Goal: Task Accomplishment & Management: Manage account settings

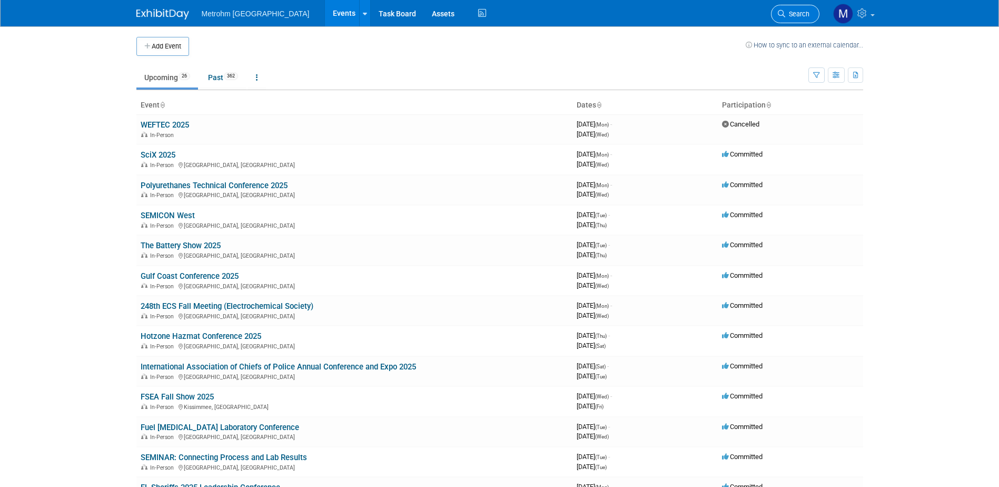
click at [792, 15] on span "Search" at bounding box center [797, 14] width 24 height 8
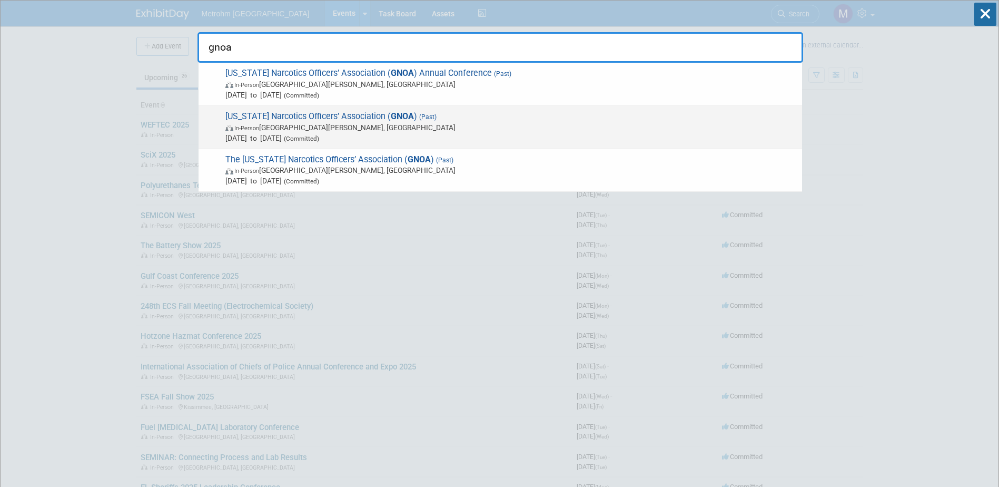
click at [315, 140] on span "Aug 26, 2024 to Aug 30, 2024 (Committed)" at bounding box center [510, 138] width 571 height 11
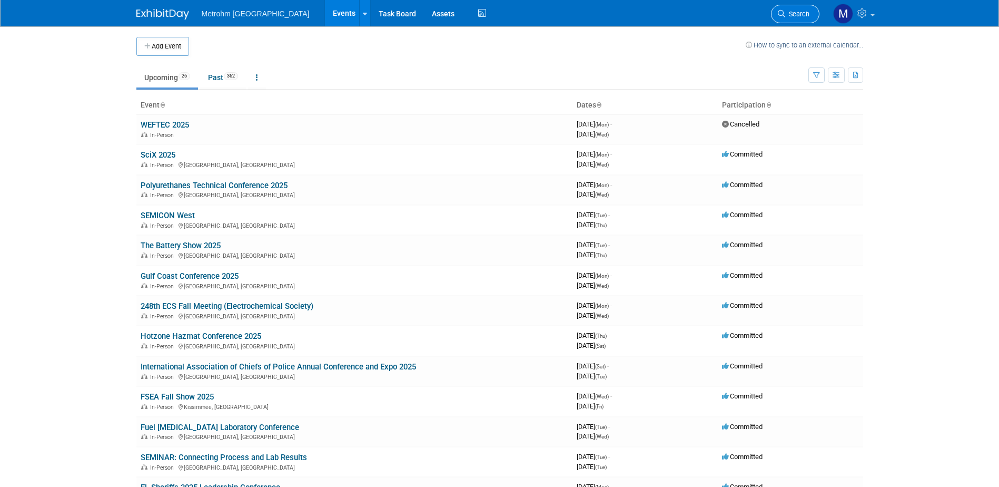
click at [780, 12] on icon at bounding box center [781, 13] width 7 height 7
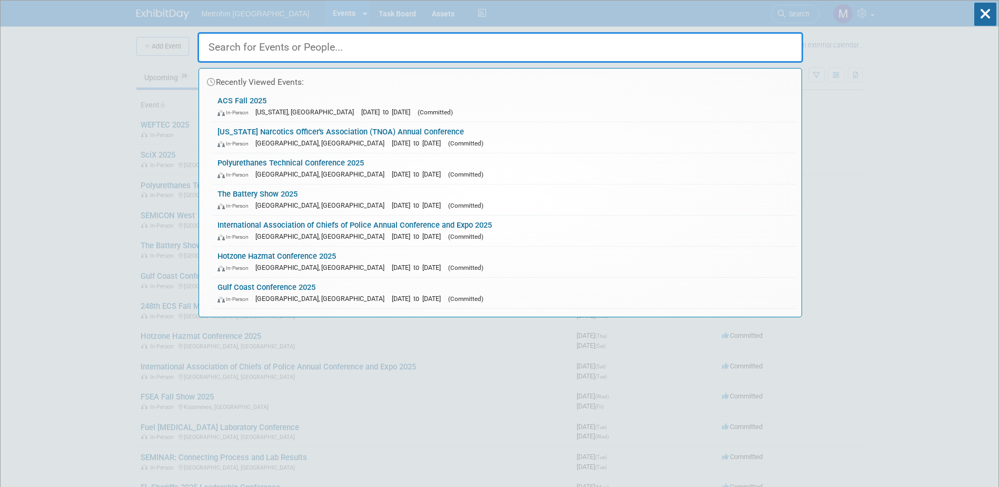
click at [337, 53] on input "text" at bounding box center [501, 47] width 606 height 31
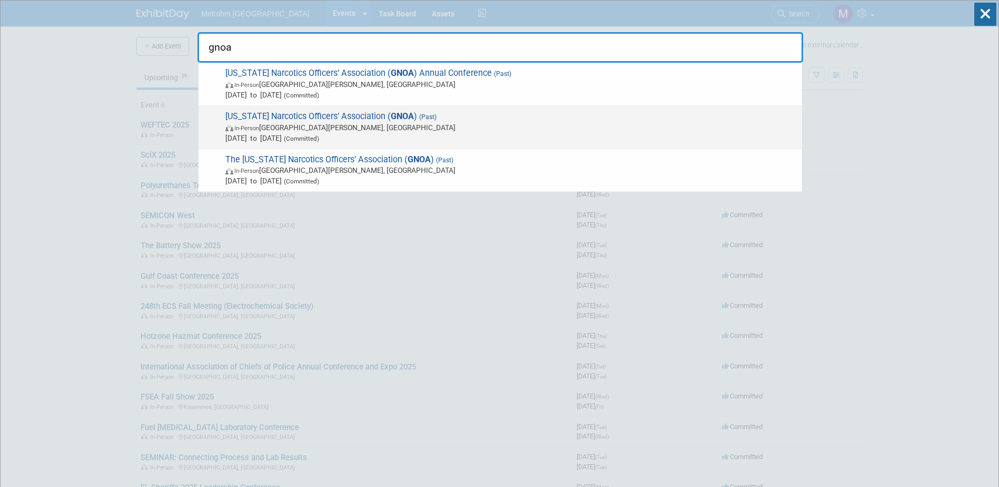
type input "gnoa"
click at [358, 125] on span "In-Person St. Simons Island, GA" at bounding box center [510, 127] width 571 height 11
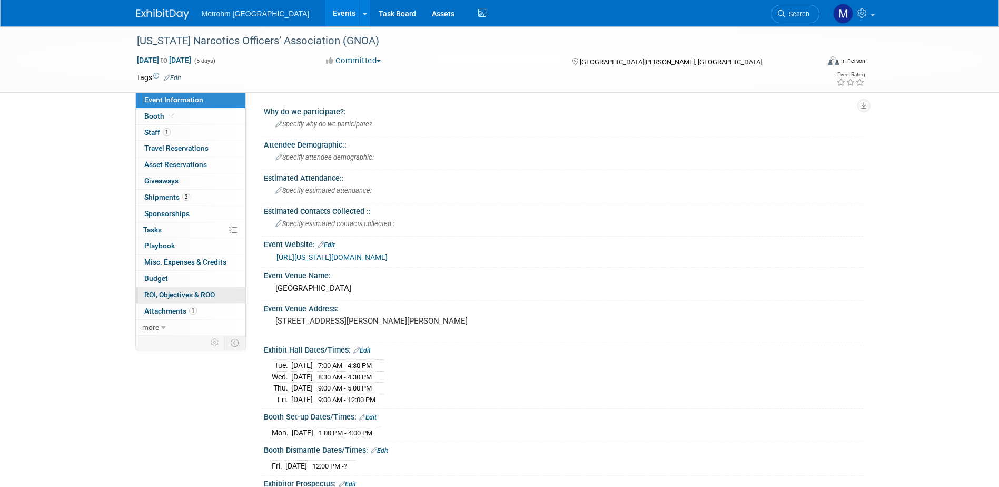
click at [183, 295] on span "ROI, Objectives & ROO 0" at bounding box center [179, 294] width 71 height 8
click at [183, 200] on span "2" at bounding box center [186, 197] width 8 height 8
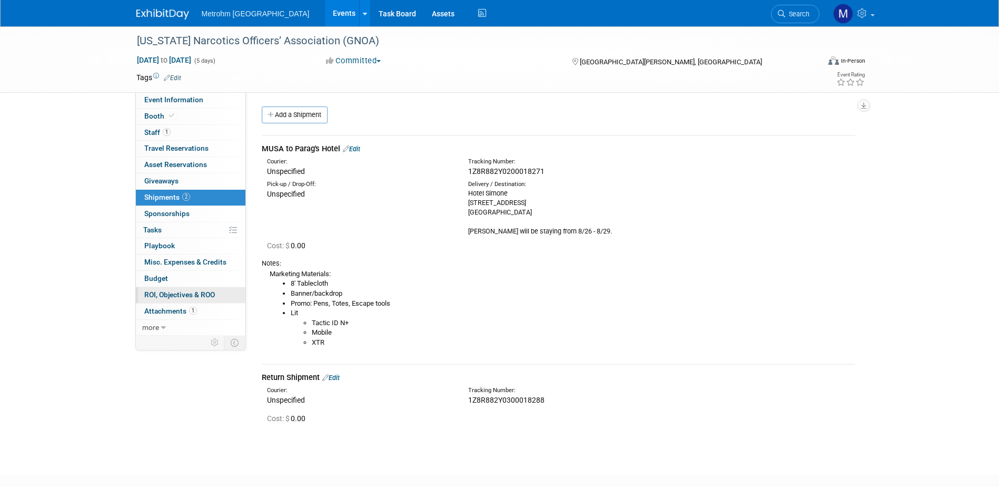
click at [203, 294] on span "ROI, Objectives & ROO 0" at bounding box center [179, 294] width 71 height 8
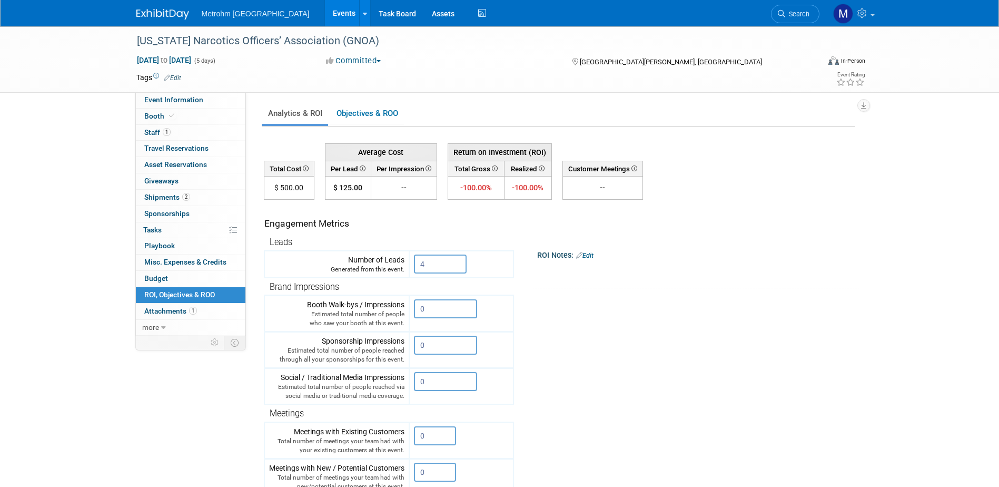
click at [165, 12] on img at bounding box center [162, 14] width 53 height 11
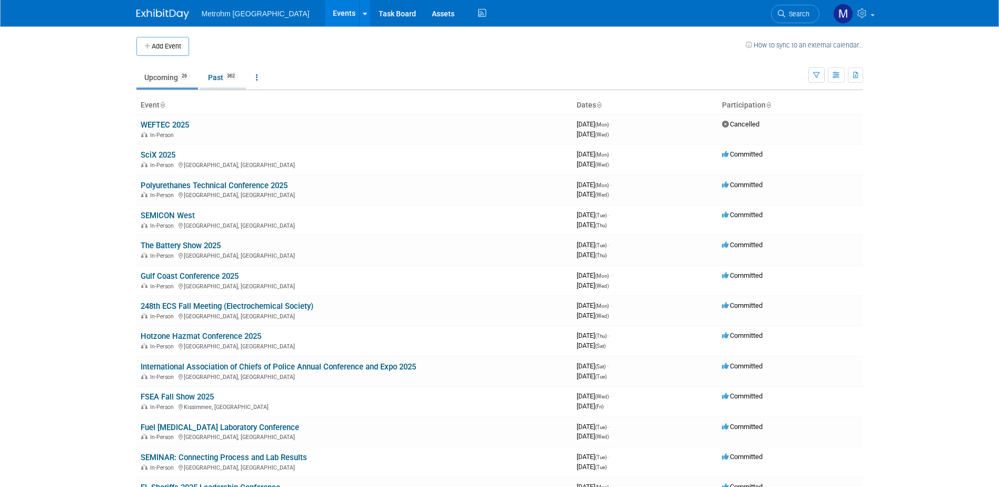
click at [230, 83] on link "Past 362" at bounding box center [223, 77] width 46 height 20
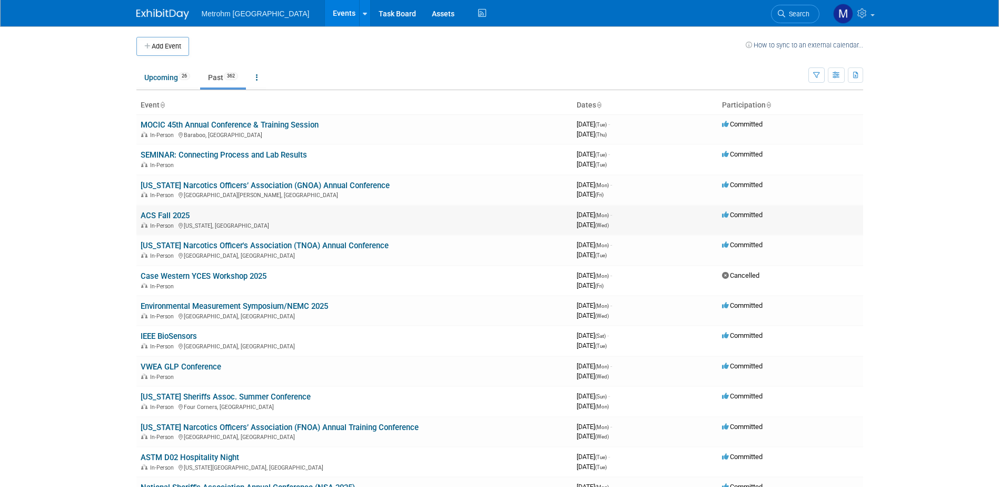
click at [166, 212] on link "ACS Fall 2025" at bounding box center [165, 215] width 49 height 9
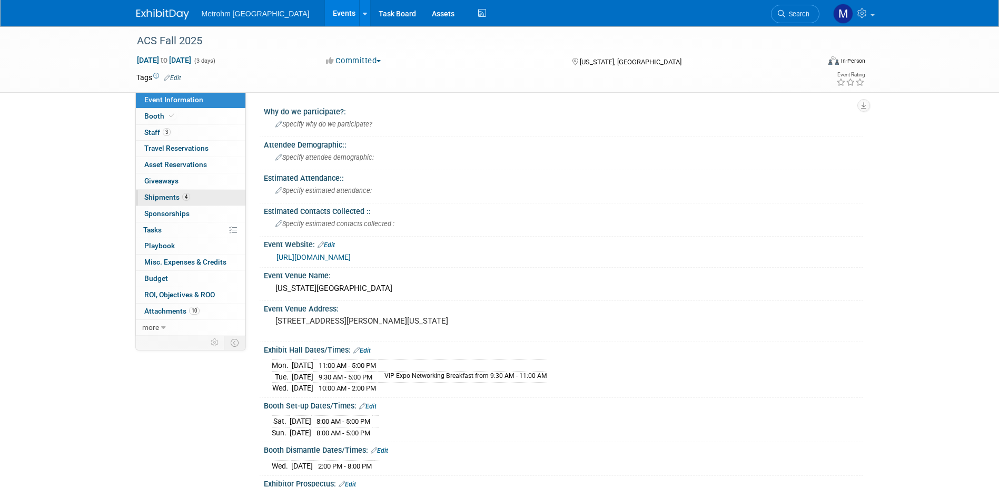
click at [180, 201] on link "4 Shipments 4" at bounding box center [191, 198] width 110 height 16
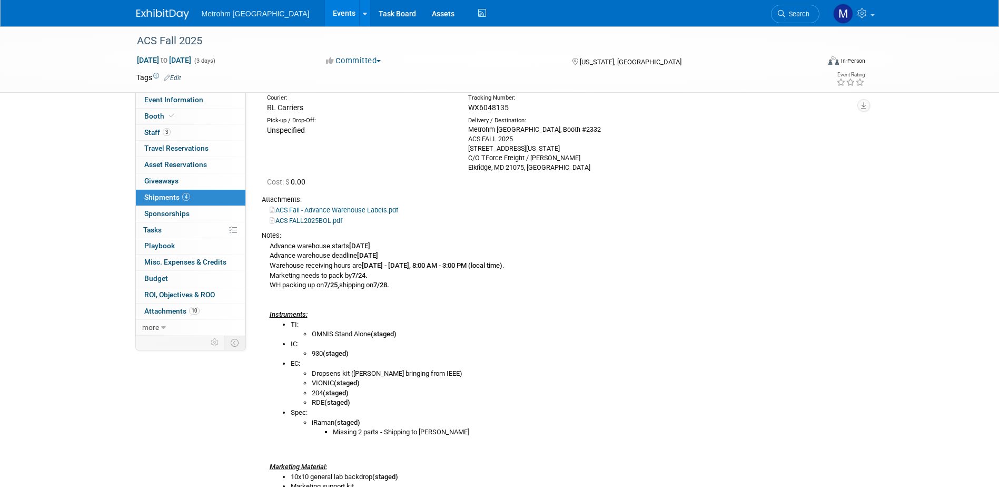
scroll to position [158, 0]
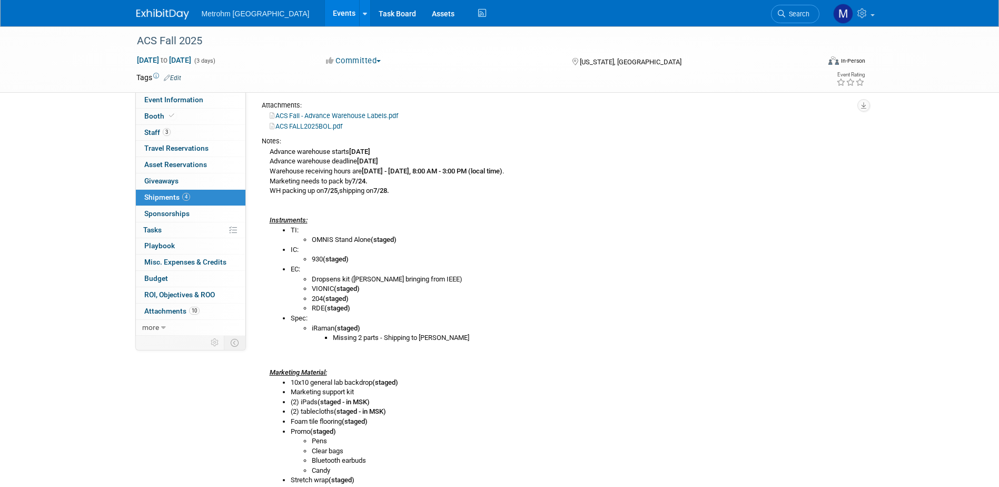
click at [165, 20] on div "Metrohm [GEOGRAPHIC_DATA] Events Add Event Bulk Upload Events Shareable Event B…" at bounding box center [499, 13] width 727 height 26
click at [165, 14] on img at bounding box center [162, 14] width 53 height 11
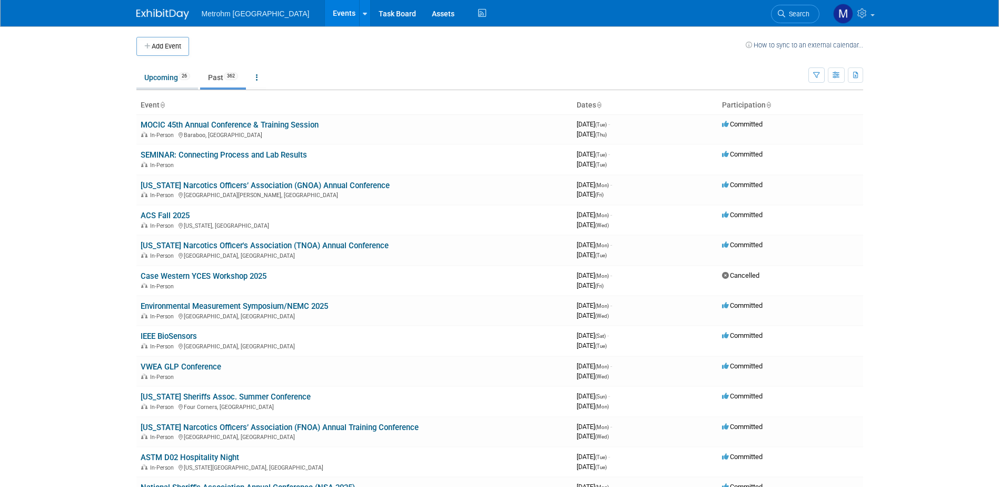
click at [170, 73] on link "Upcoming 26" at bounding box center [167, 77] width 62 height 20
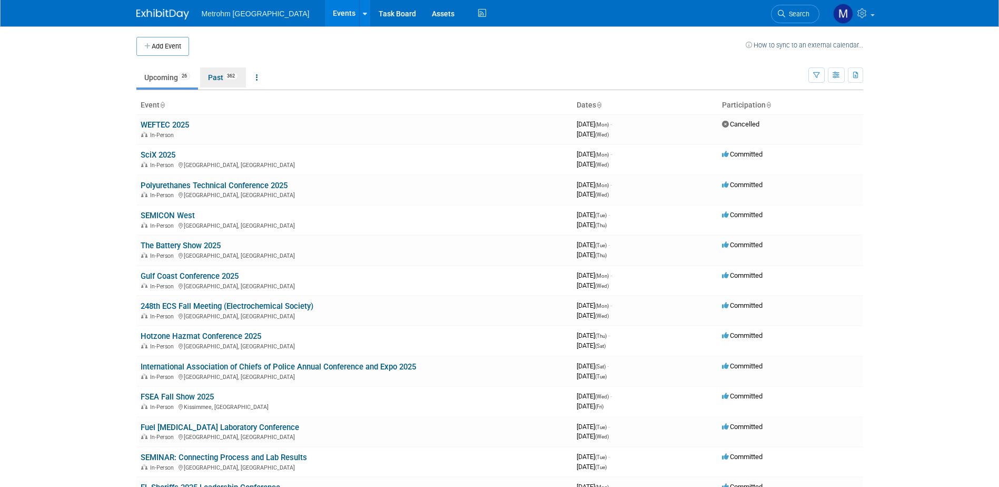
drag, startPoint x: 0, startPoint y: 0, endPoint x: 219, endPoint y: 81, distance: 233.6
click at [219, 81] on link "Past 362" at bounding box center [223, 77] width 46 height 20
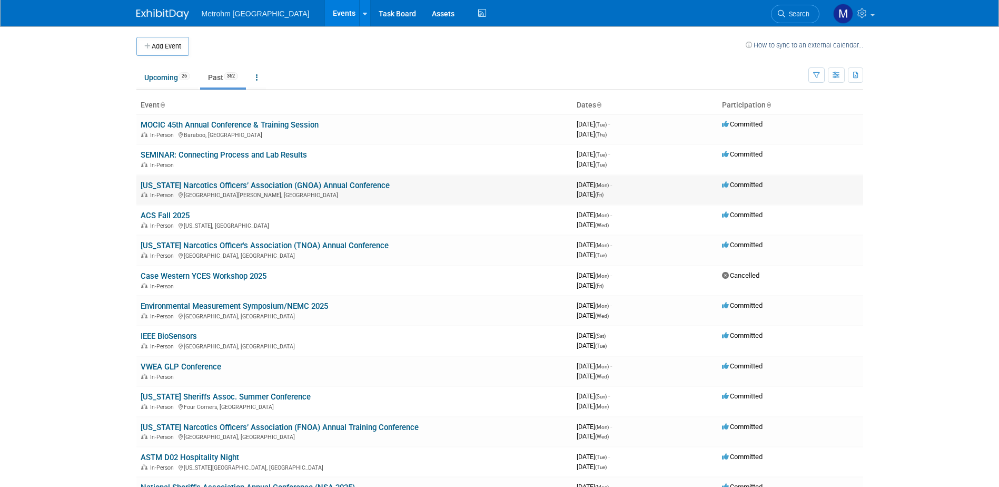
click at [181, 181] on link "[US_STATE] Narcotics Officers’ Association (GNOA) Annual Conference" at bounding box center [265, 185] width 249 height 9
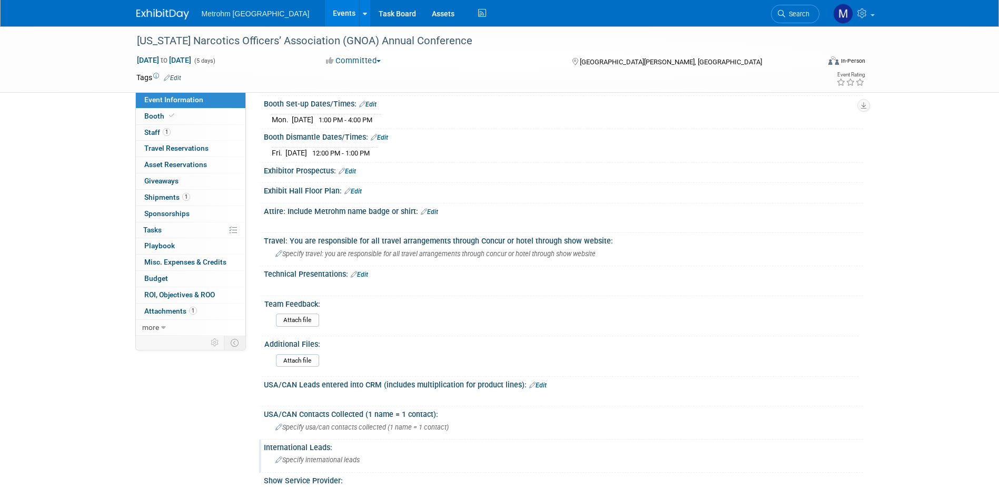
scroll to position [263, 0]
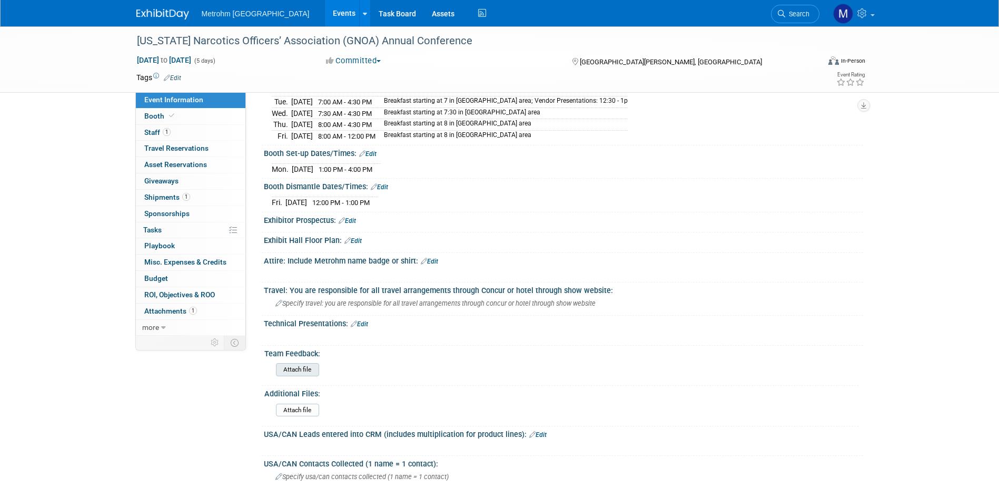
click at [304, 369] on input "file" at bounding box center [246, 369] width 143 height 12
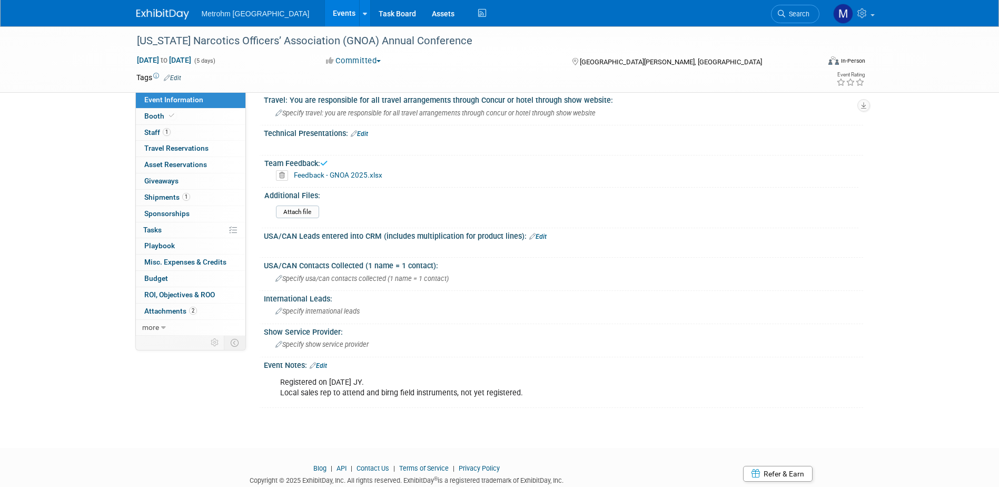
scroll to position [487, 0]
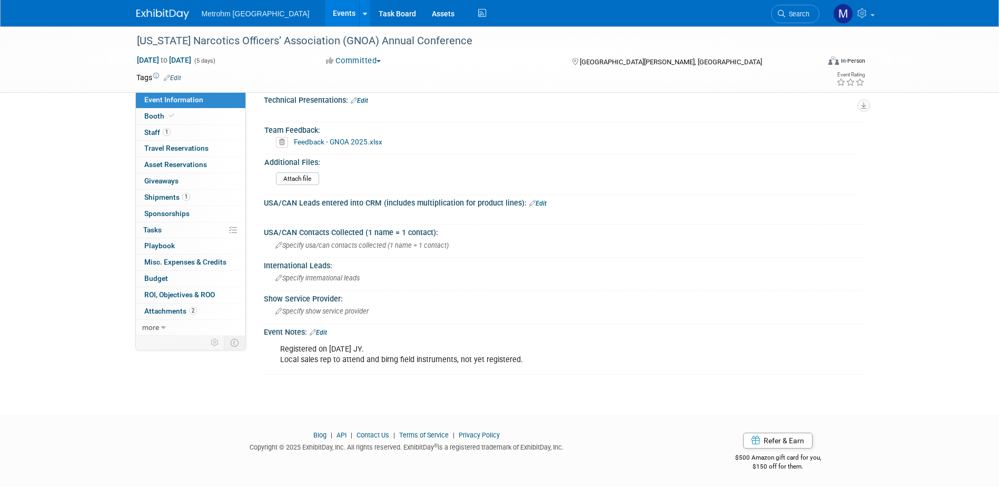
click at [153, 8] on link at bounding box center [168, 9] width 65 height 8
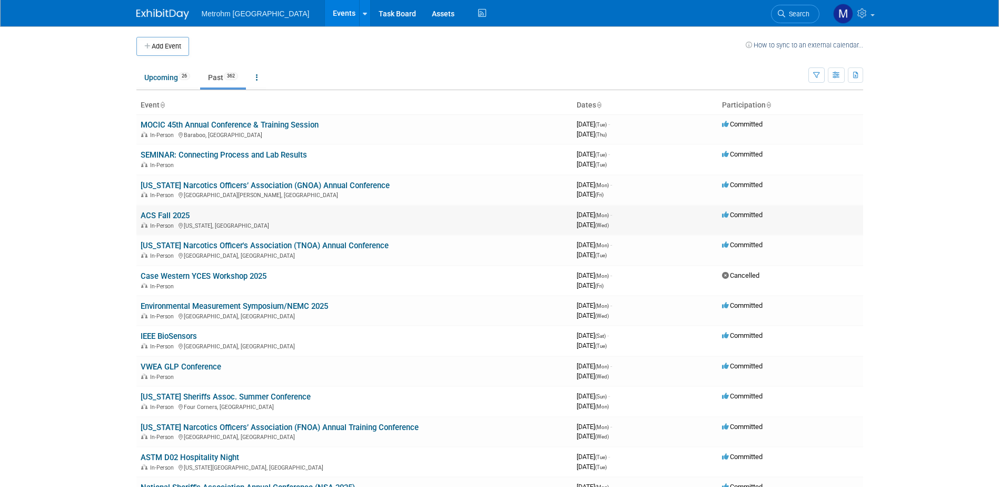
click at [145, 218] on link "ACS Fall 2025" at bounding box center [165, 215] width 49 height 9
click at [794, 12] on span "Search" at bounding box center [797, 14] width 24 height 8
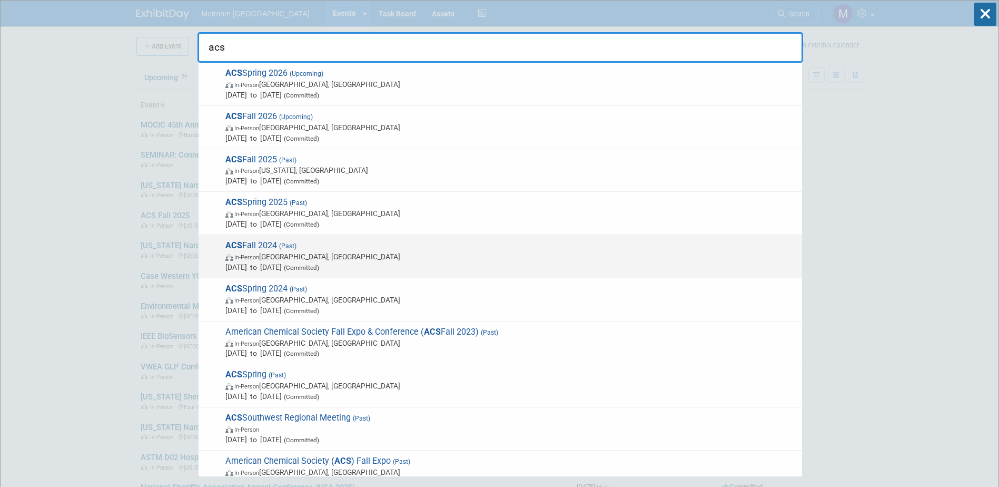
type input "acs"
click at [379, 254] on span "In-Person [GEOGRAPHIC_DATA], [GEOGRAPHIC_DATA]" at bounding box center [510, 256] width 571 height 11
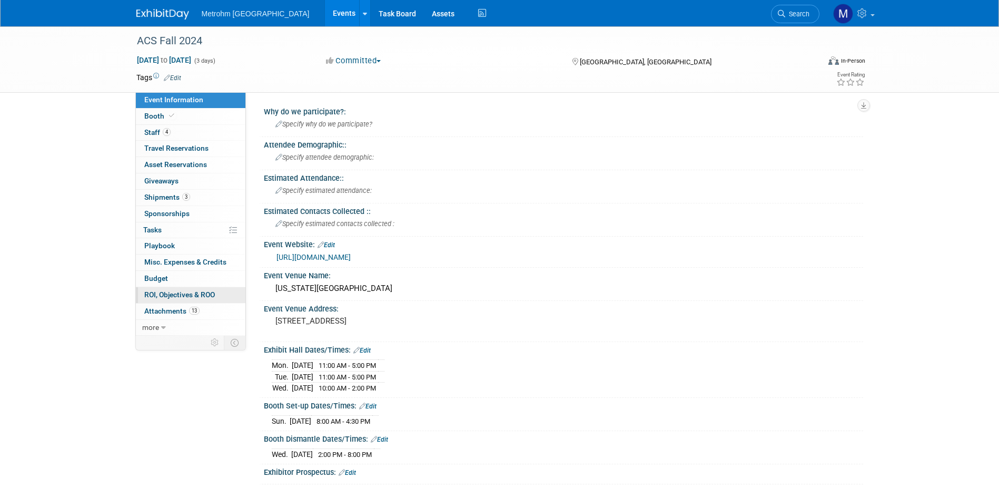
click at [195, 289] on link "0 ROI, Objectives & ROO 0" at bounding box center [191, 295] width 110 height 16
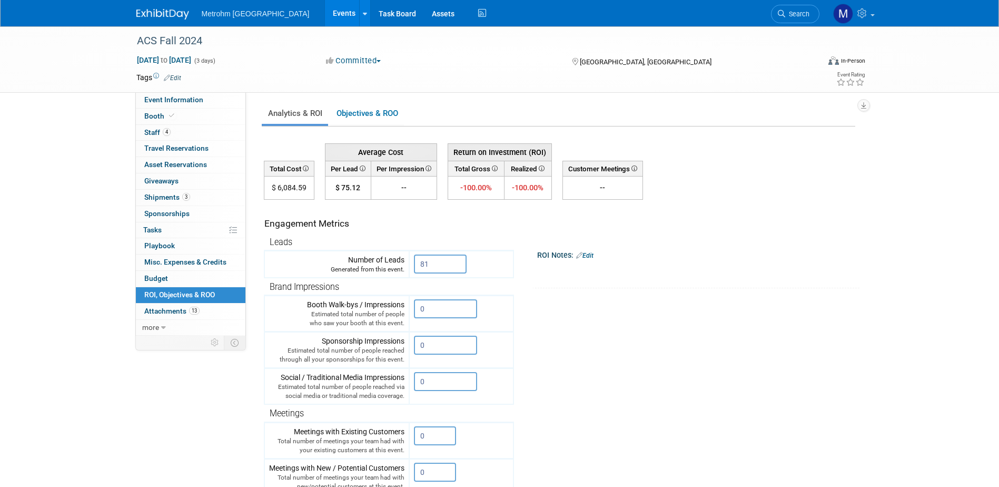
click at [141, 24] on div "Metrohm USA Events Add Event Bulk Upload Events Shareable Event Boards Recently…" at bounding box center [499, 13] width 727 height 26
click at [148, 3] on div at bounding box center [168, 9] width 65 height 19
click at [151, 18] on img at bounding box center [162, 14] width 53 height 11
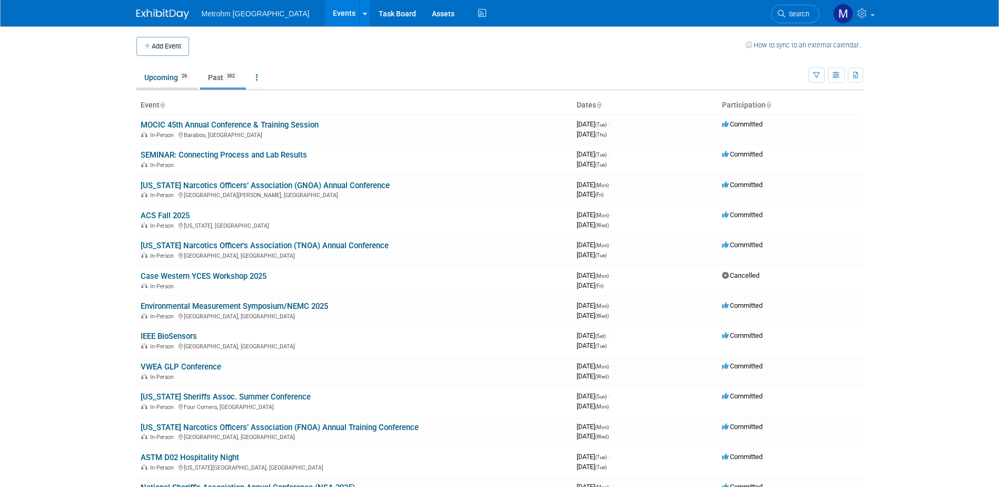
click at [146, 76] on link "Upcoming 26" at bounding box center [167, 77] width 62 height 20
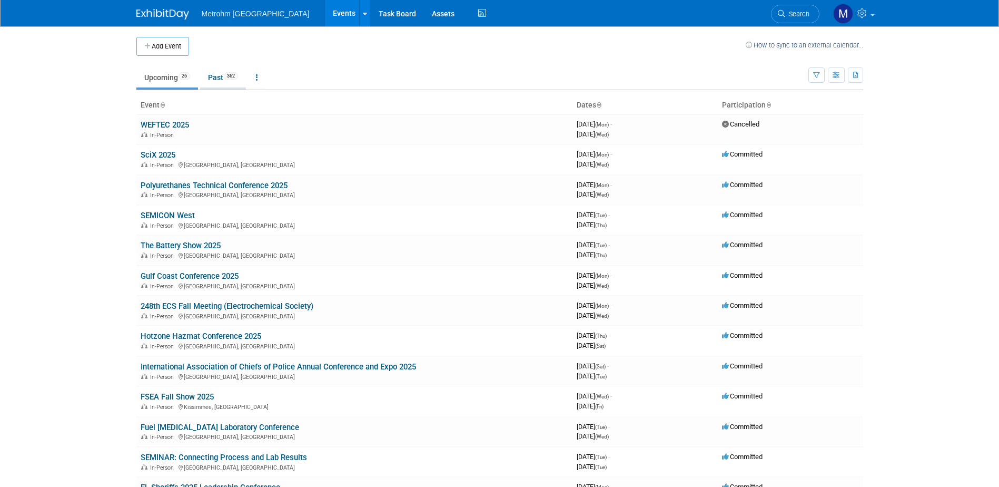
click at [221, 86] on link "Past 362" at bounding box center [223, 77] width 46 height 20
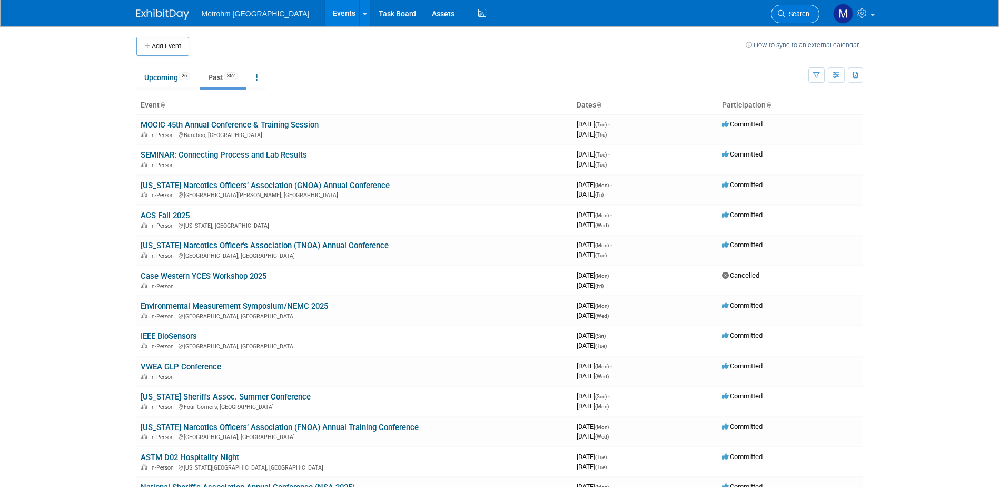
click at [788, 16] on span "Search" at bounding box center [797, 14] width 24 height 8
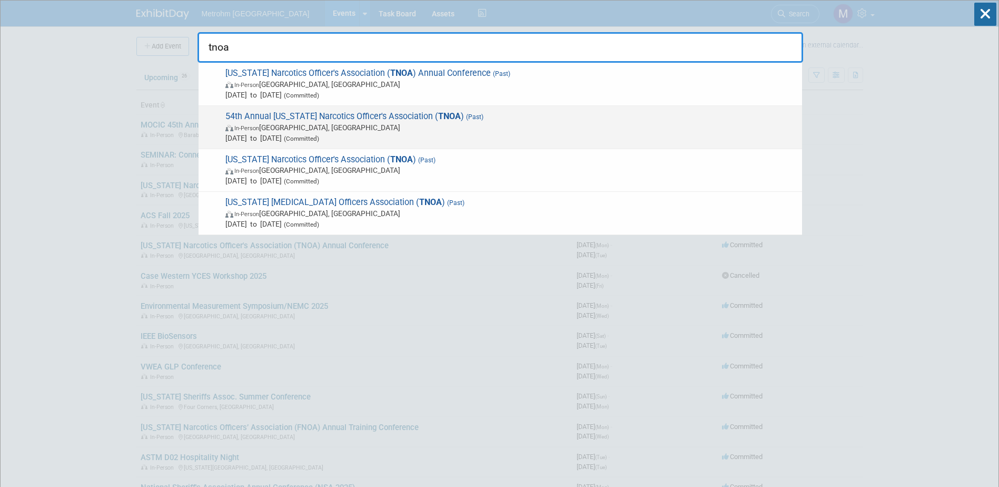
type input "tnoa"
click at [272, 126] on span "In-Person Galveston, TX" at bounding box center [510, 127] width 571 height 11
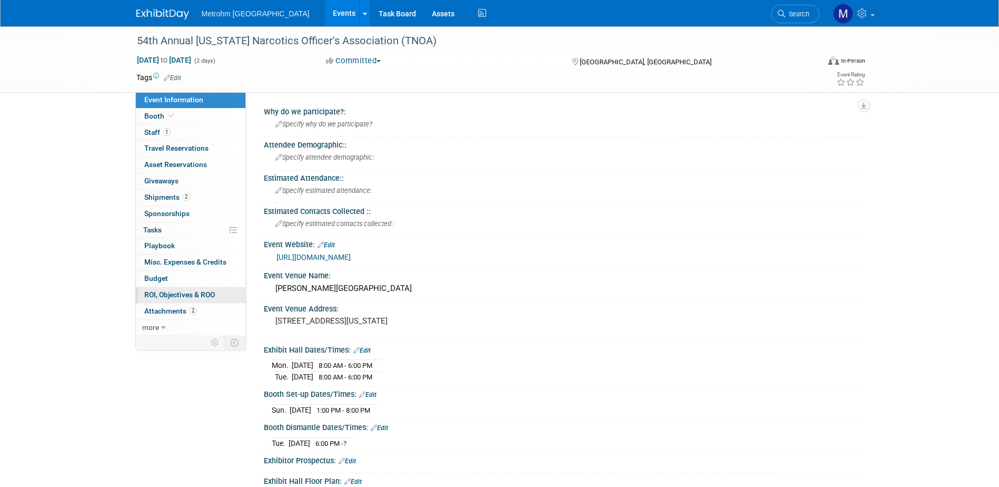
click at [201, 294] on span "ROI, Objectives & ROO 0" at bounding box center [179, 294] width 71 height 8
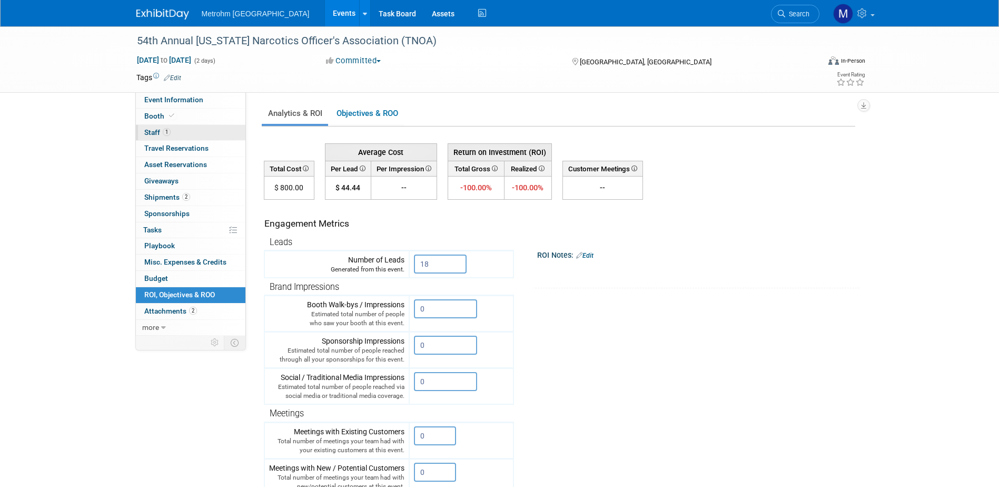
click at [165, 136] on link "1 Staff 1" at bounding box center [191, 133] width 110 height 16
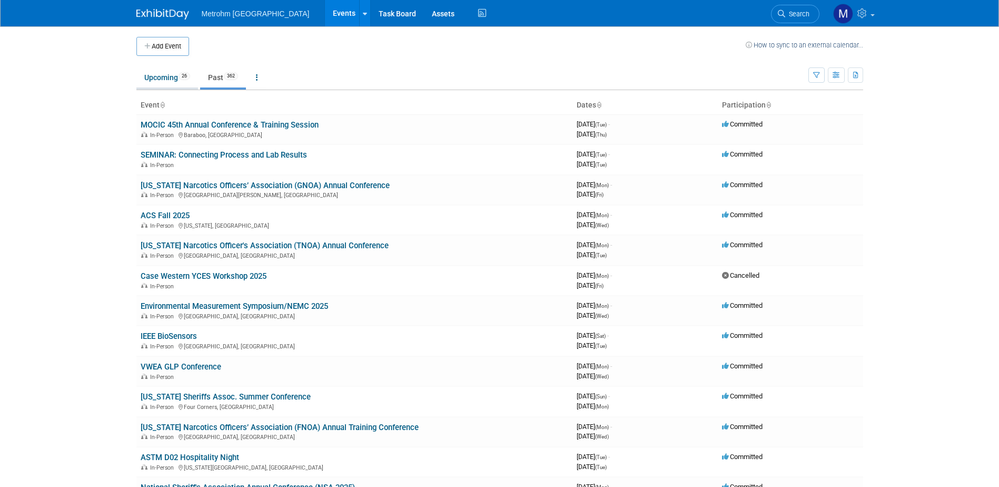
click at [173, 77] on link "Upcoming 26" at bounding box center [167, 77] width 62 height 20
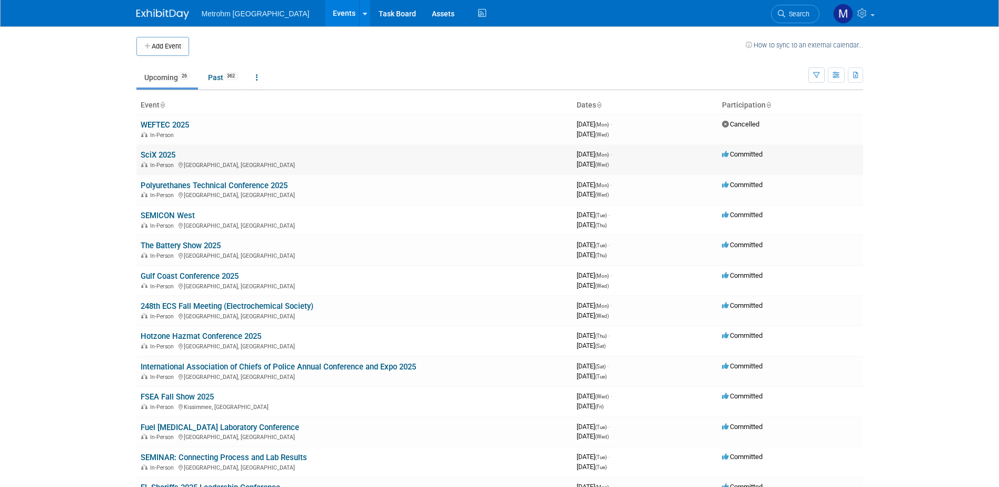
click at [157, 153] on link "SciX 2025" at bounding box center [158, 154] width 35 height 9
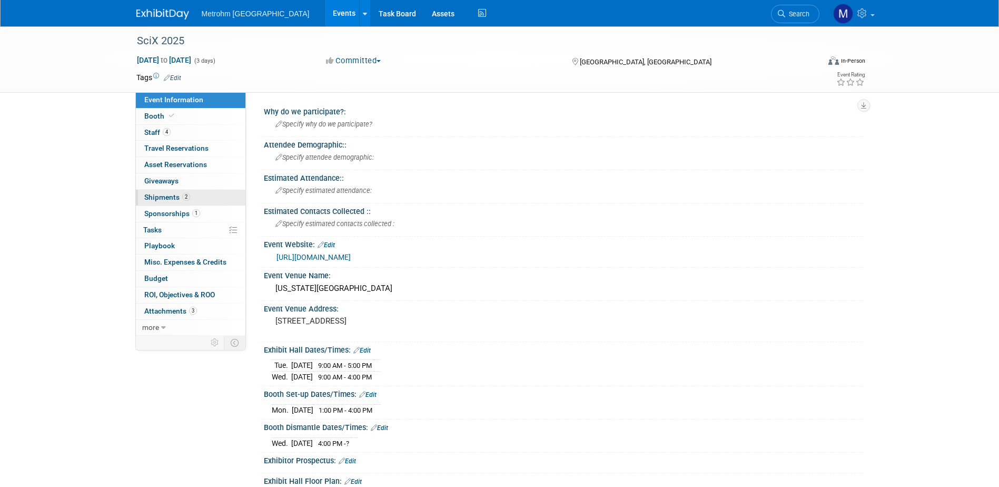
click at [150, 196] on span "Shipments 2" at bounding box center [167, 197] width 46 height 8
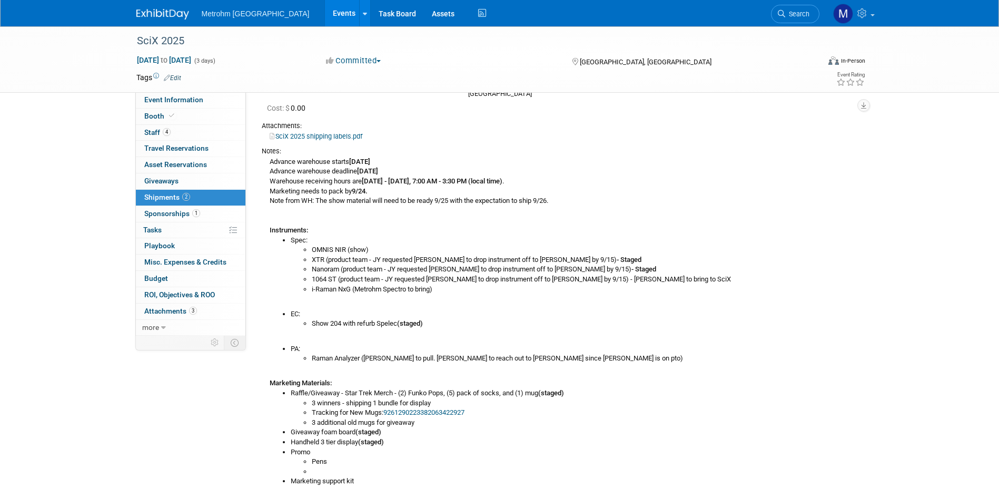
scroll to position [158, 0]
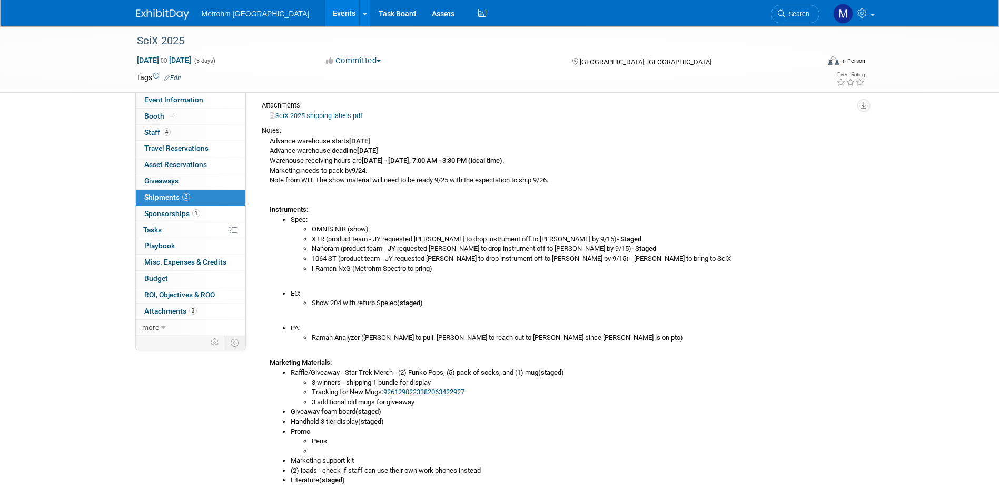
click at [188, 194] on span "2" at bounding box center [186, 197] width 8 height 8
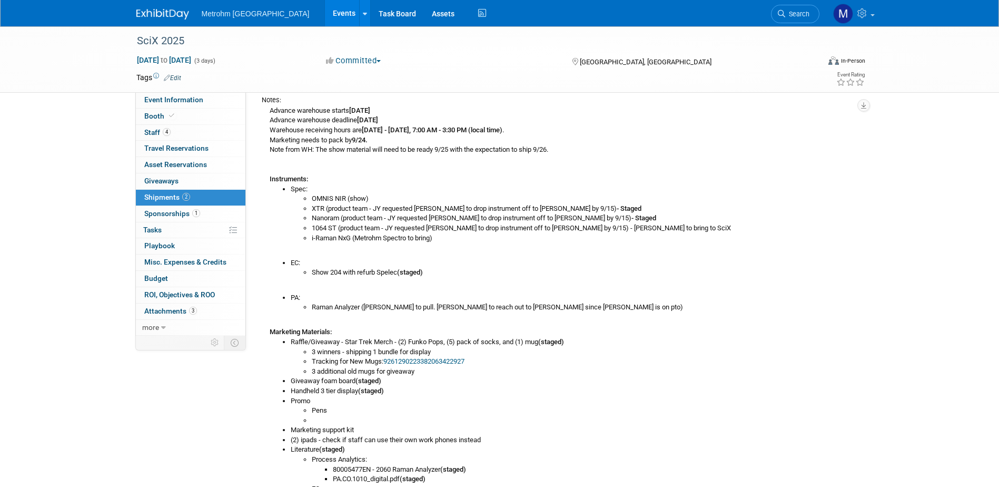
scroll to position [211, 0]
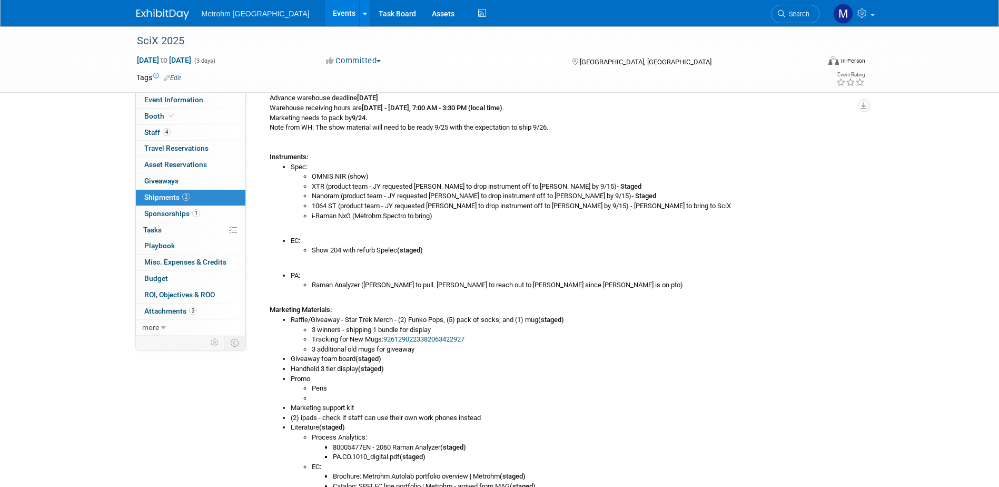
click at [169, 15] on img at bounding box center [162, 14] width 53 height 11
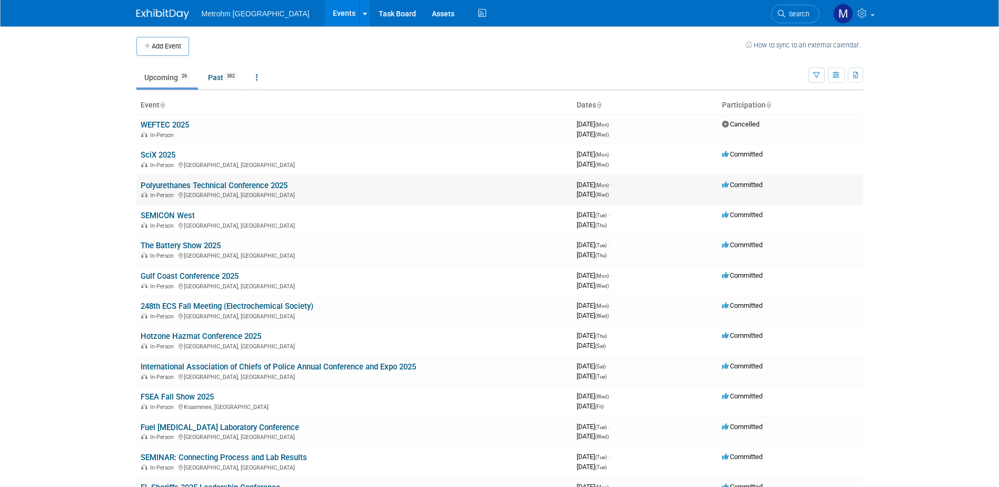
click at [185, 181] on link "Polyurethanes Technical Conference 2025" at bounding box center [214, 185] width 147 height 9
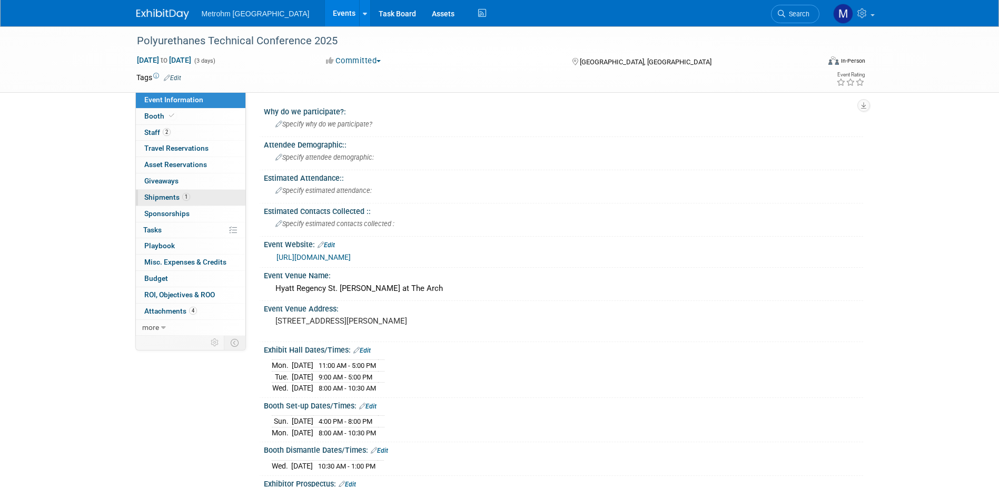
click at [196, 196] on link "1 Shipments 1" at bounding box center [191, 198] width 110 height 16
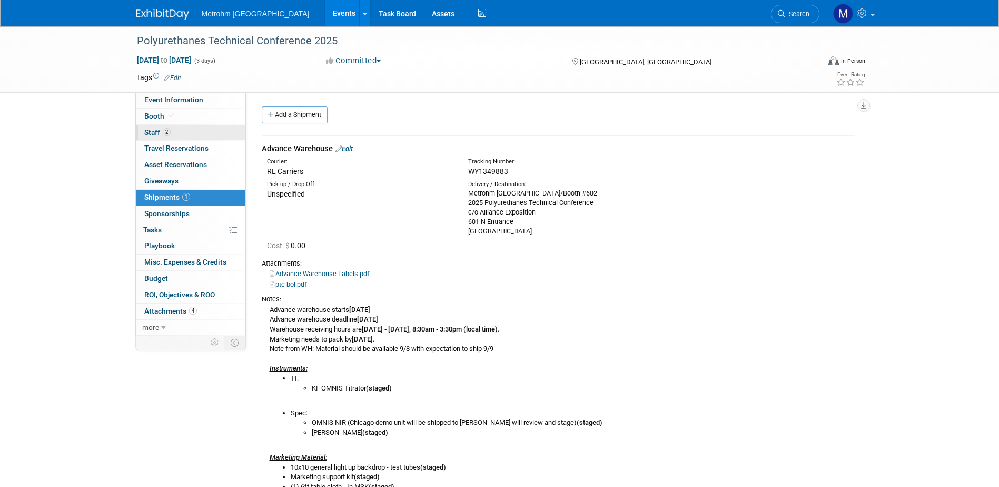
click at [156, 132] on span "Staff 2" at bounding box center [157, 132] width 26 height 8
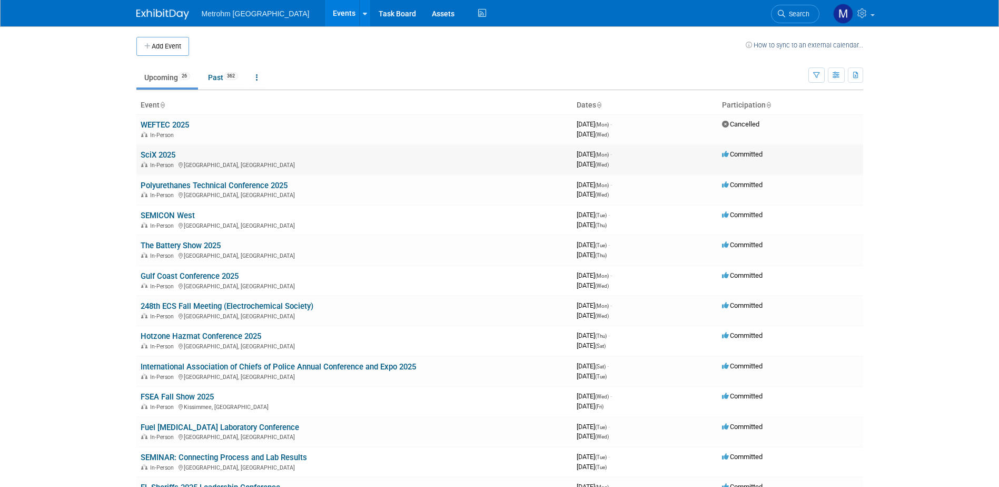
click at [164, 156] on link "SciX 2025" at bounding box center [158, 154] width 35 height 9
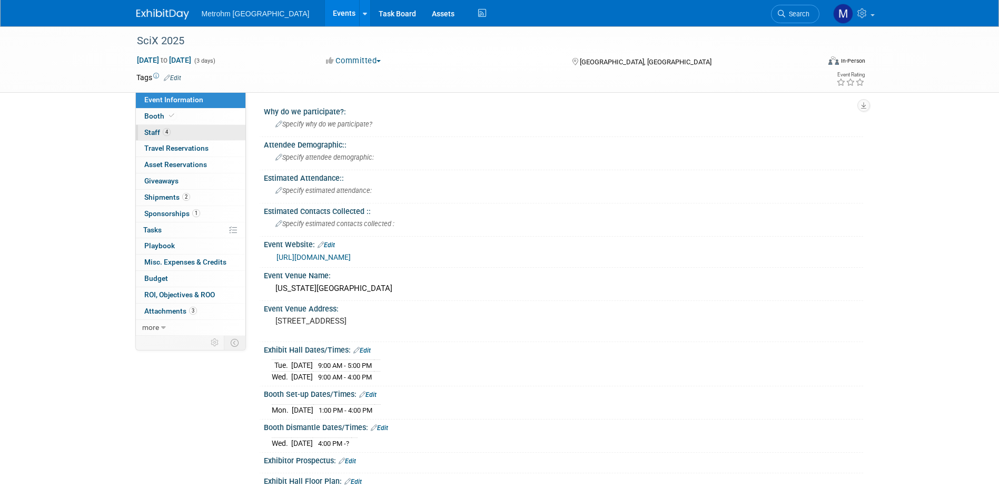
click at [164, 129] on span "4" at bounding box center [167, 132] width 8 height 8
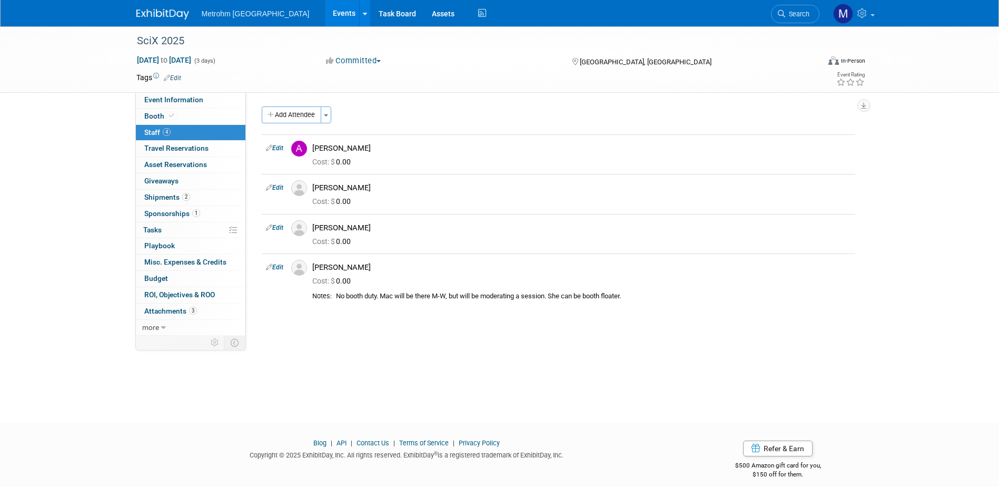
click at [153, 20] on div "Metrohm USA Events Add Event Bulk Upload Events Shareable Event Boards Recently…" at bounding box center [499, 13] width 727 height 26
click at [154, 13] on img at bounding box center [162, 14] width 53 height 11
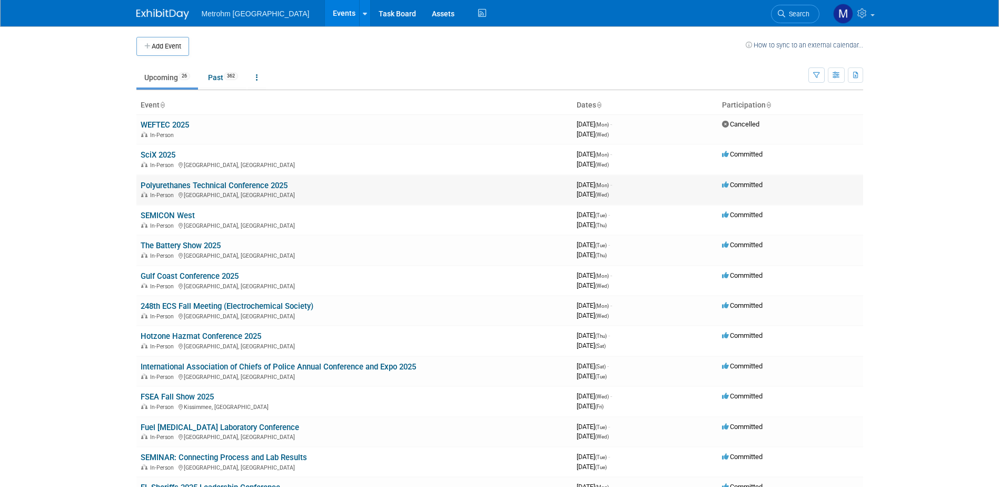
click at [168, 188] on link "Polyurethanes Technical Conference 2025" at bounding box center [214, 185] width 147 height 9
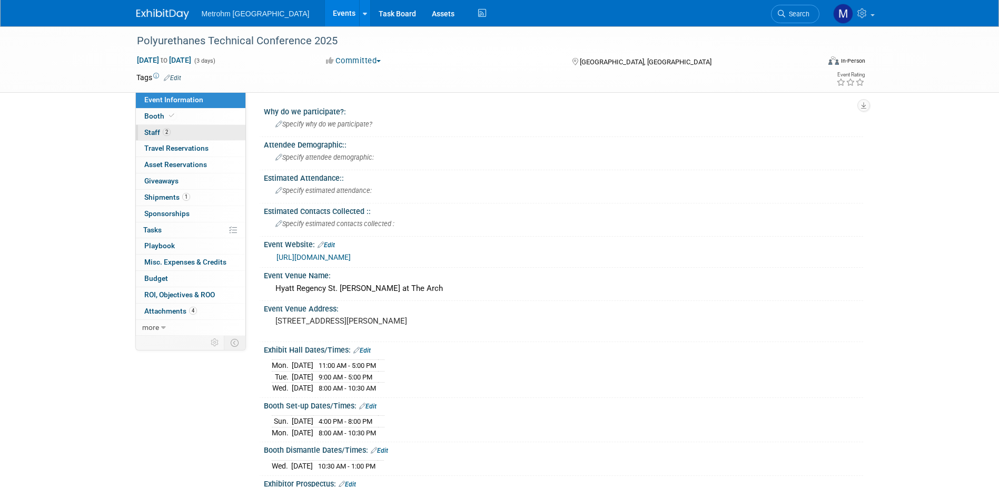
click at [194, 134] on link "2 Staff 2" at bounding box center [191, 133] width 110 height 16
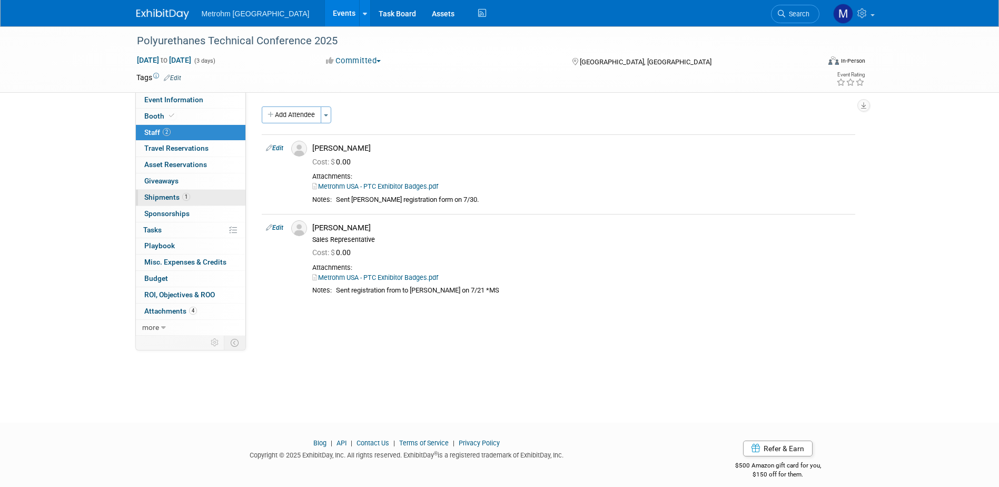
click at [210, 199] on link "1 Shipments 1" at bounding box center [191, 198] width 110 height 16
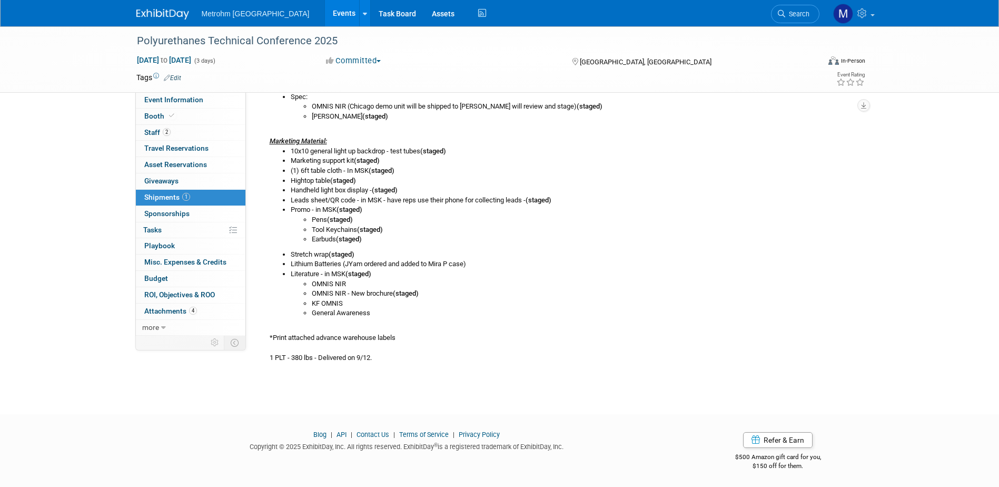
scroll to position [317, 0]
click at [215, 103] on link "Event Information" at bounding box center [191, 100] width 110 height 16
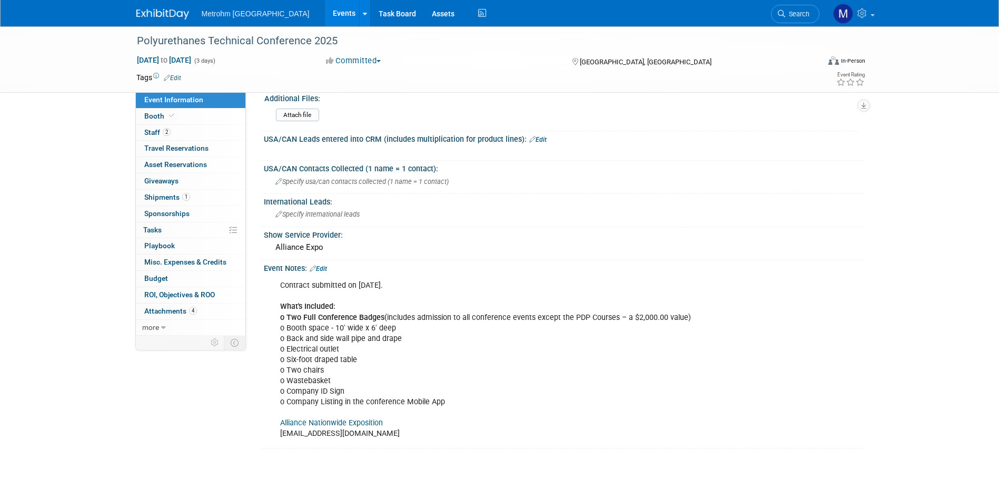
scroll to position [527, 0]
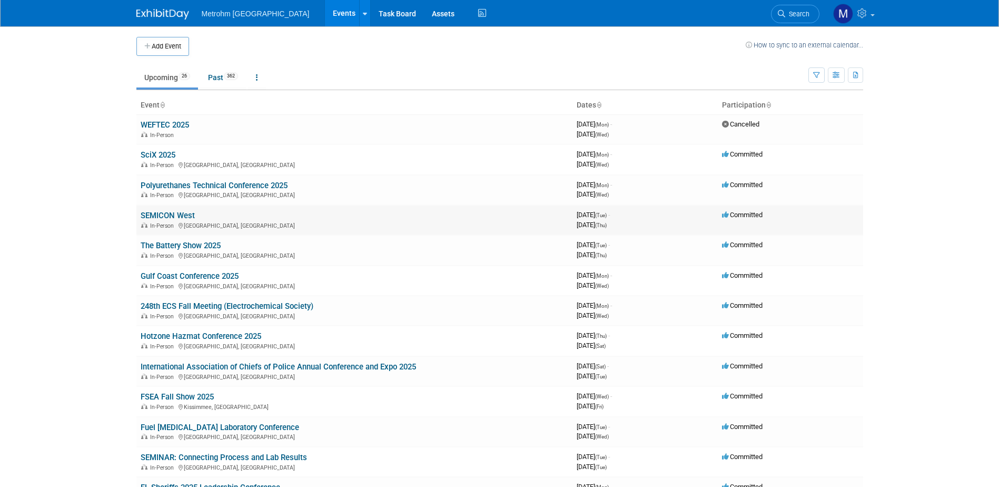
click at [176, 217] on link "SEMICON West" at bounding box center [168, 215] width 54 height 9
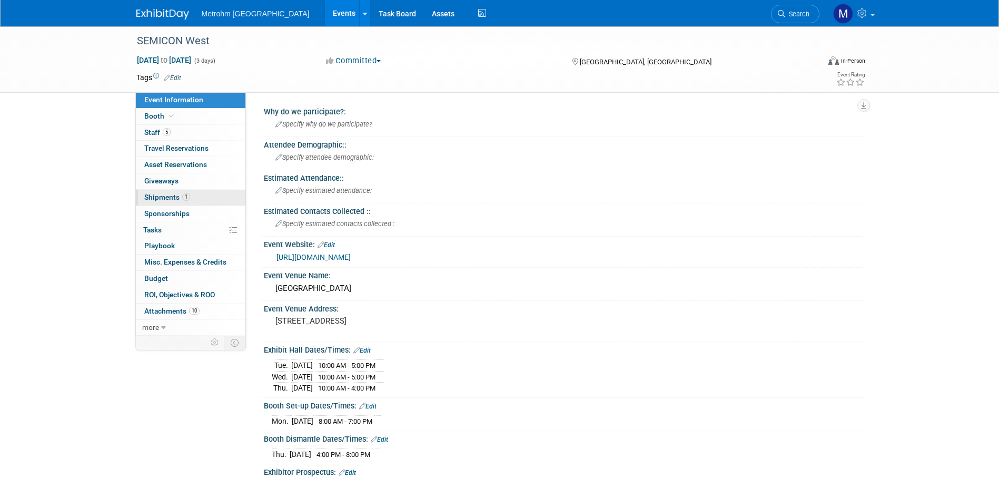
click at [201, 192] on link "1 Shipments 1" at bounding box center [191, 198] width 110 height 16
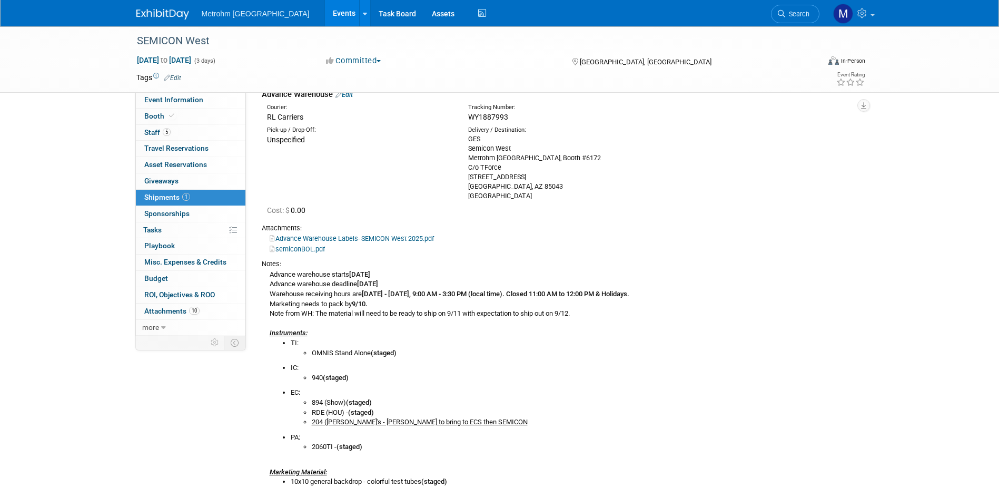
scroll to position [105, 0]
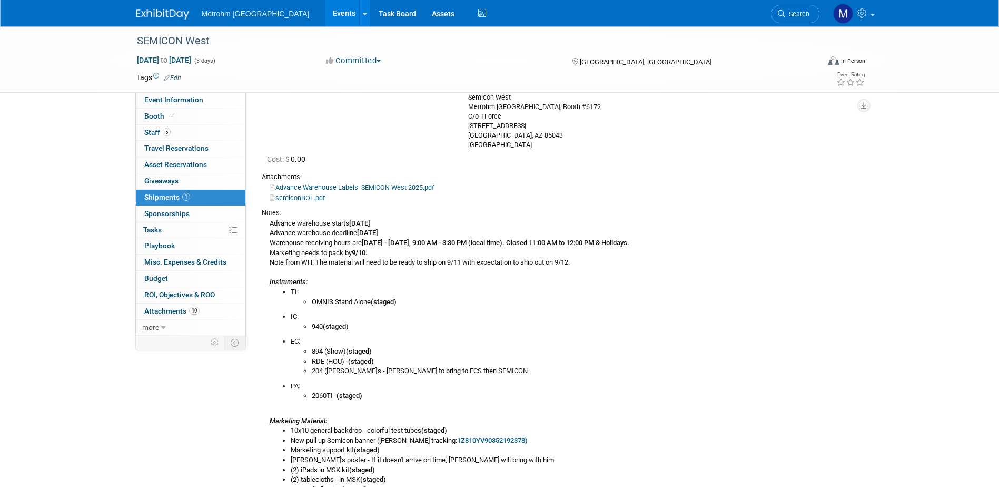
click at [167, 5] on link at bounding box center [168, 9] width 65 height 8
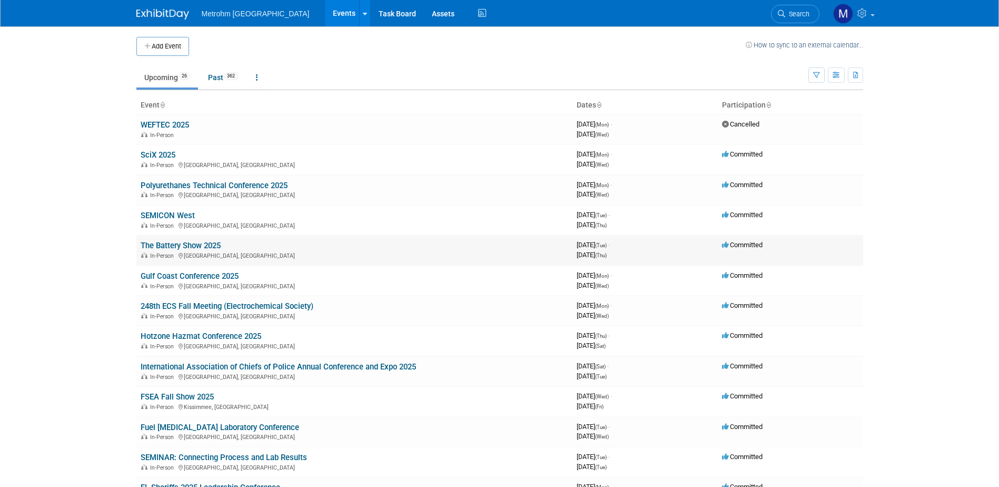
click at [193, 242] on link "The Battery Show 2025" at bounding box center [181, 245] width 80 height 9
click at [185, 213] on link "SEMICON West" at bounding box center [168, 215] width 54 height 9
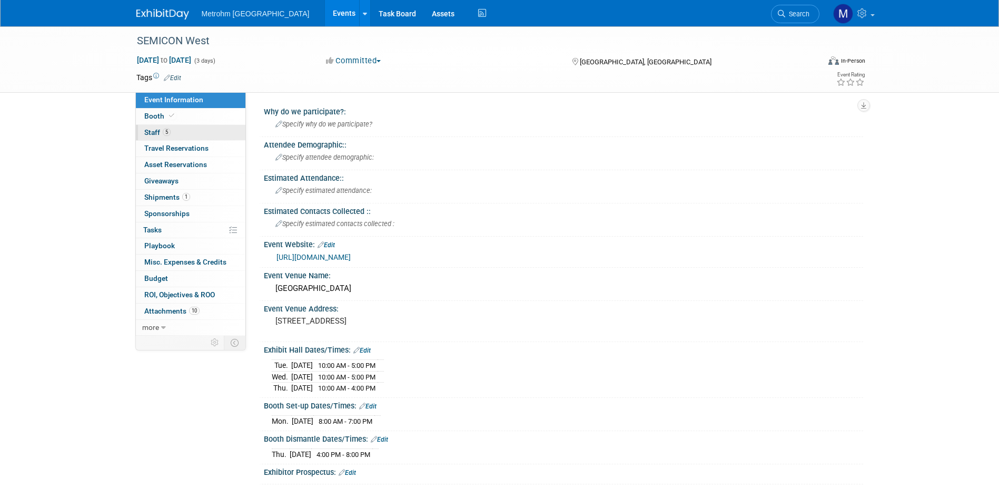
click at [194, 132] on link "5 Staff 5" at bounding box center [191, 133] width 110 height 16
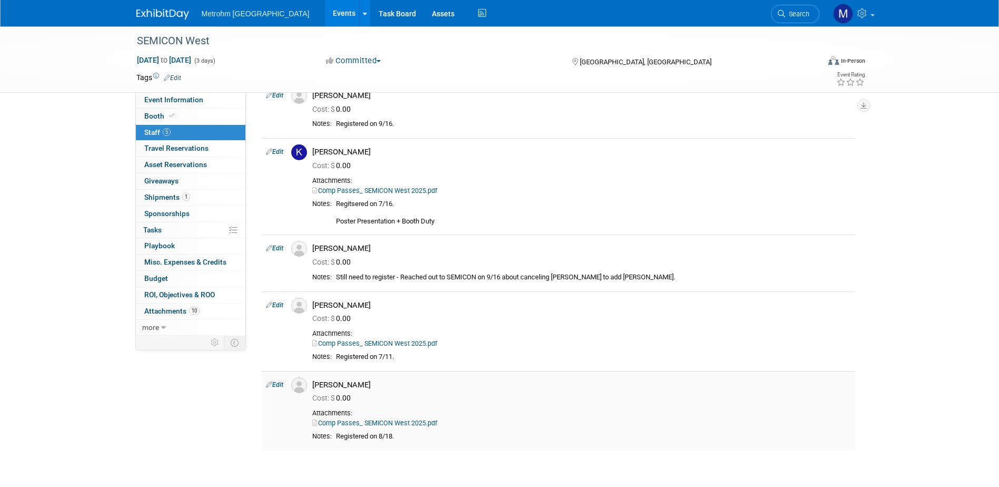
scroll to position [105, 0]
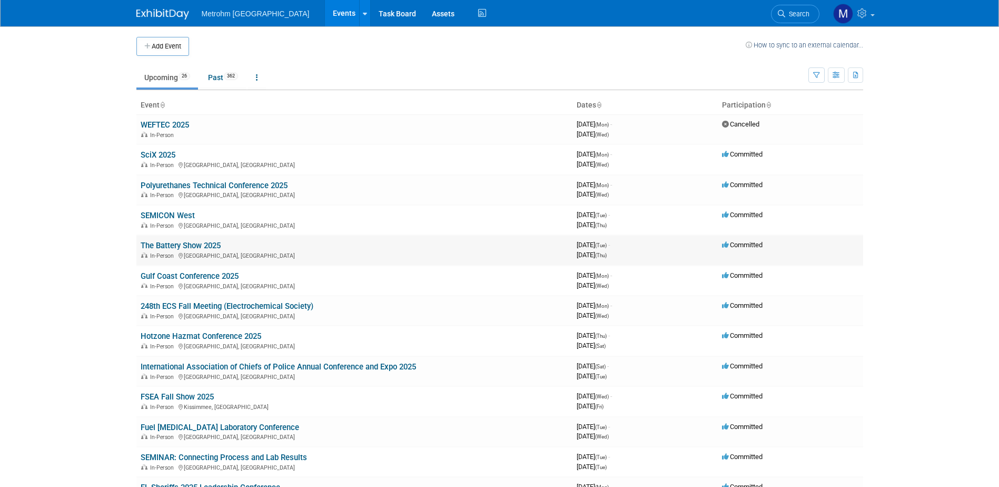
click at [186, 245] on link "The Battery Show 2025" at bounding box center [181, 245] width 80 height 9
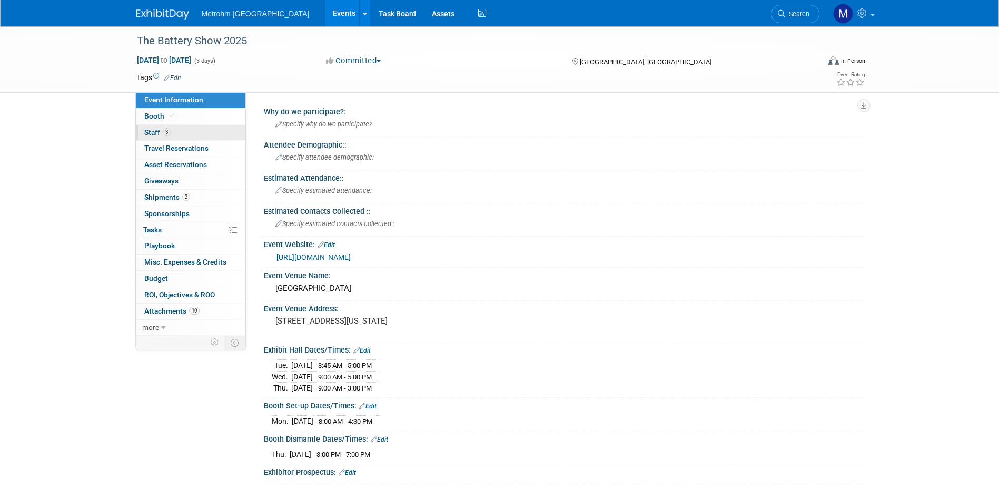
click at [166, 133] on span "3" at bounding box center [167, 132] width 8 height 8
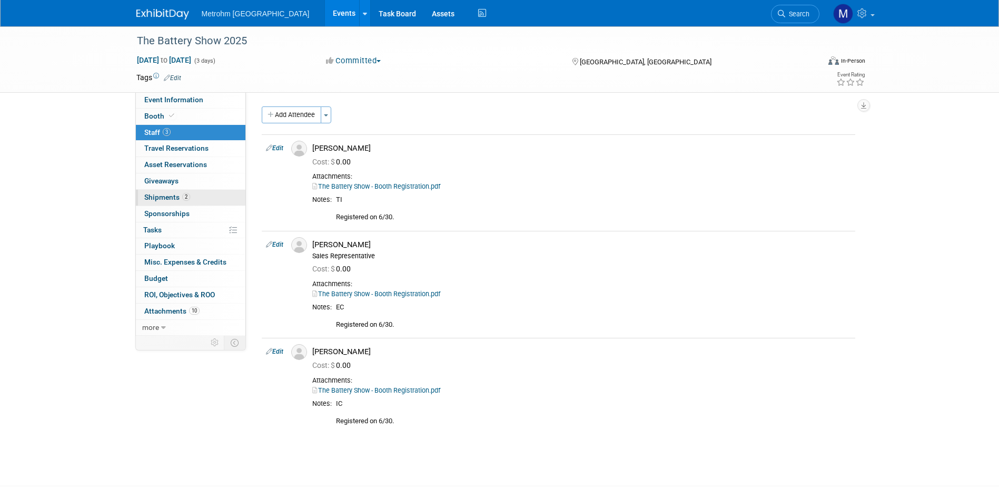
click at [185, 196] on span "2" at bounding box center [186, 197] width 8 height 8
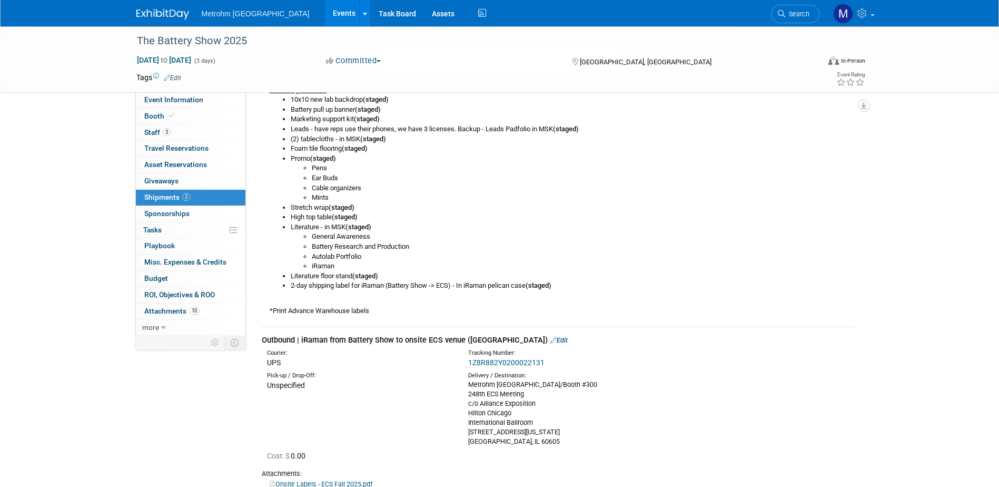
scroll to position [421, 0]
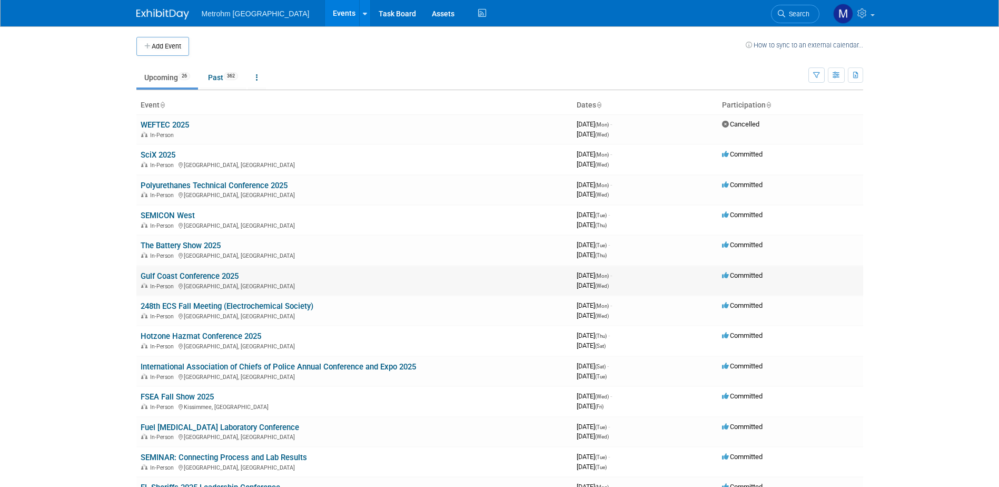
scroll to position [53, 0]
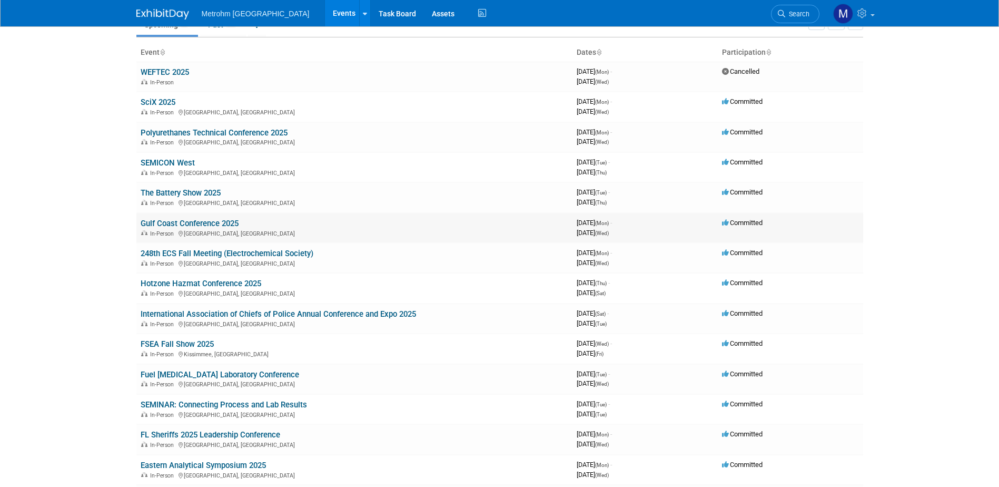
click at [213, 224] on link "Gulf Coast Conference 2025" at bounding box center [190, 223] width 98 height 9
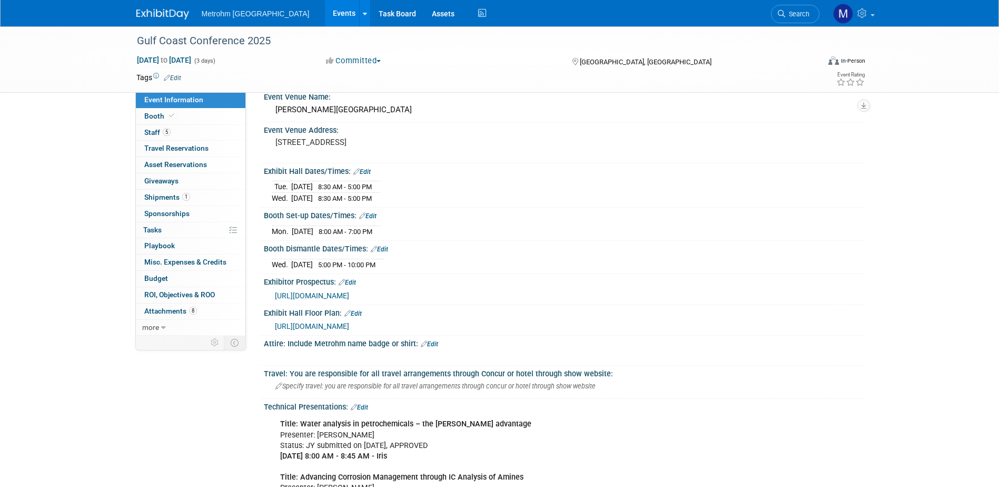
scroll to position [263, 0]
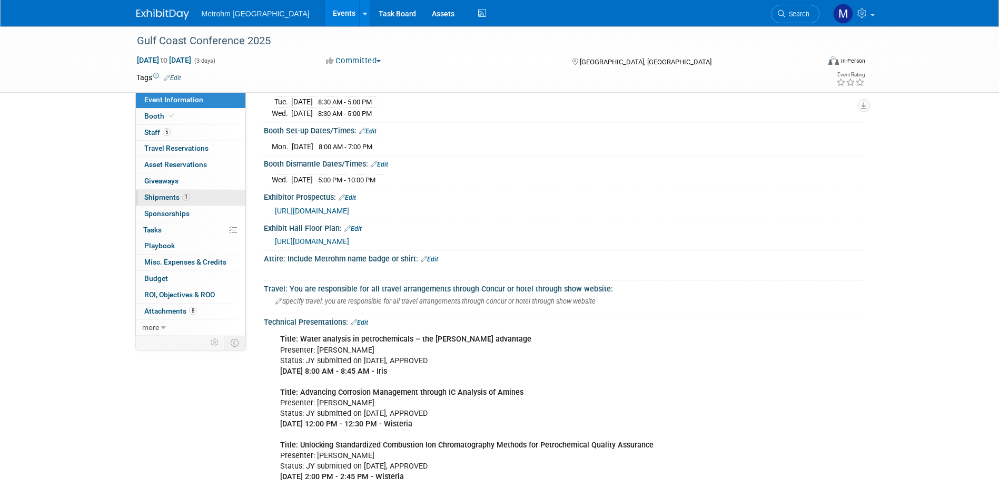
click at [170, 194] on span "Shipments 1" at bounding box center [167, 197] width 46 height 8
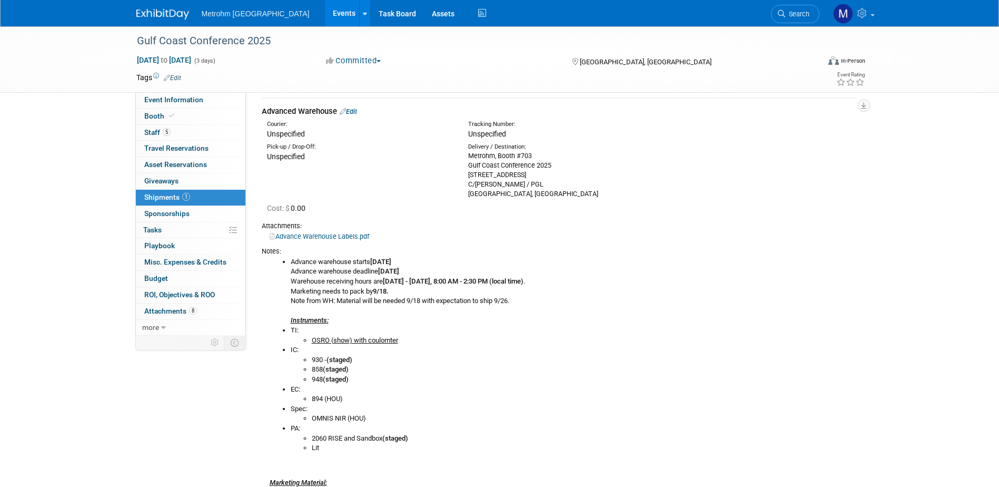
scroll to position [158, 0]
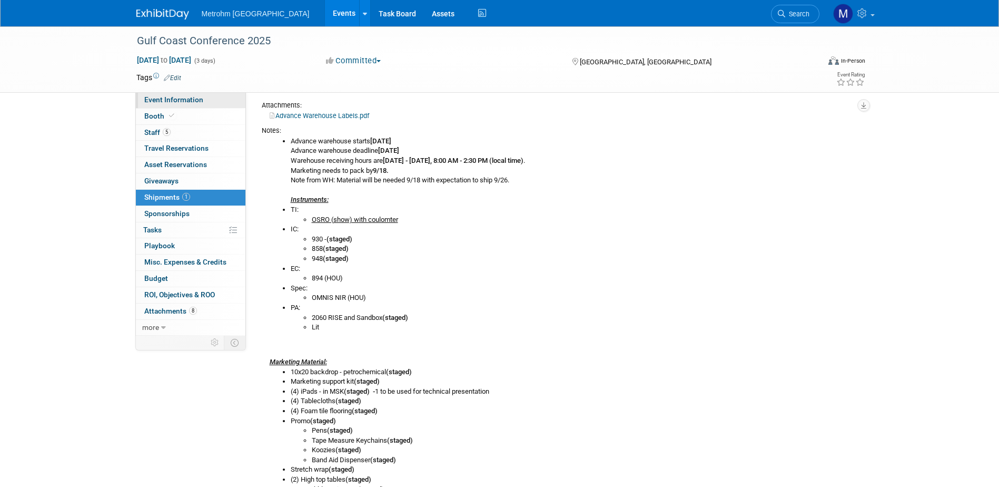
drag, startPoint x: 190, startPoint y: 98, endPoint x: 193, endPoint y: 104, distance: 6.9
click at [190, 98] on span "Event Information" at bounding box center [173, 99] width 59 height 8
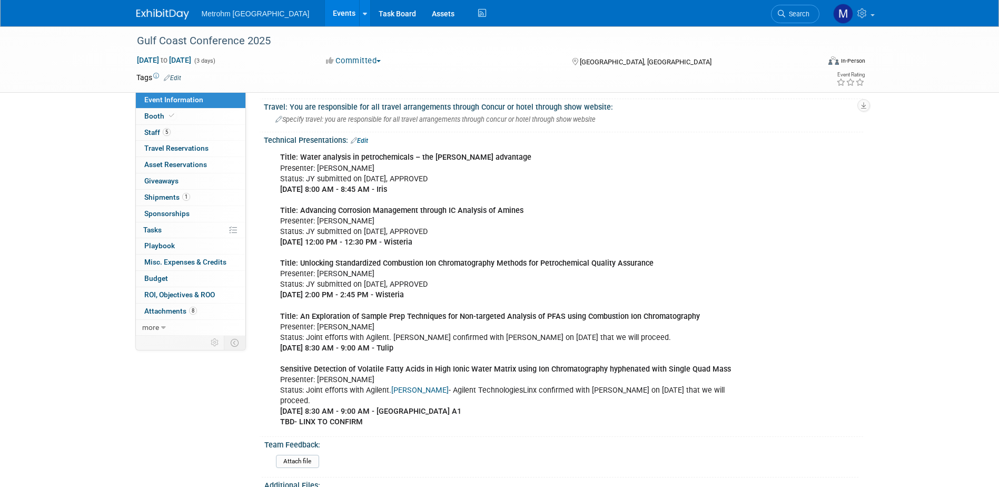
scroll to position [421, 0]
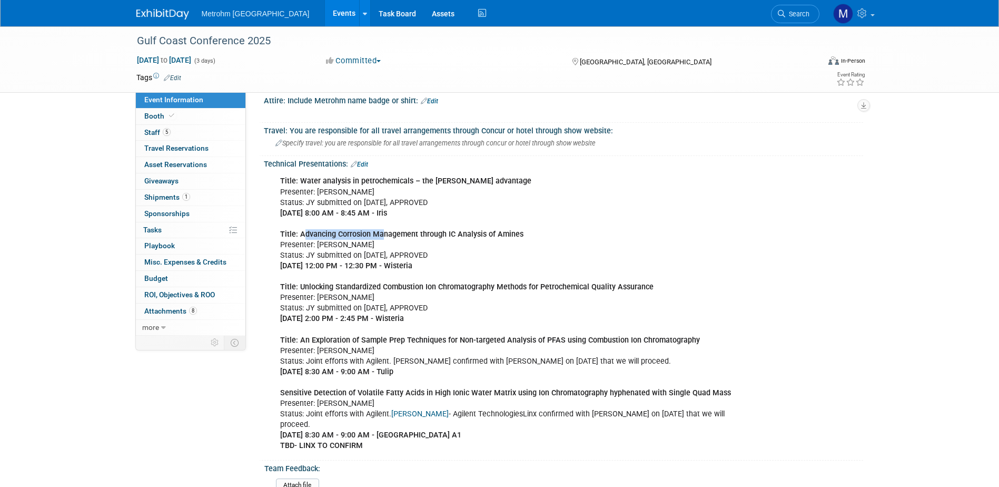
drag, startPoint x: 302, startPoint y: 233, endPoint x: 383, endPoint y: 238, distance: 81.3
click at [383, 238] on div "Title: Water analysis in petrochemicals – the Karl Fischer Oven advantage Prese…" at bounding box center [510, 313] width 475 height 285
click at [367, 218] on div "Title: Water analysis in petrochemicals – the Karl Fischer Oven advantage Prese…" at bounding box center [510, 313] width 475 height 285
drag, startPoint x: 279, startPoint y: 177, endPoint x: 413, endPoint y: 210, distance: 138.7
click at [413, 210] on div "Title: Water analysis in petrochemicals – the Karl Fischer Oven advantage Prese…" at bounding box center [510, 313] width 475 height 285
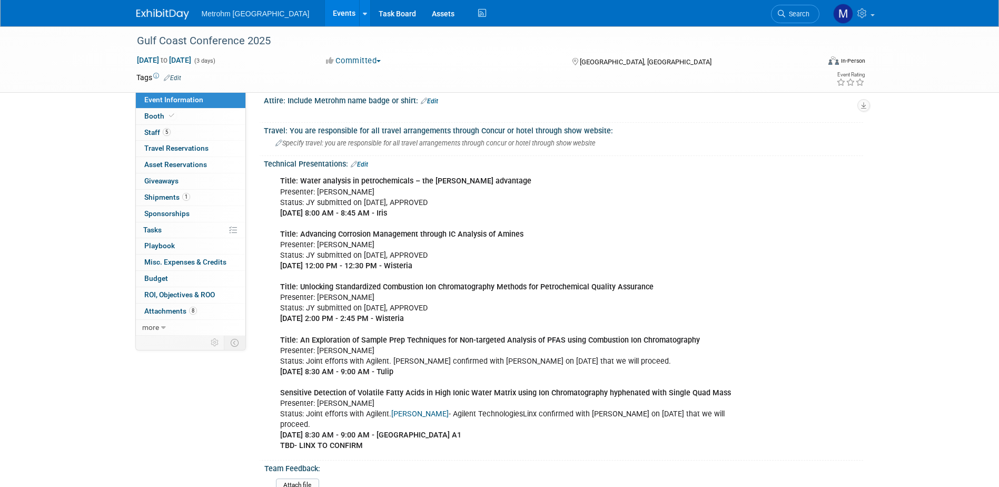
copy div "Title: Water analysis in petrochemicals – the Karl Fischer Oven advantage Prese…"
drag, startPoint x: 278, startPoint y: 230, endPoint x: 431, endPoint y: 267, distance: 158.0
click at [431, 267] on div "Title: Water analysis in petrochemicals – the Karl Fischer Oven advantage Prese…" at bounding box center [510, 313] width 475 height 285
copy div "Title: Advancing Corrosion Management through IC Analysis of Amines Presenter: …"
drag, startPoint x: 280, startPoint y: 286, endPoint x: 436, endPoint y: 317, distance: 159.0
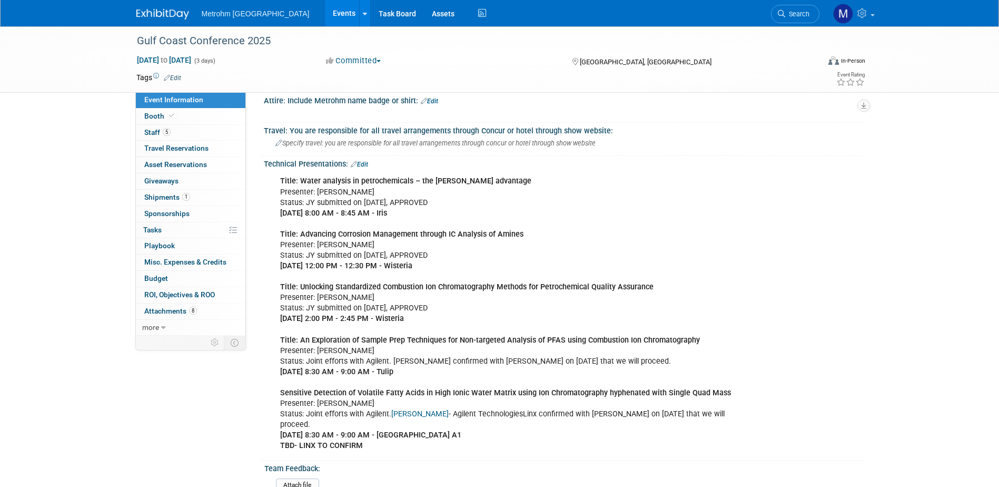
click at [436, 317] on div "Title: Water analysis in petrochemicals – the Karl Fischer Oven advantage Prese…" at bounding box center [510, 313] width 475 height 285
copy div "Title: Unlocking Standardized Combustion Ion Chromatography Methods for Petroch…"
click at [419, 375] on div "Title: Water analysis in petrochemicals – the Karl Fischer Oven advantage Prese…" at bounding box center [510, 313] width 475 height 285
drag, startPoint x: 419, startPoint y: 369, endPoint x: 277, endPoint y: 343, distance: 144.5
click at [277, 343] on div "Title: Water analysis in petrochemicals – the Karl Fischer Oven advantage Prese…" at bounding box center [510, 313] width 475 height 285
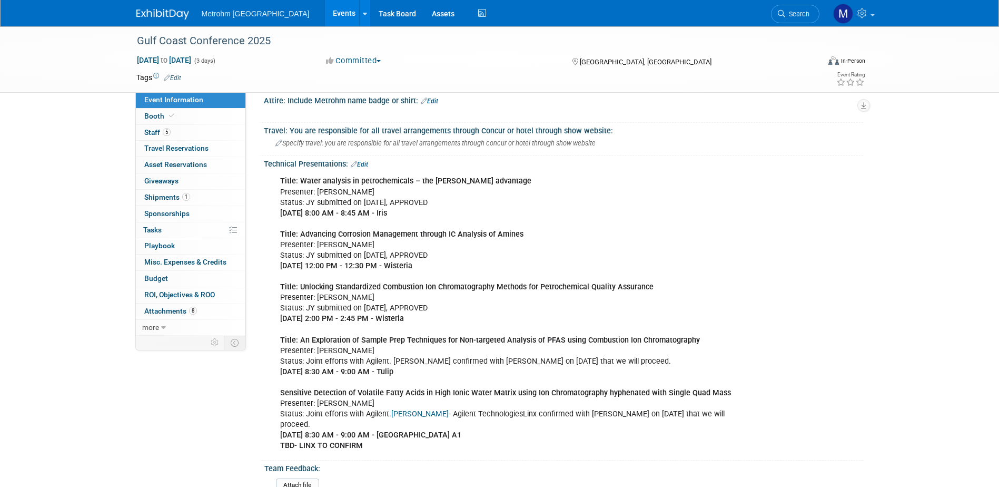
copy div "Title: An Exploration of Sample Prep Techniques for Non-targeted Analysis of PF…"
click at [198, 145] on span "Travel Reservations 0" at bounding box center [176, 148] width 64 height 8
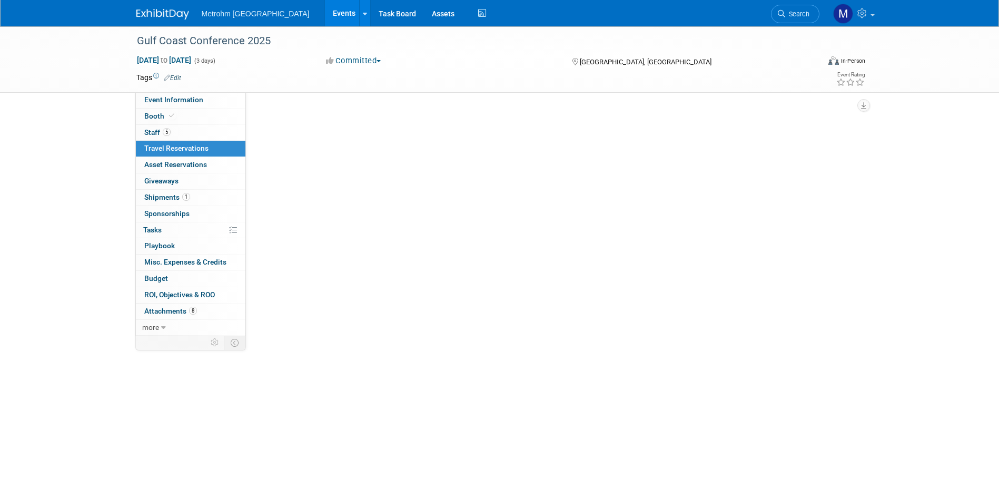
scroll to position [0, 0]
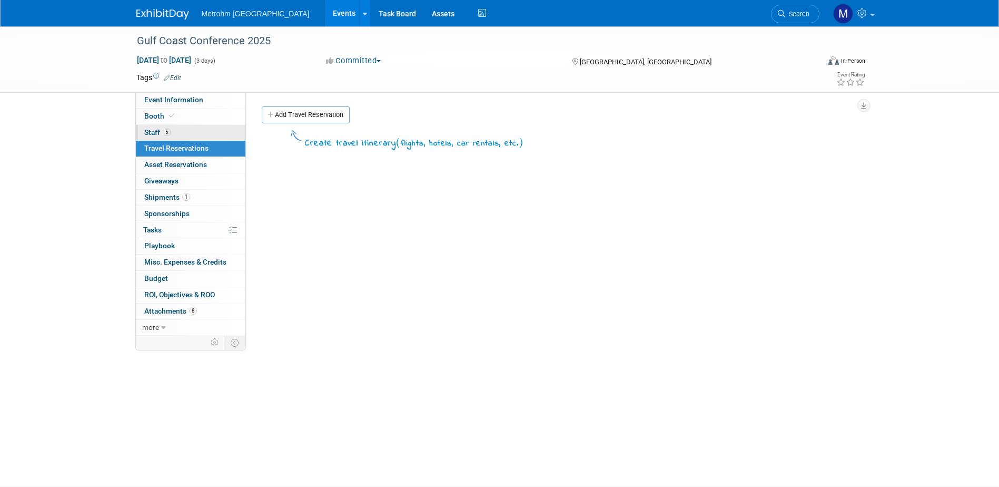
click at [189, 137] on link "5 Staff 5" at bounding box center [191, 133] width 110 height 16
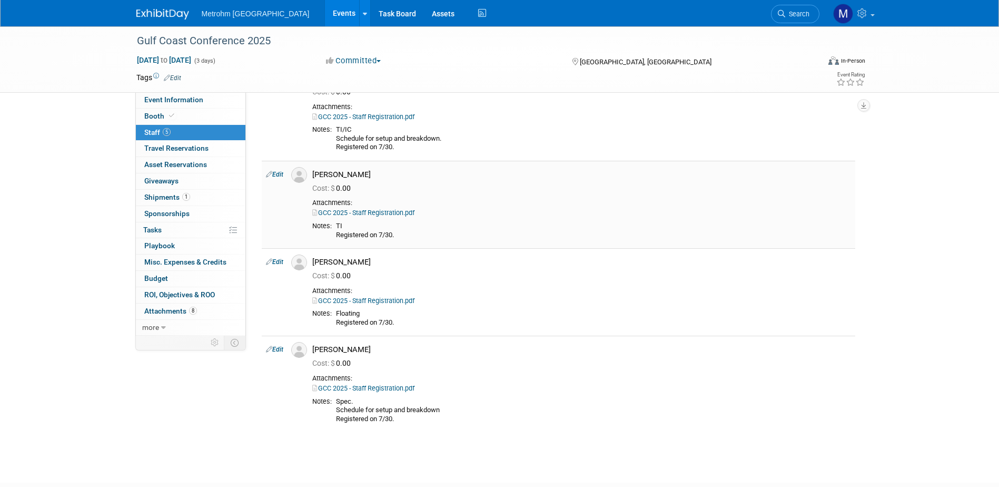
scroll to position [158, 0]
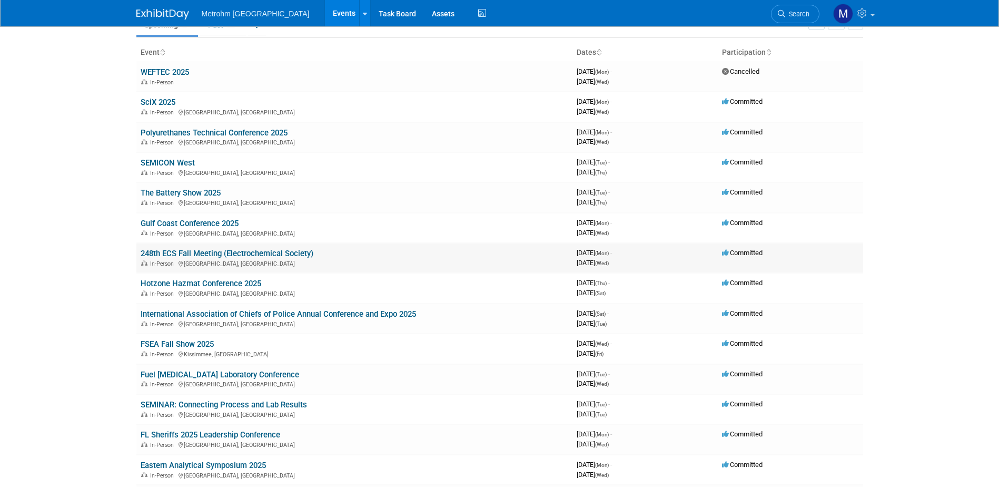
click at [183, 253] on link "248th ECS Fall Meeting (Electrochemical Society)" at bounding box center [227, 253] width 173 height 9
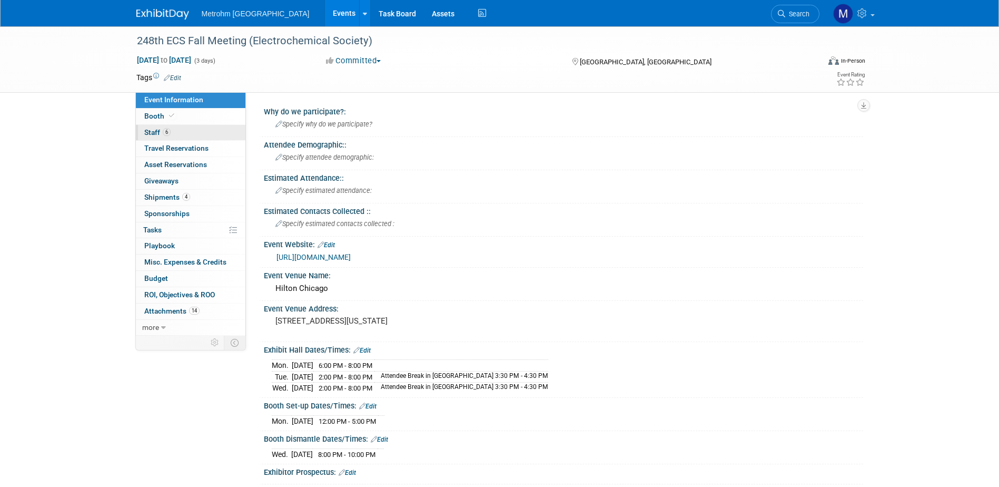
click at [185, 132] on link "6 Staff 6" at bounding box center [191, 133] width 110 height 16
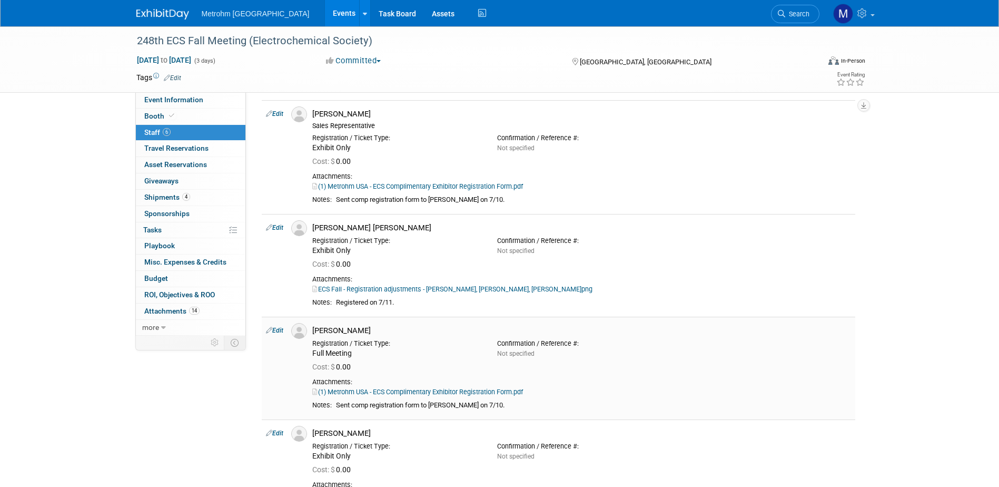
scroll to position [316, 0]
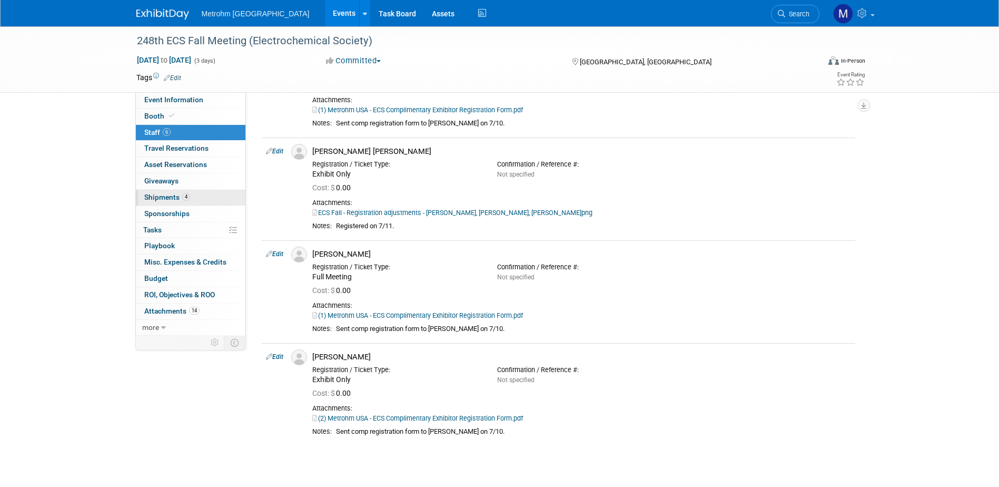
click at [160, 196] on span "Shipments 4" at bounding box center [167, 197] width 46 height 8
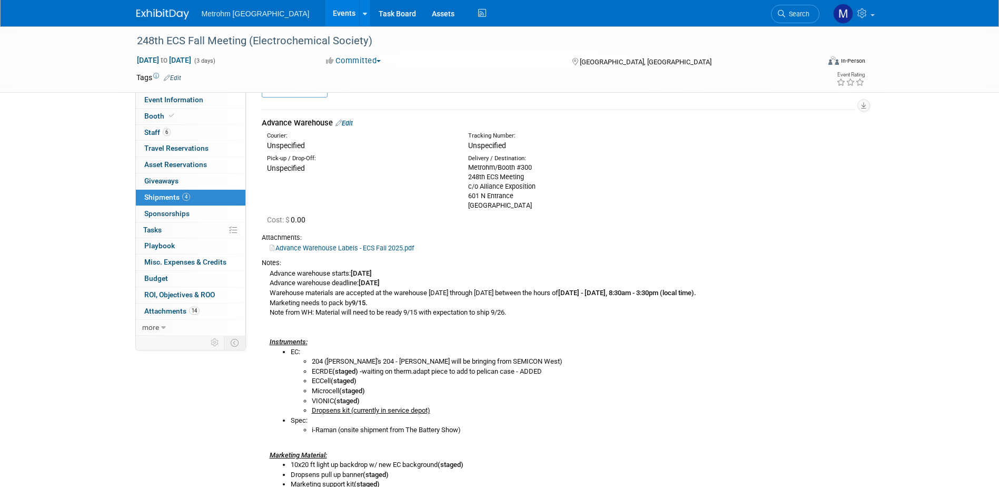
scroll to position [0, 0]
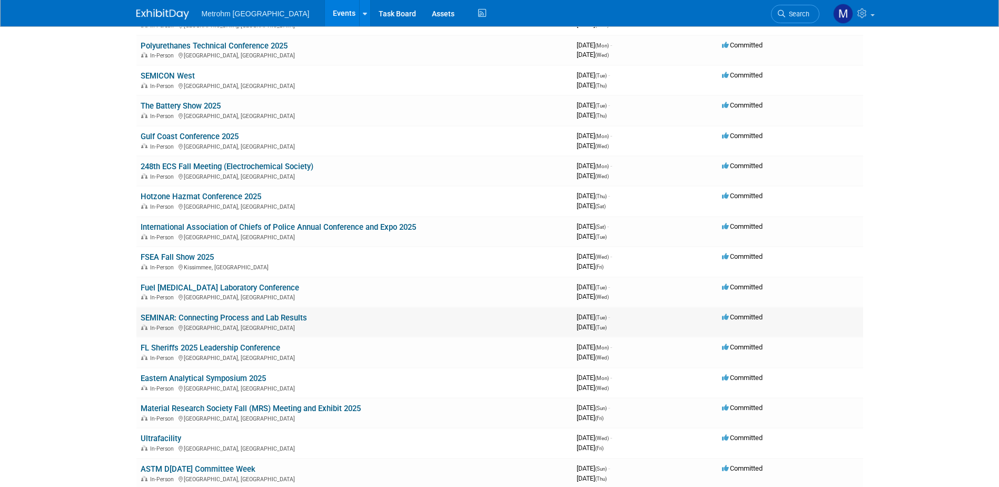
scroll to position [158, 0]
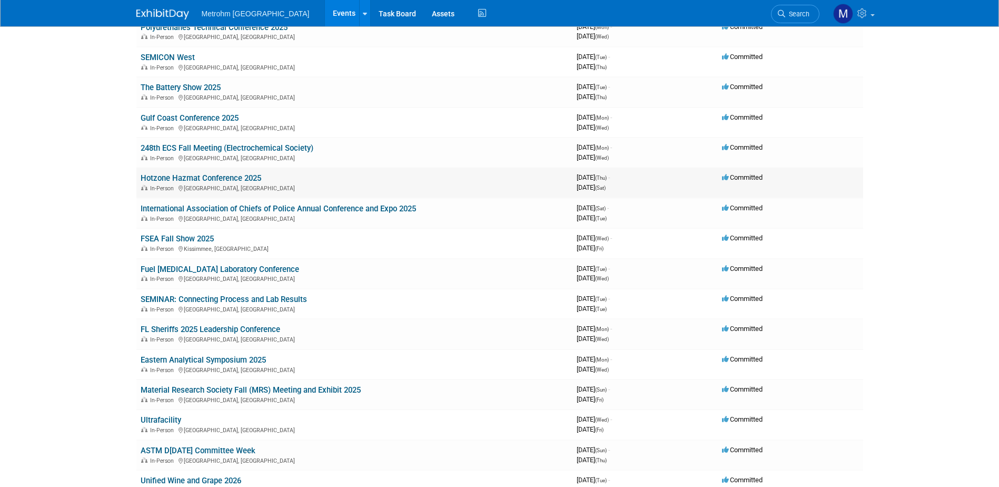
click at [202, 181] on link "Hotzone Hazmat Conference 2025" at bounding box center [201, 177] width 121 height 9
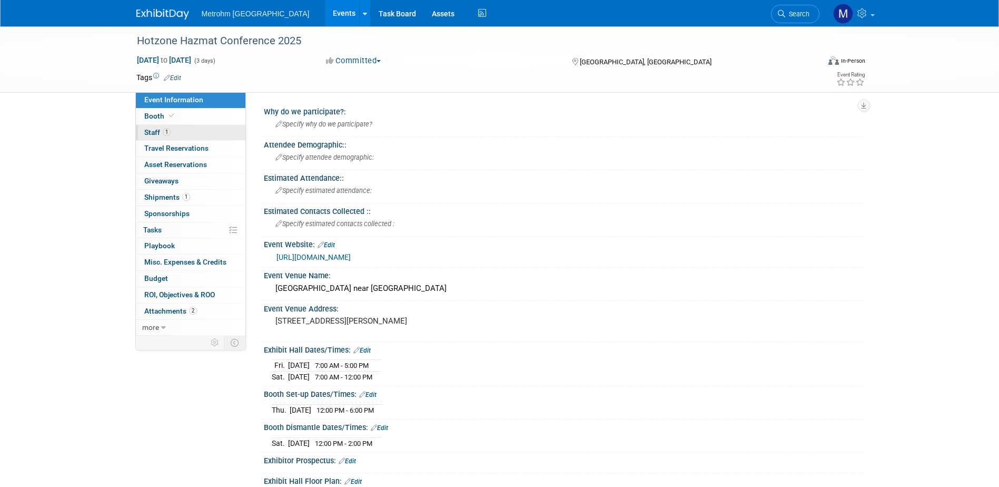
click at [198, 138] on link "1 Staff 1" at bounding box center [191, 133] width 110 height 16
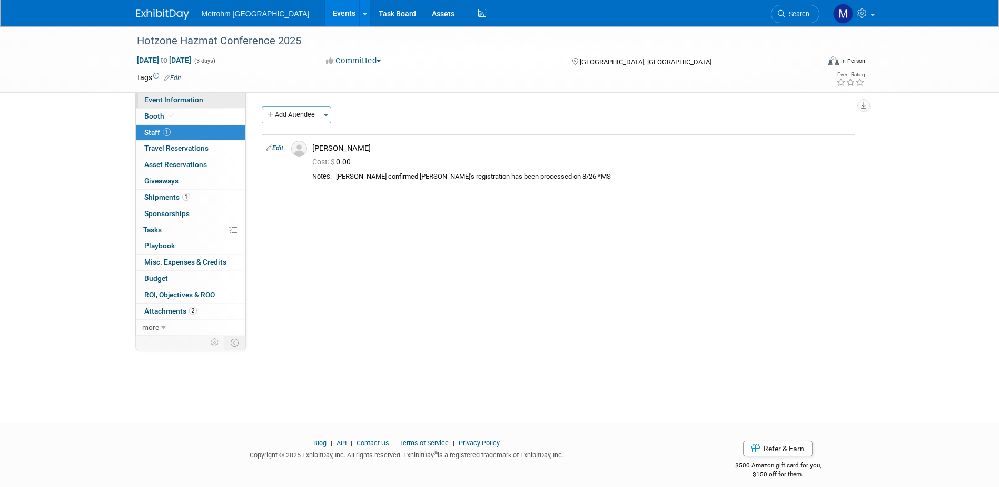
click at [181, 104] on link "Event Information" at bounding box center [191, 100] width 110 height 16
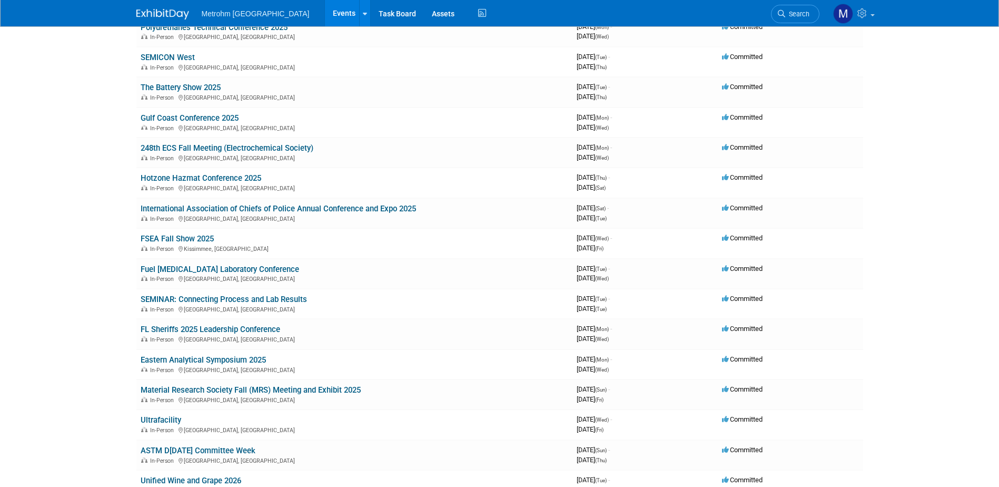
click at [199, 209] on link "International Association of Chiefs of Police Annual Conference and Expo 2025" at bounding box center [278, 208] width 275 height 9
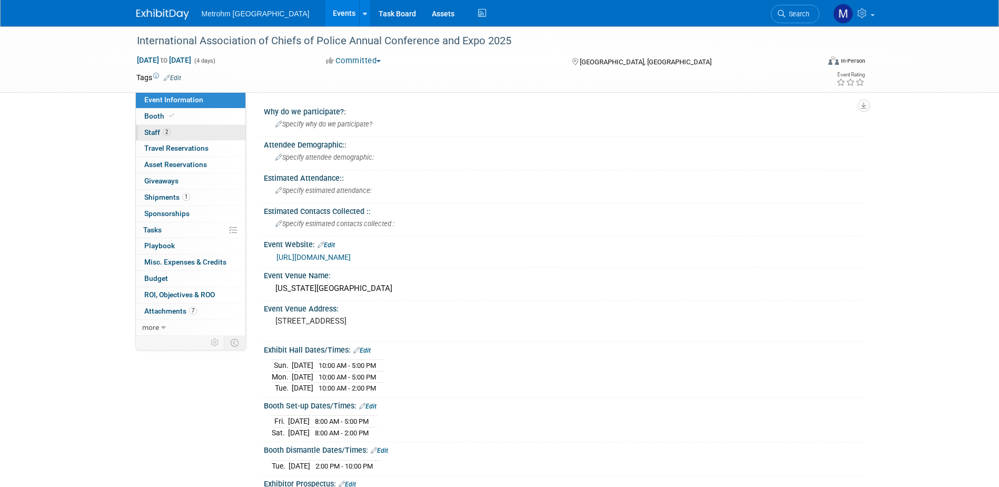
click at [183, 128] on link "2 Staff 2" at bounding box center [191, 133] width 110 height 16
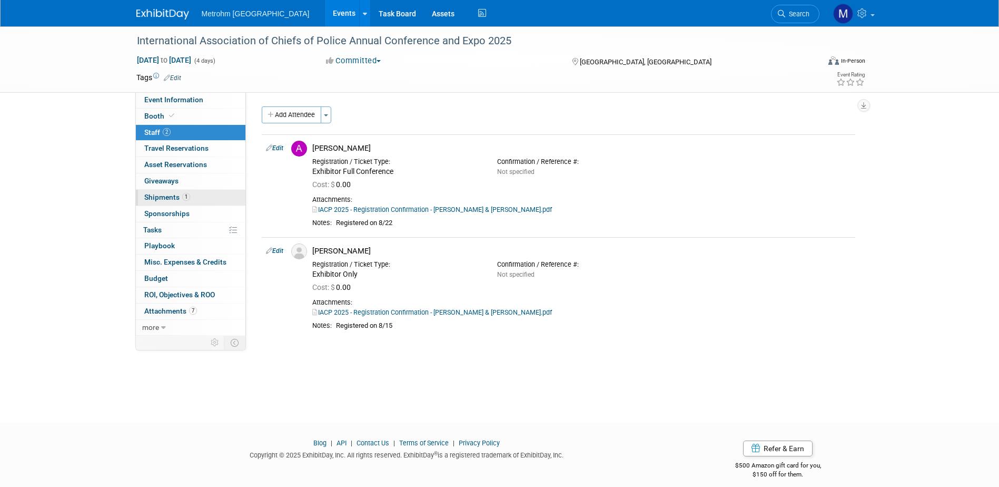
click at [204, 190] on link "1 Shipments 1" at bounding box center [191, 198] width 110 height 16
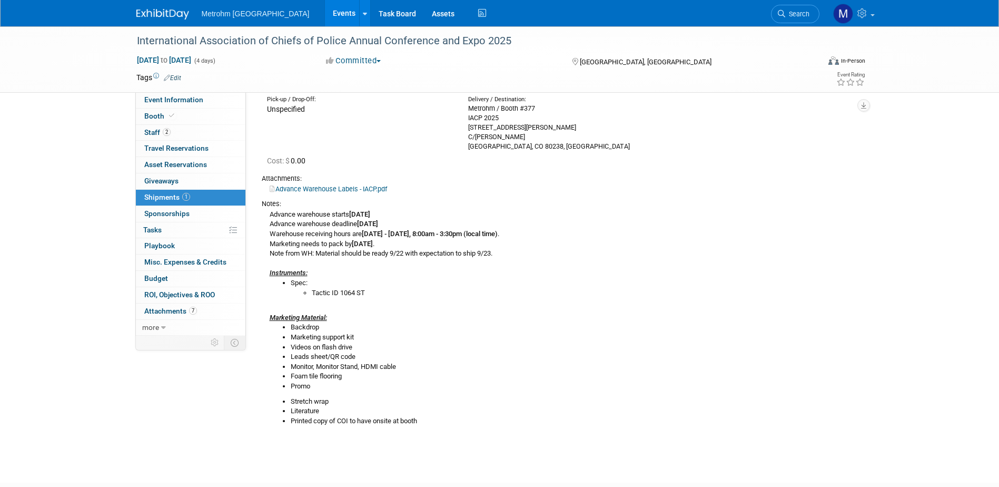
scroll to position [53, 0]
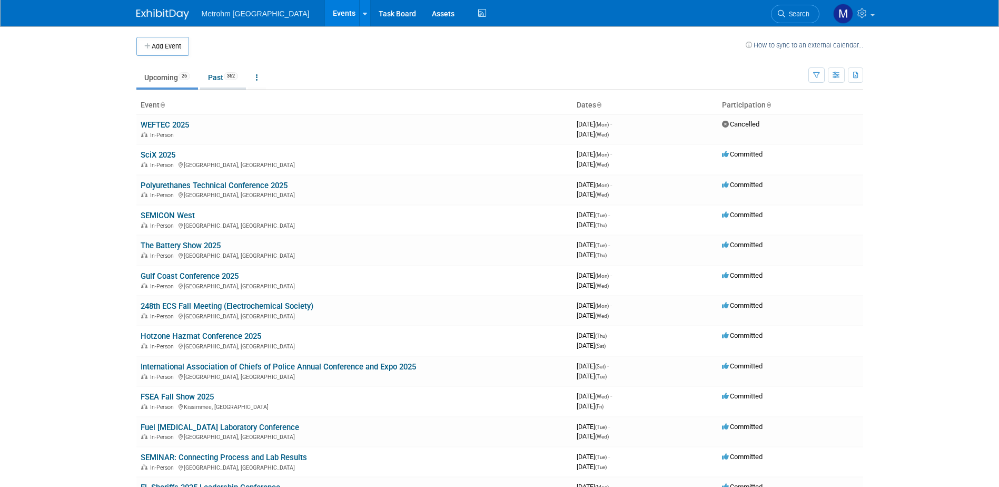
click at [222, 82] on link "Past 362" at bounding box center [223, 77] width 46 height 20
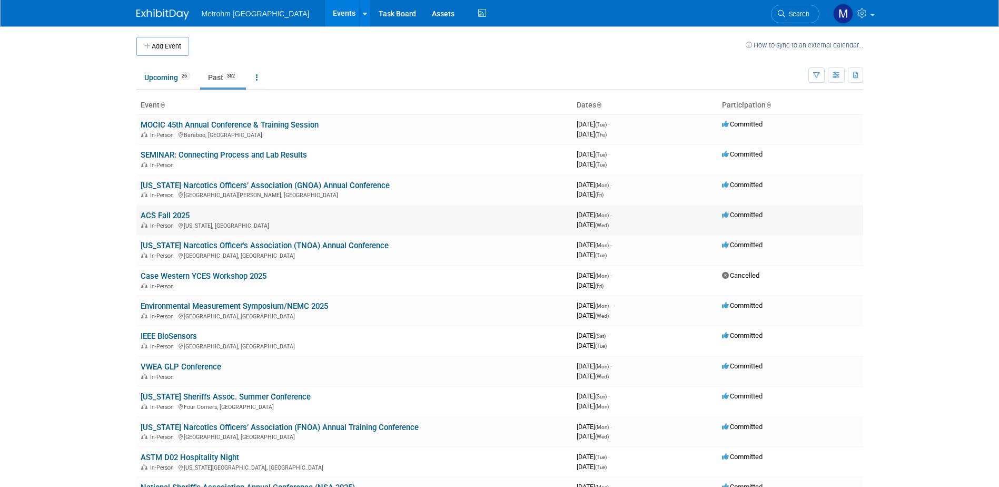
click at [172, 217] on link "ACS Fall 2025" at bounding box center [165, 215] width 49 height 9
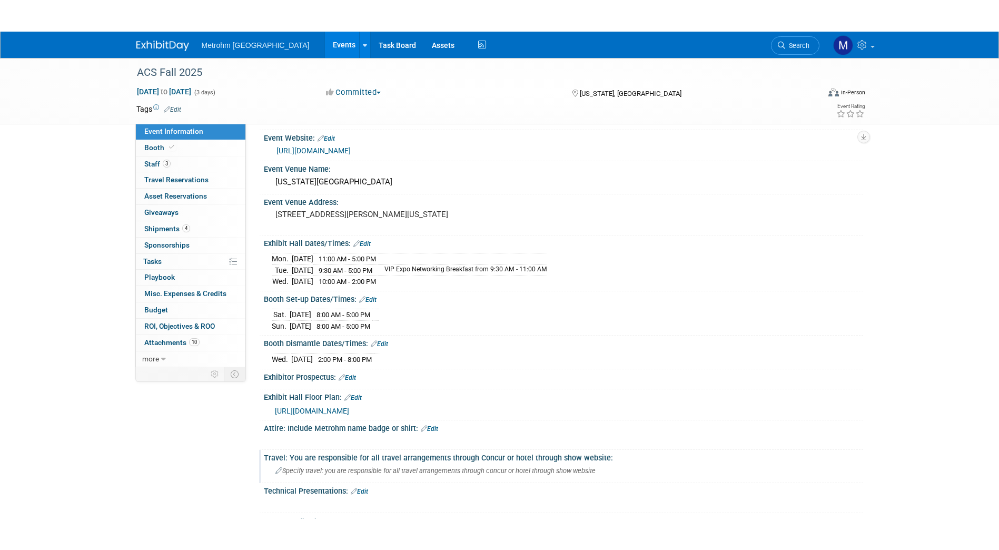
scroll to position [211, 0]
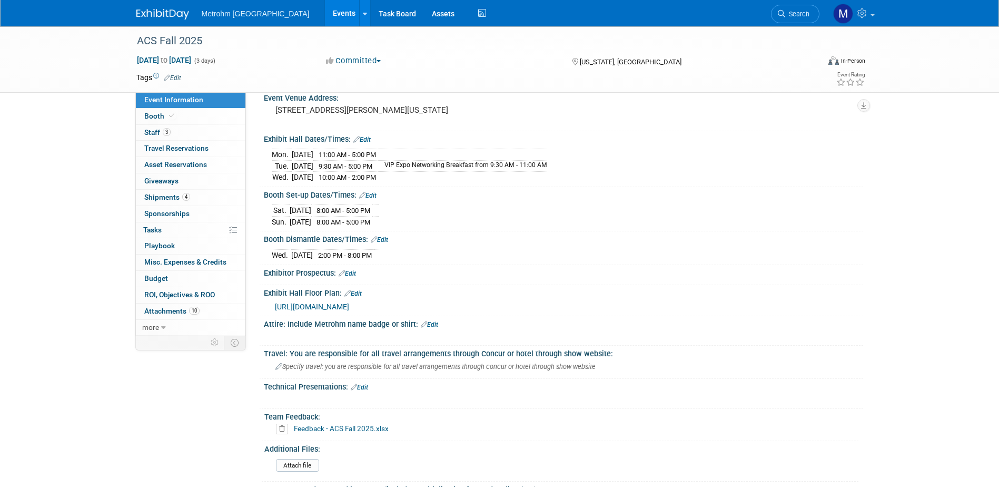
click at [328, 421] on div "Feedback - ACS Fall 2025.xlsx" at bounding box center [565, 429] width 586 height 16
click at [333, 424] on link "Feedback - ACS Fall 2025.xlsx" at bounding box center [341, 428] width 95 height 8
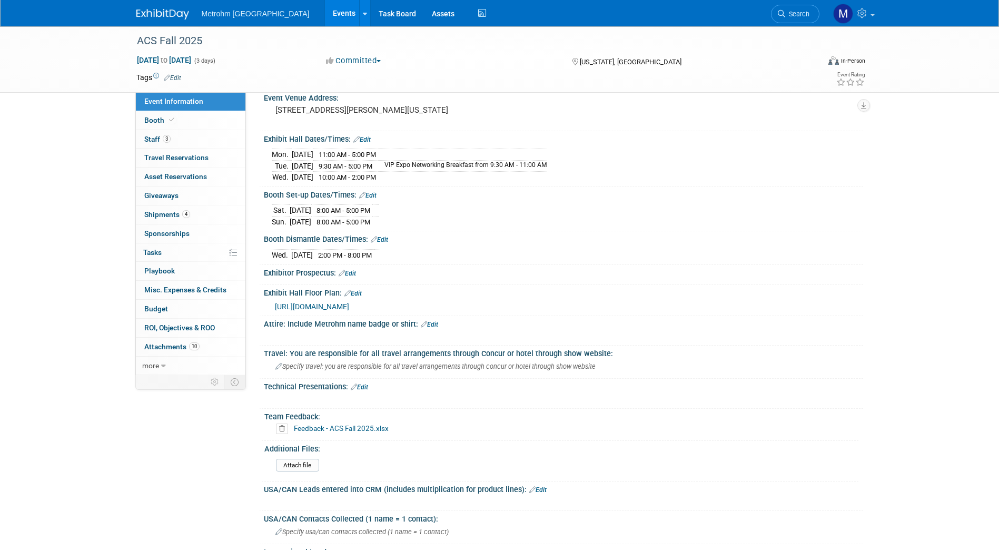
click at [167, 18] on img at bounding box center [162, 14] width 53 height 11
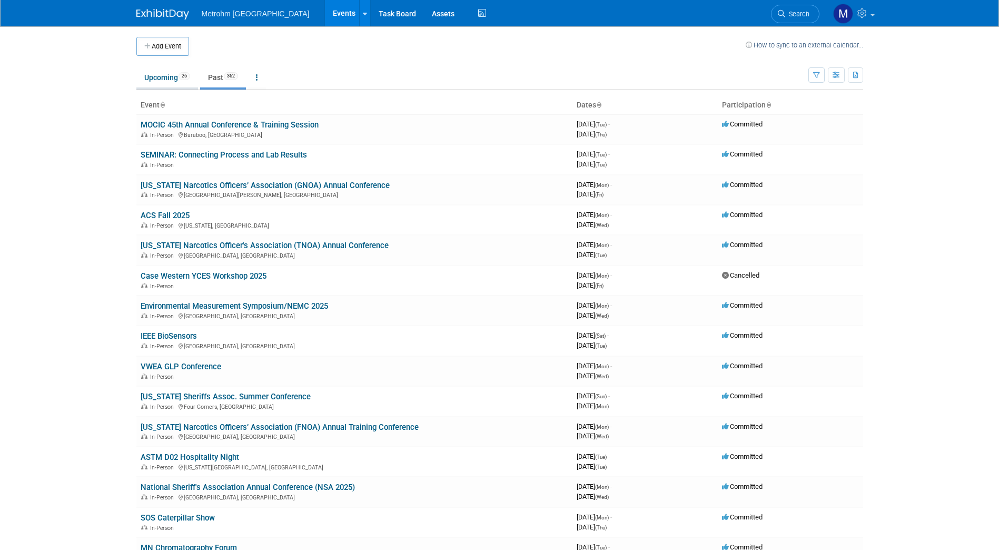
click at [169, 86] on link "Upcoming 26" at bounding box center [167, 77] width 62 height 20
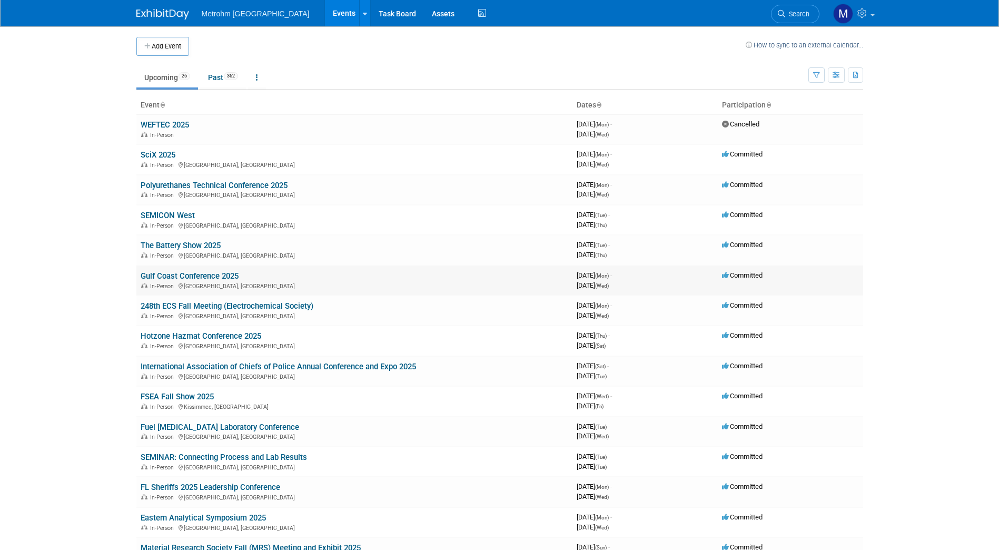
click at [205, 275] on link "Gulf Coast Conference 2025" at bounding box center [190, 275] width 98 height 9
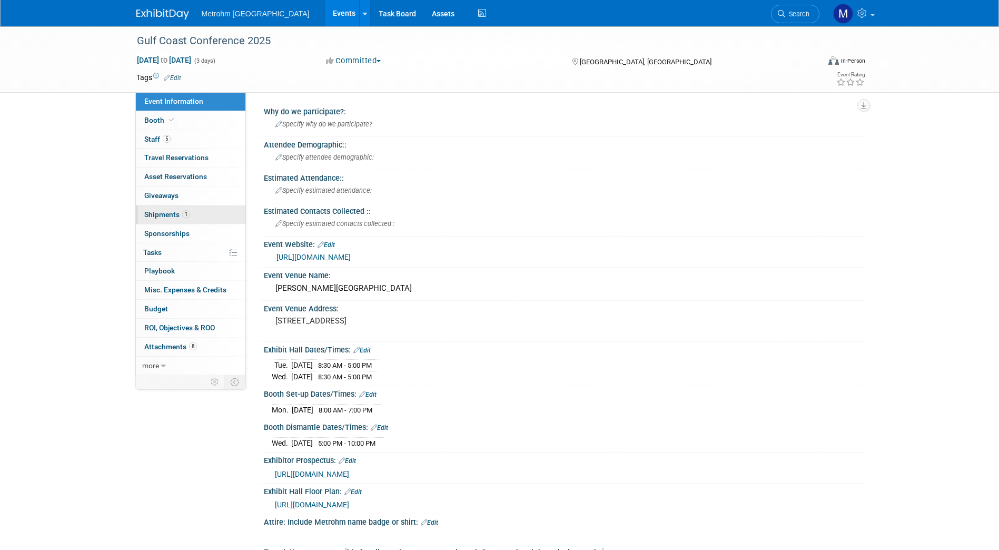
click at [196, 219] on link "1 Shipments 1" at bounding box center [191, 214] width 110 height 18
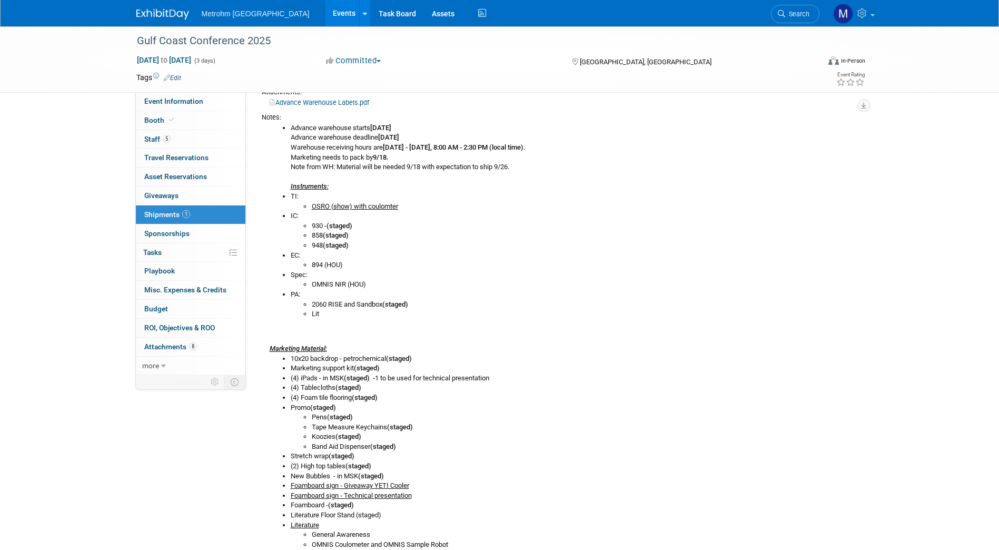
scroll to position [160, 0]
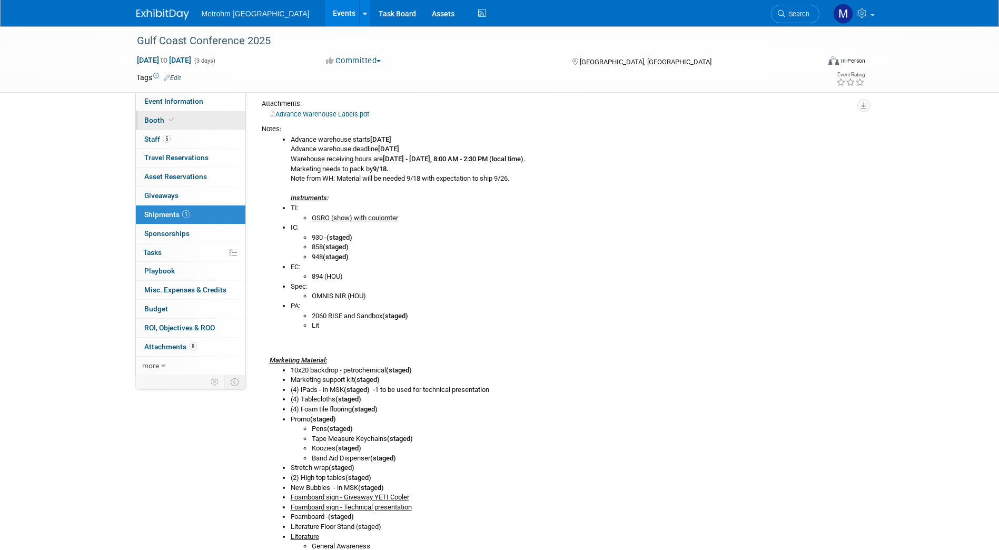
click at [180, 115] on link "Booth" at bounding box center [191, 120] width 110 height 18
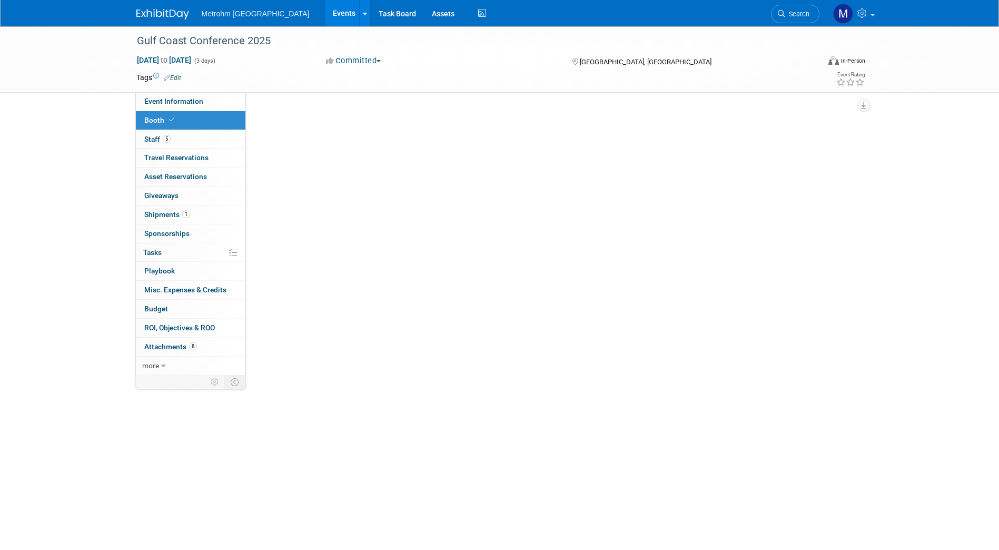
scroll to position [0, 0]
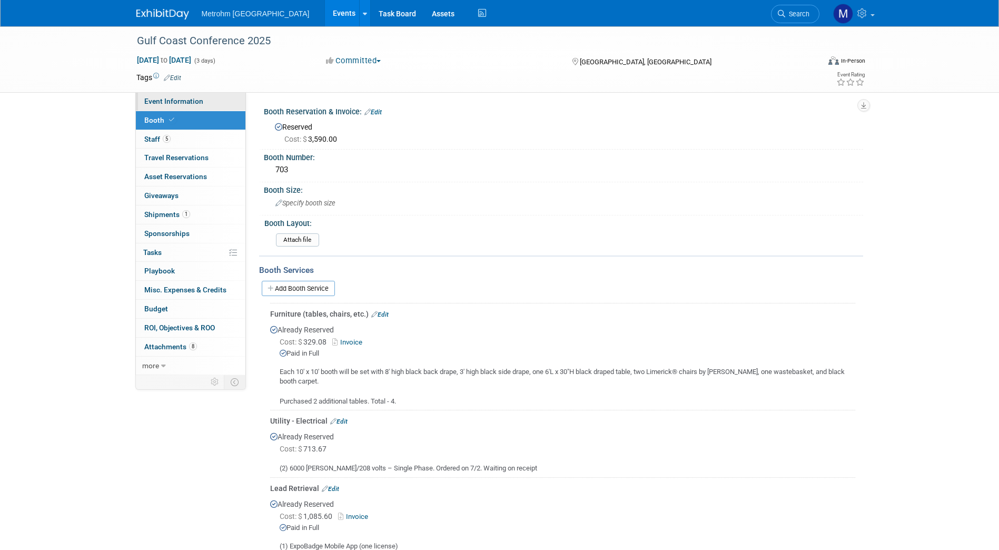
click at [199, 99] on span "Event Information" at bounding box center [173, 101] width 59 height 8
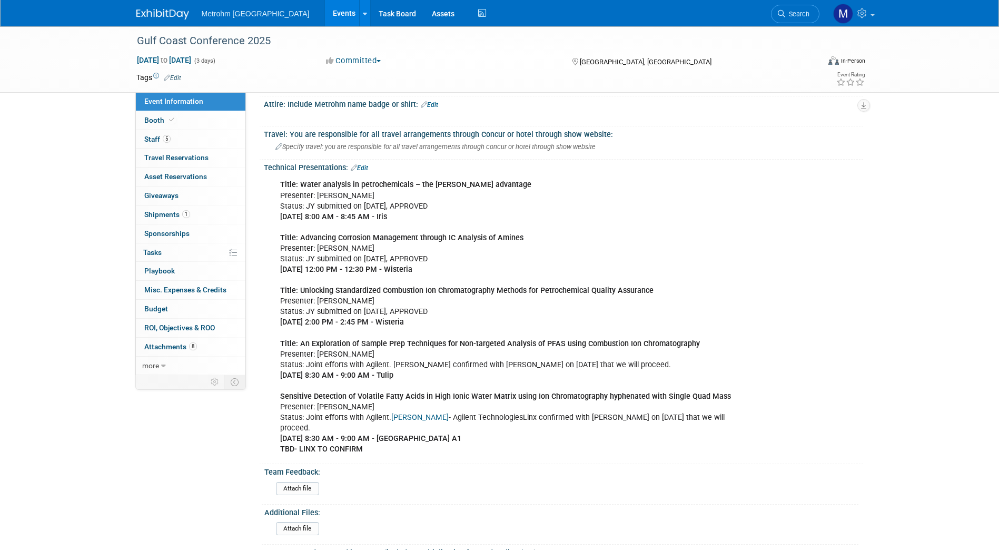
scroll to position [418, 0]
click at [735, 269] on div "Title: Water analysis in petrochemicals – the [PERSON_NAME] Oven advantage Pres…" at bounding box center [510, 316] width 475 height 285
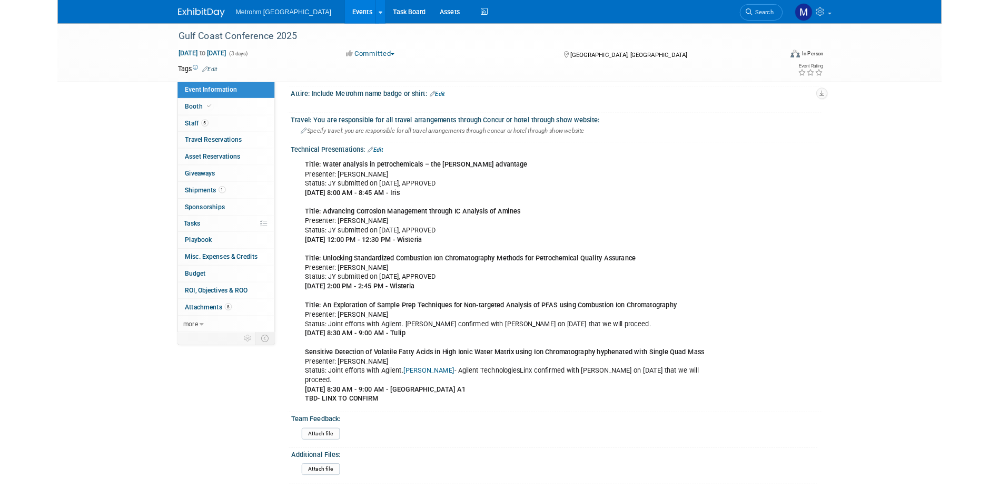
scroll to position [416, 0]
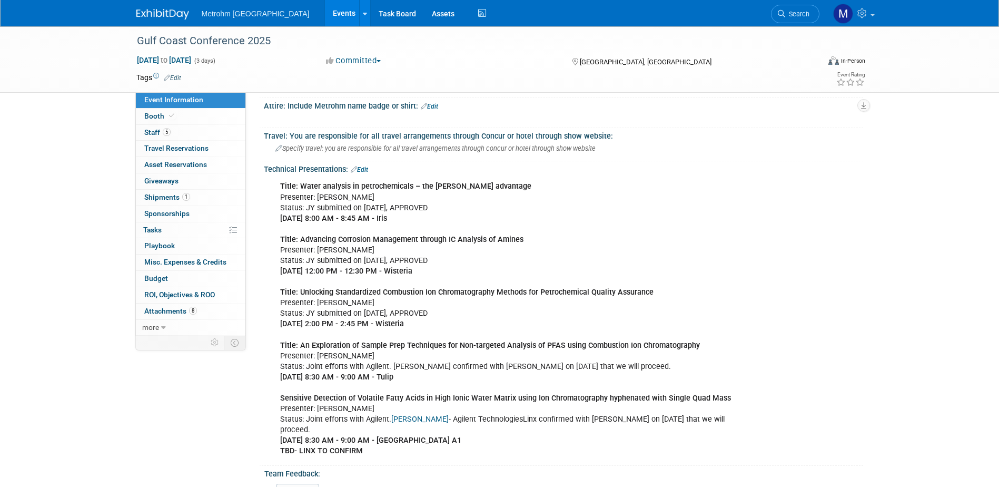
click at [161, 5] on link at bounding box center [168, 9] width 65 height 8
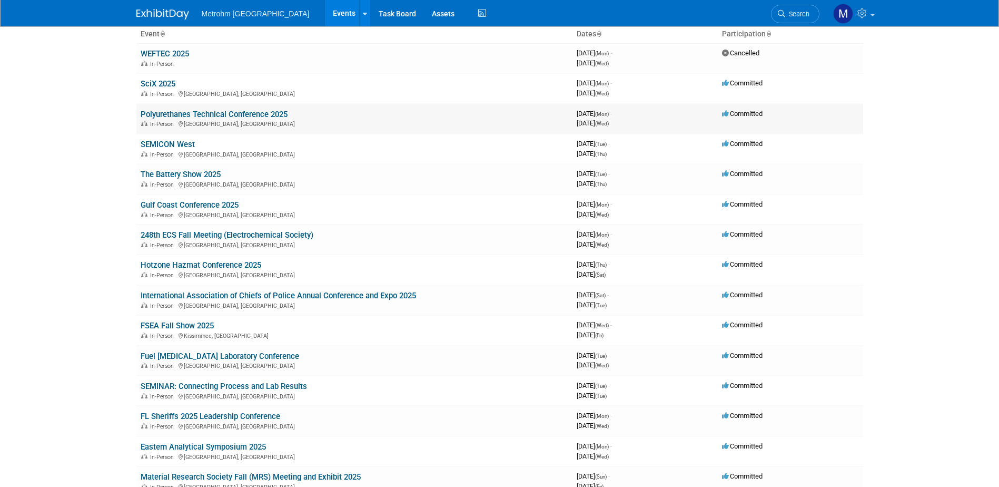
scroll to position [53, 0]
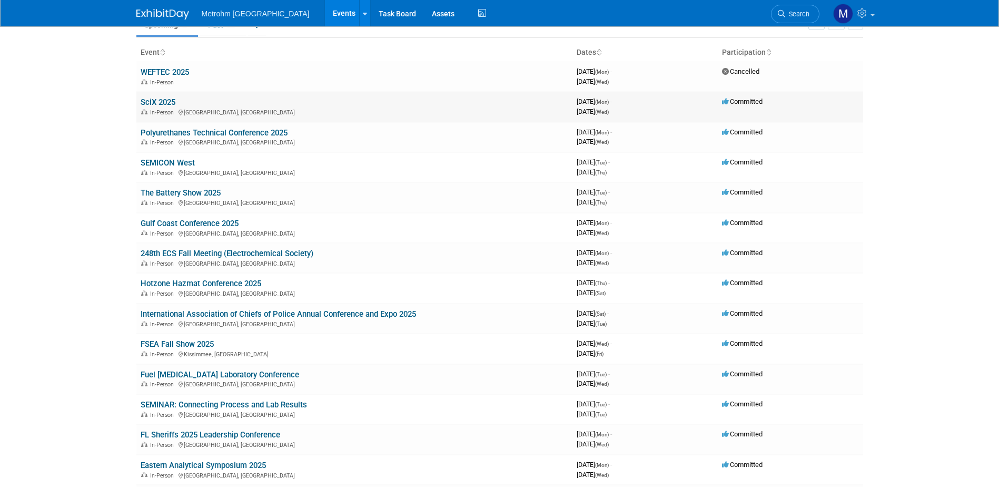
click at [164, 106] on link "SciX 2025" at bounding box center [158, 101] width 35 height 9
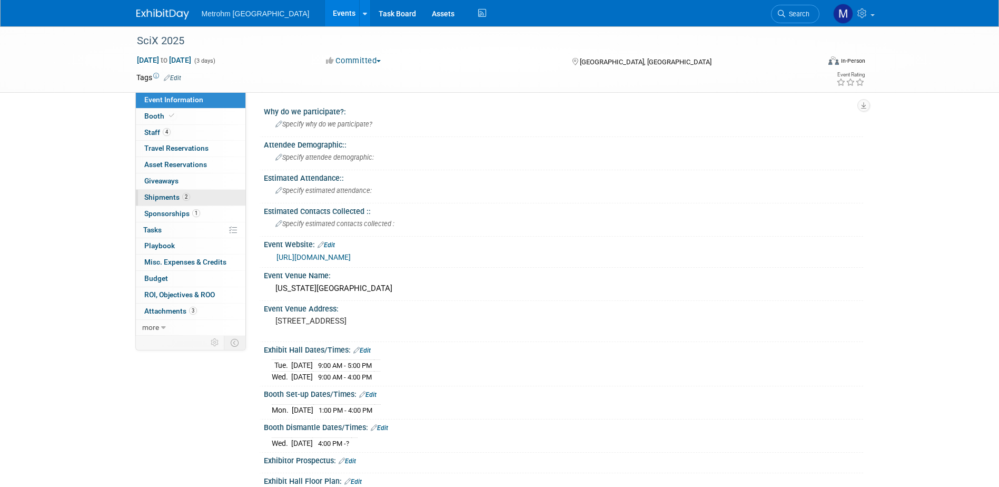
click at [197, 195] on link "2 Shipments 2" at bounding box center [191, 198] width 110 height 16
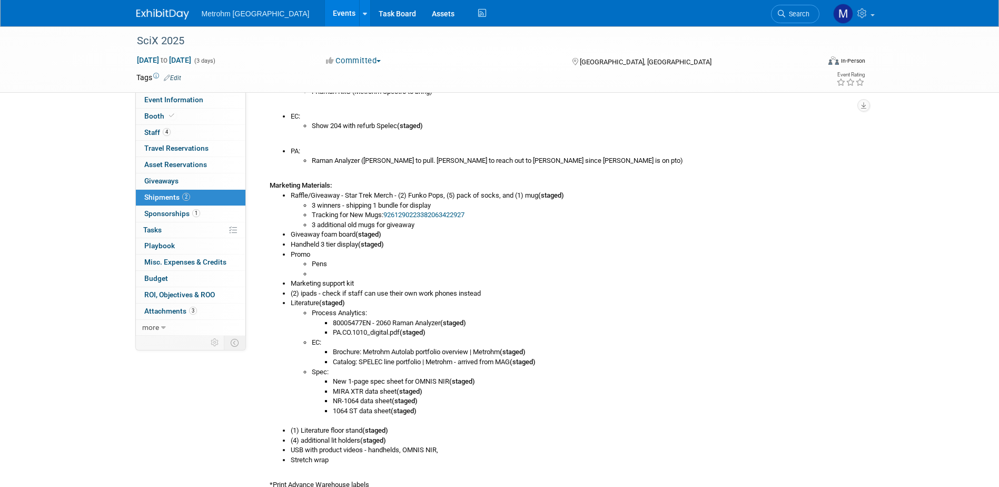
scroll to position [316, 0]
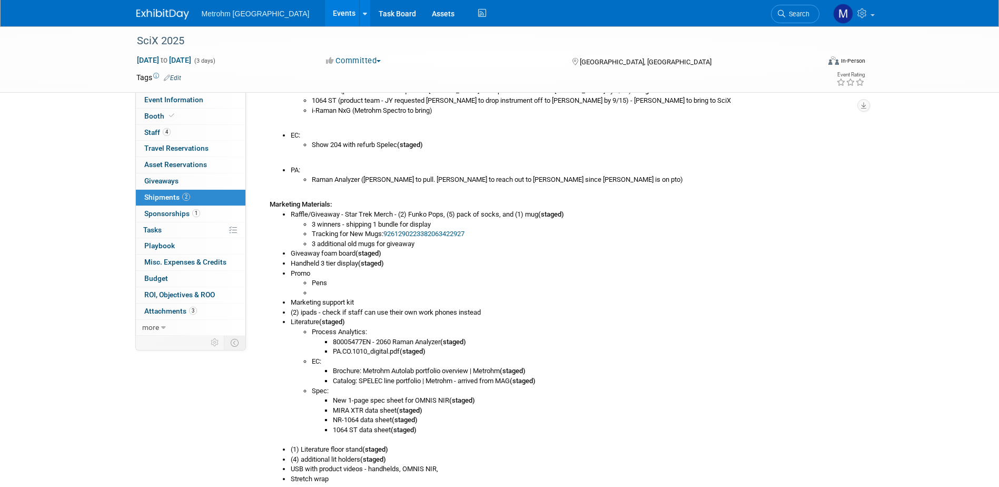
click at [156, 19] on img at bounding box center [162, 14] width 53 height 11
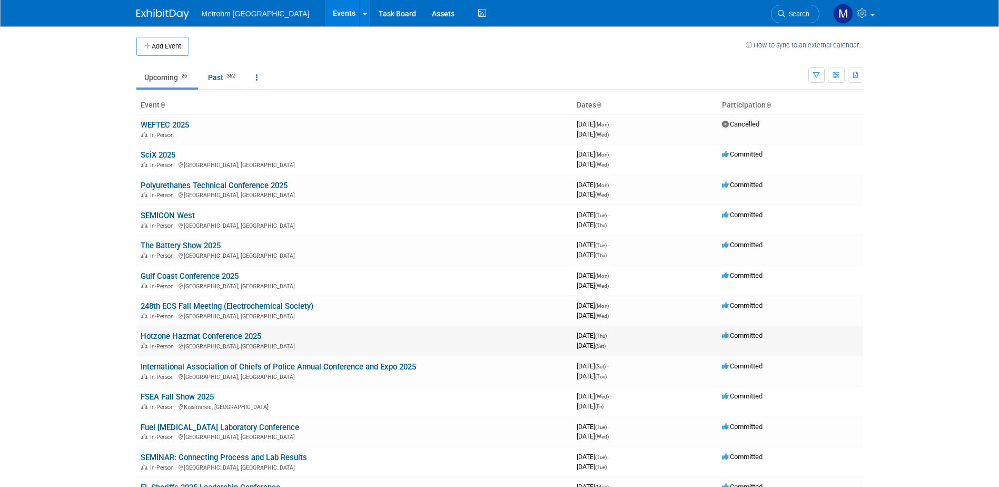
click at [246, 330] on td "Hotzone Hazmat Conference 2025 In-Person [GEOGRAPHIC_DATA], [GEOGRAPHIC_DATA]" at bounding box center [354, 341] width 436 height 30
click at [246, 334] on link "Hotzone Hazmat Conference 2025" at bounding box center [201, 335] width 121 height 9
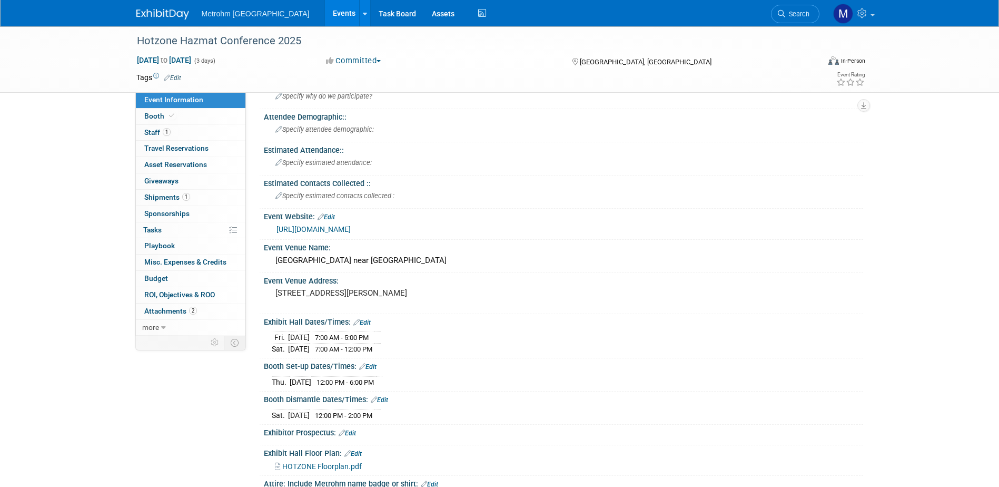
scroll to position [53, 0]
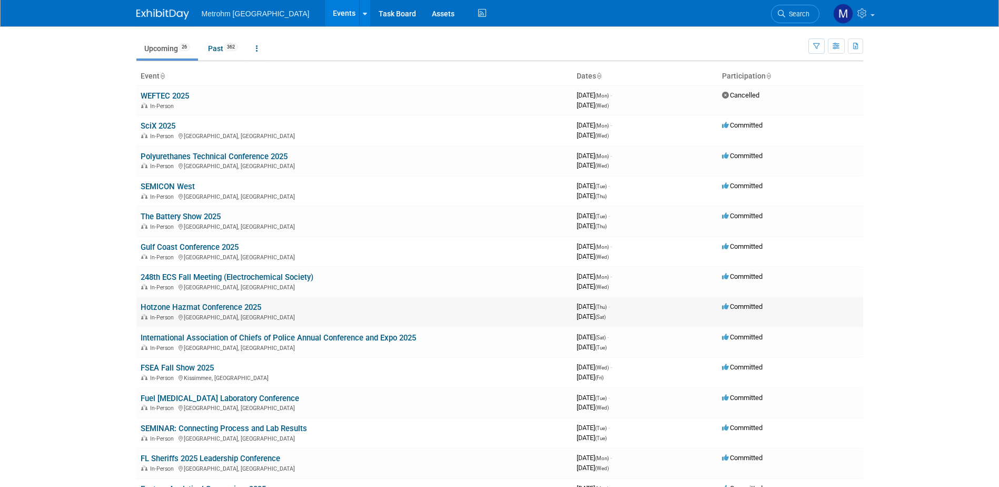
scroll to position [53, 0]
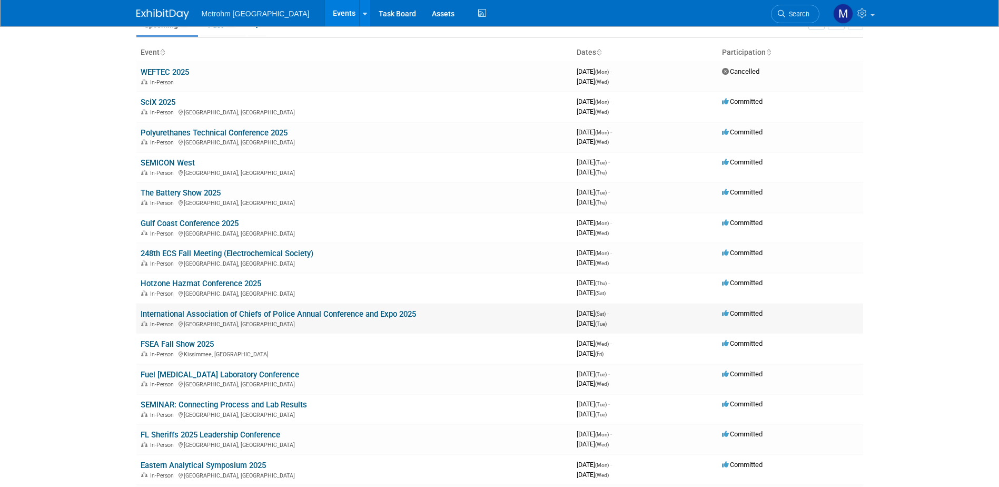
click at [243, 314] on link "International Association of Chiefs of Police Annual Conference and Expo 2025" at bounding box center [278, 313] width 275 height 9
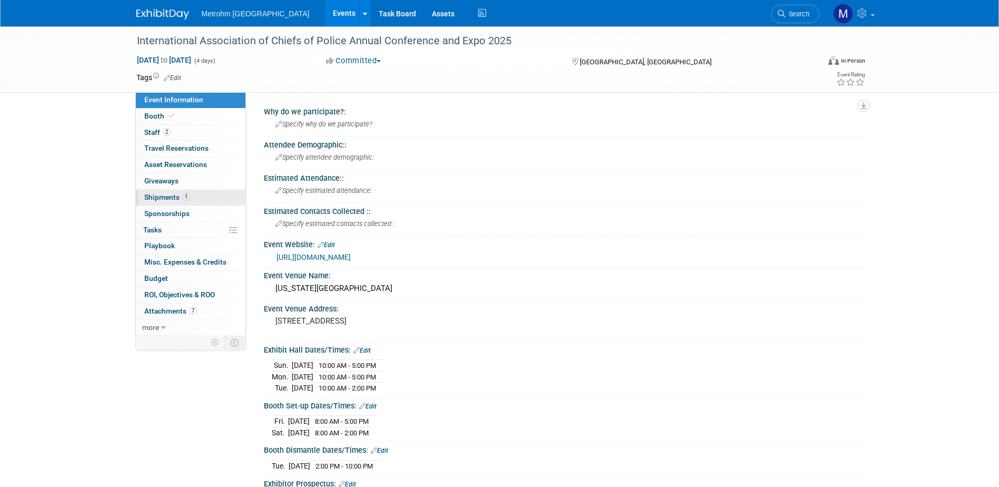
click at [161, 195] on span "Shipments 1" at bounding box center [167, 197] width 46 height 8
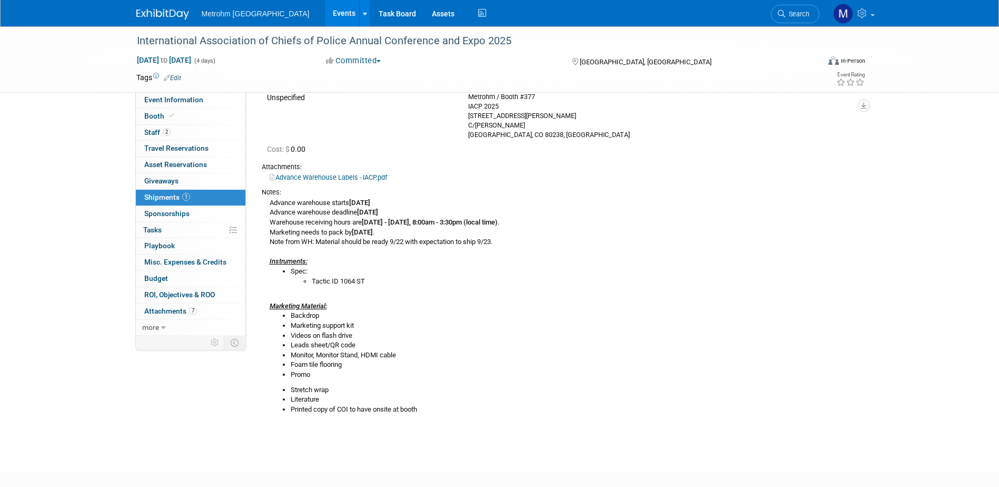
scroll to position [105, 0]
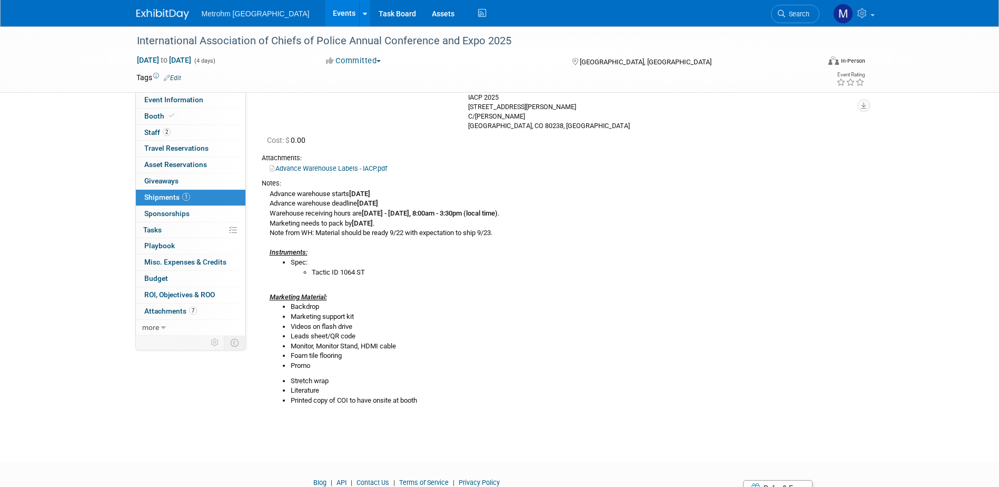
click at [156, 3] on div at bounding box center [168, 9] width 65 height 19
click at [162, 10] on img at bounding box center [162, 14] width 53 height 11
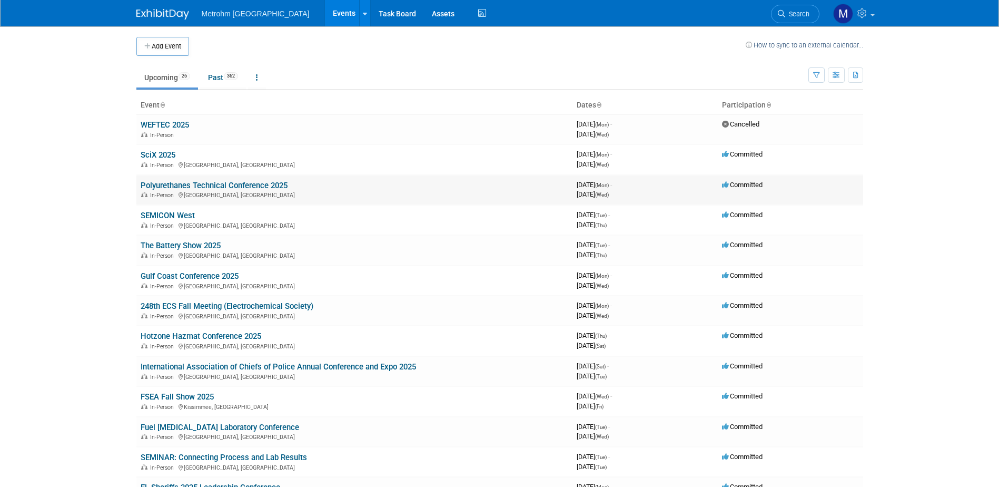
click at [204, 181] on link "Polyurethanes Technical Conference 2025" at bounding box center [214, 185] width 147 height 9
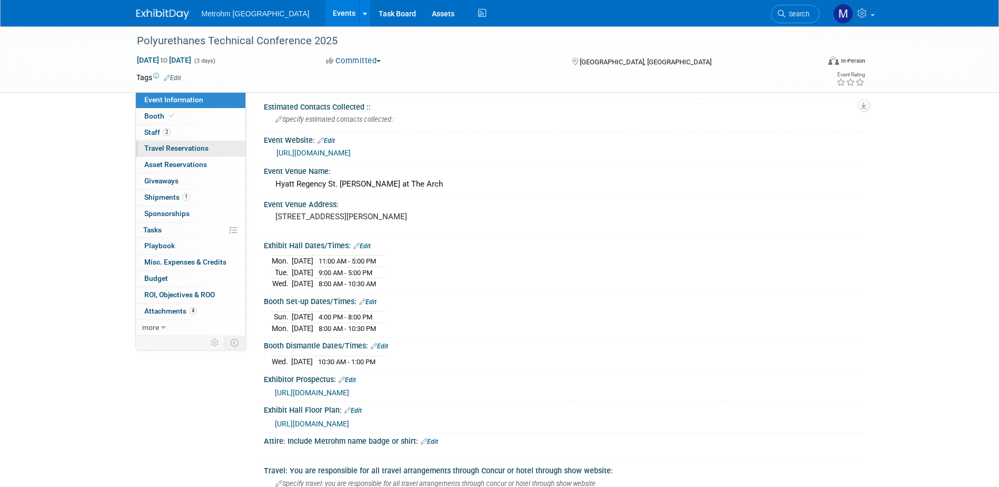
scroll to position [105, 0]
click at [167, 195] on span "Shipments 1" at bounding box center [167, 197] width 46 height 8
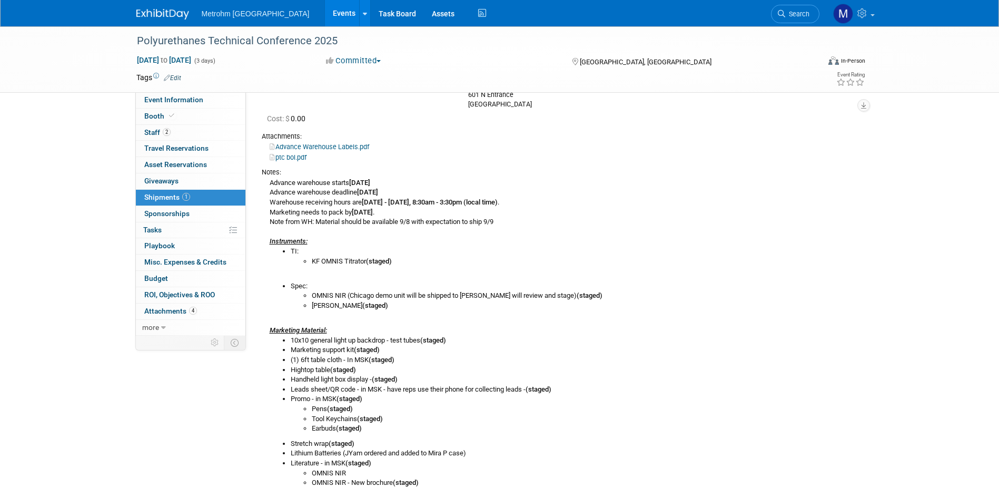
scroll to position [263, 0]
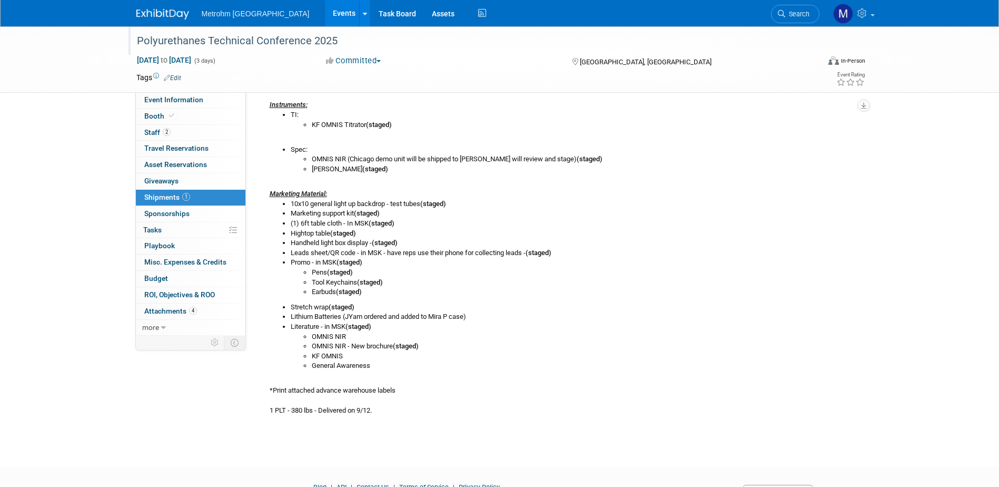
click at [220, 42] on div "Polyurethanes Technical Conference 2025" at bounding box center [468, 41] width 670 height 19
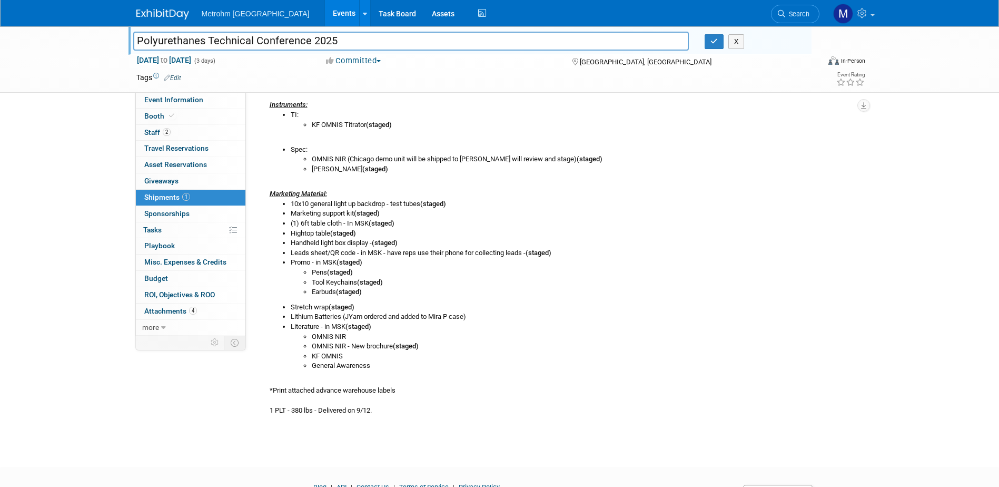
drag, startPoint x: 309, startPoint y: 43, endPoint x: 133, endPoint y: 54, distance: 175.8
click at [133, 54] on div "Polyurethanes Technical Conference 2025 Polyurethanes Technical Conference 2025…" at bounding box center [500, 59] width 743 height 66
click at [736, 46] on button "X" at bounding box center [736, 41] width 16 height 15
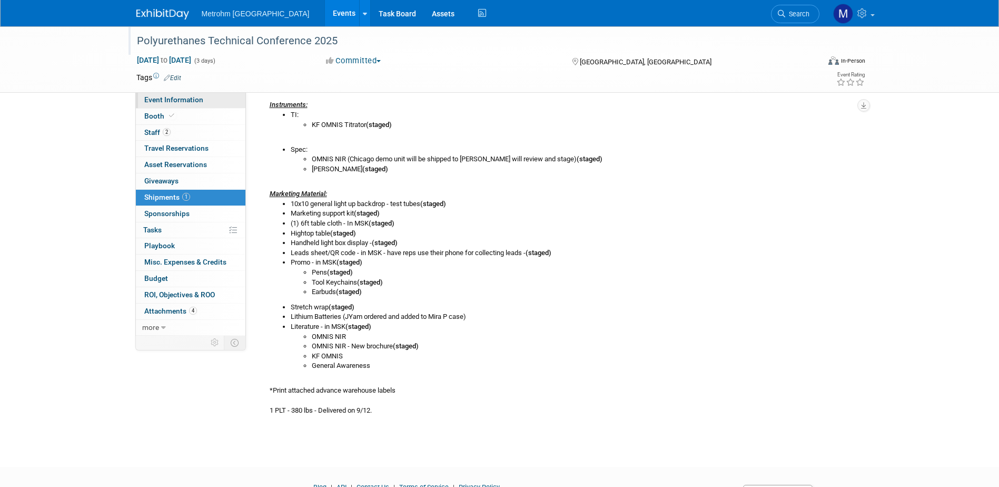
click at [194, 105] on link "Event Information" at bounding box center [191, 100] width 110 height 16
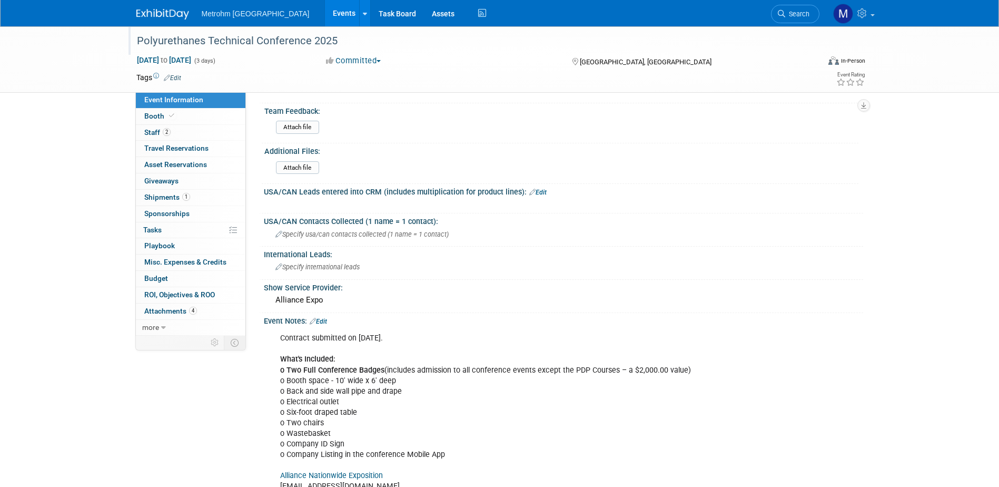
scroll to position [653, 0]
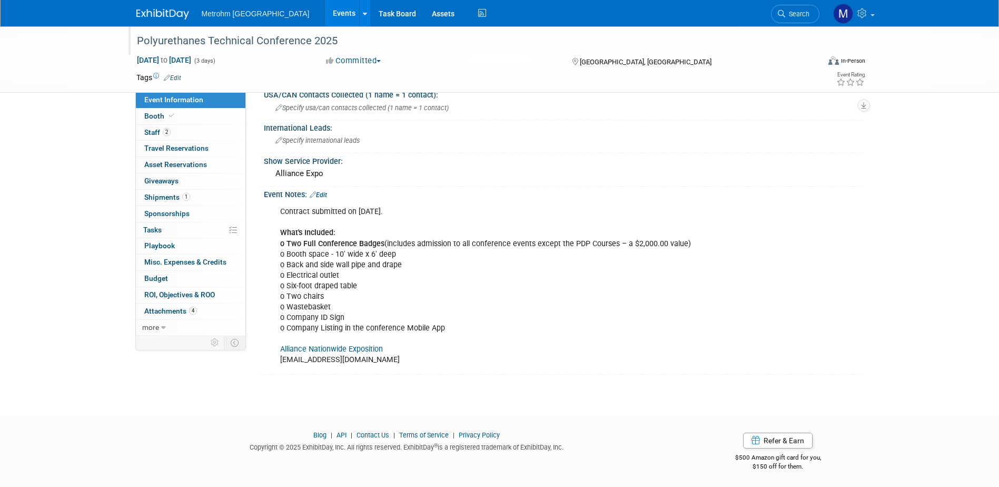
click at [350, 347] on link "Alliance Nationwide Exposition" at bounding box center [331, 348] width 103 height 9
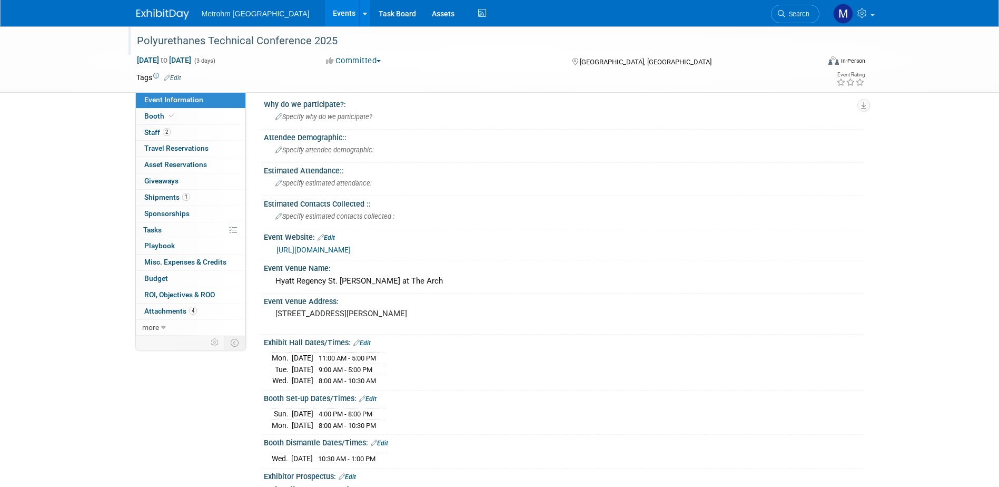
scroll to position [0, 0]
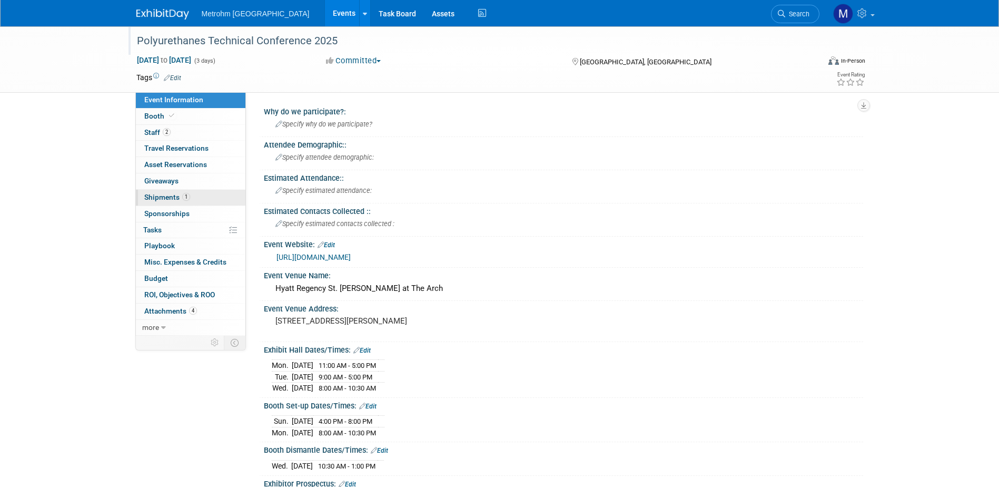
click at [227, 202] on link "1 Shipments 1" at bounding box center [191, 198] width 110 height 16
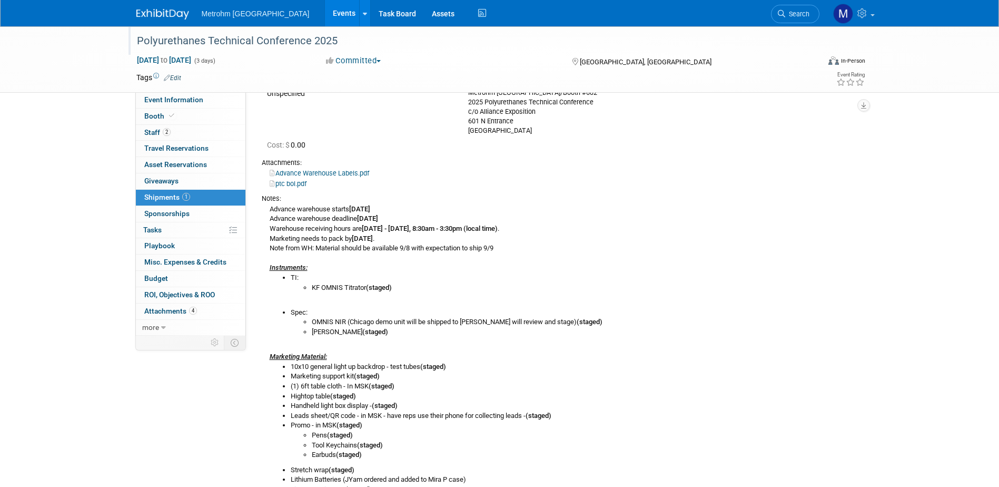
scroll to position [105, 0]
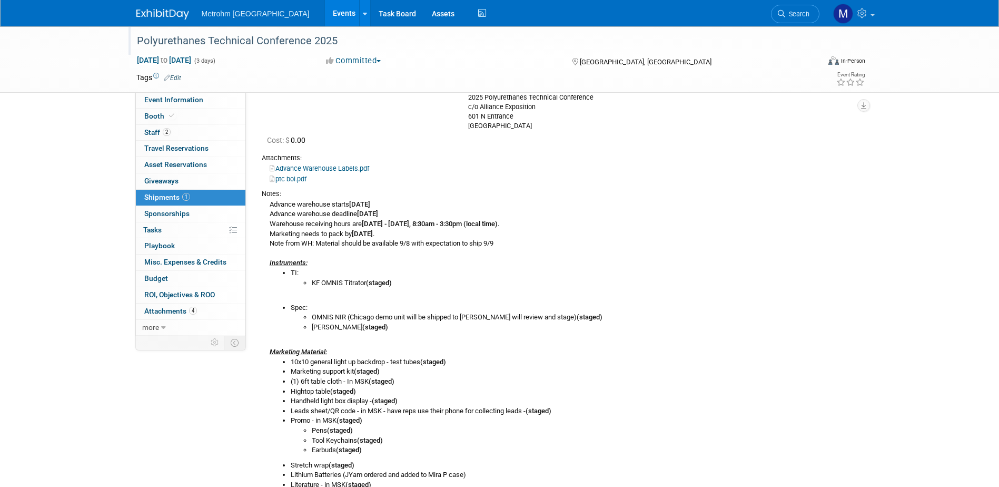
click at [162, 8] on link at bounding box center [168, 9] width 65 height 8
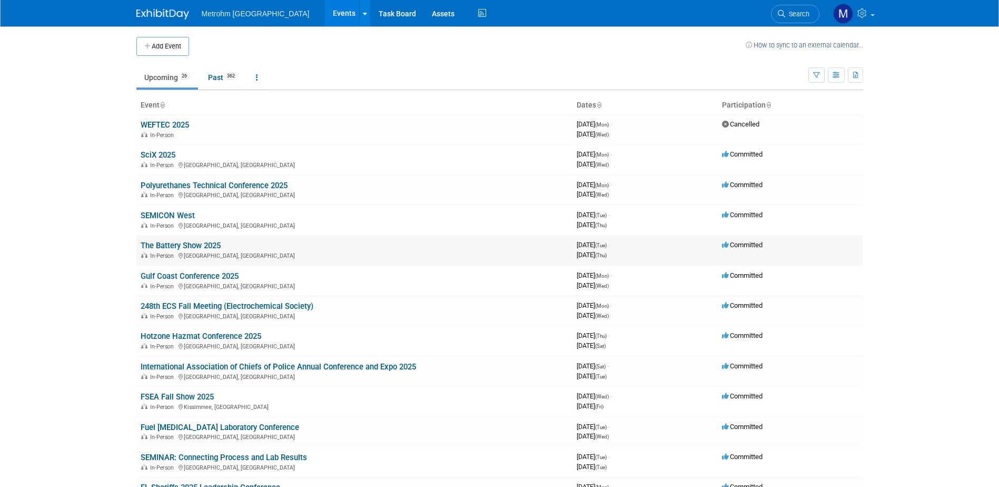
click at [200, 248] on link "The Battery Show 2025" at bounding box center [181, 245] width 80 height 9
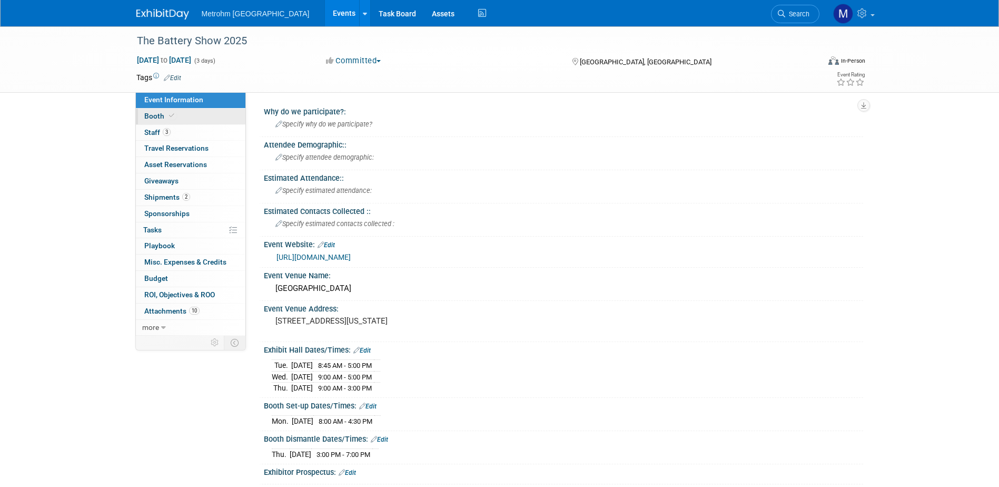
click at [178, 114] on link "Booth" at bounding box center [191, 117] width 110 height 16
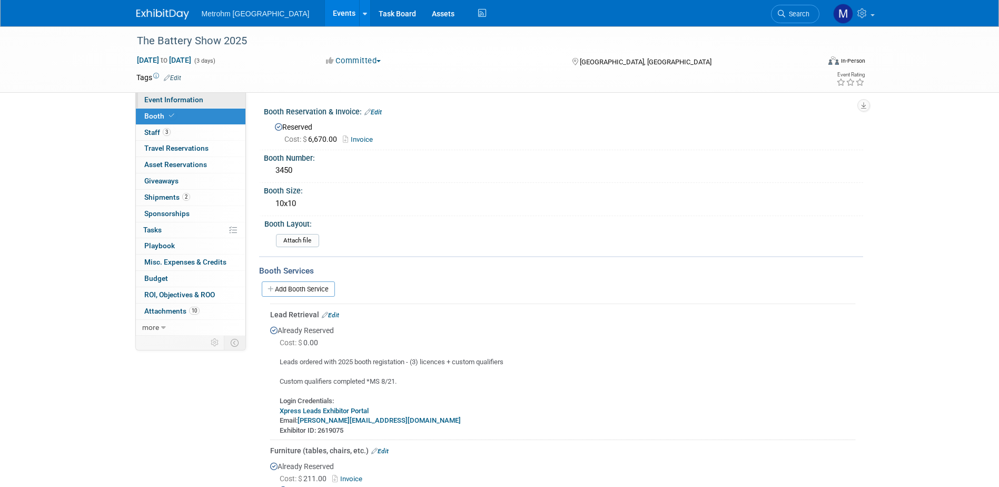
click at [190, 102] on span "Event Information" at bounding box center [173, 99] width 59 height 8
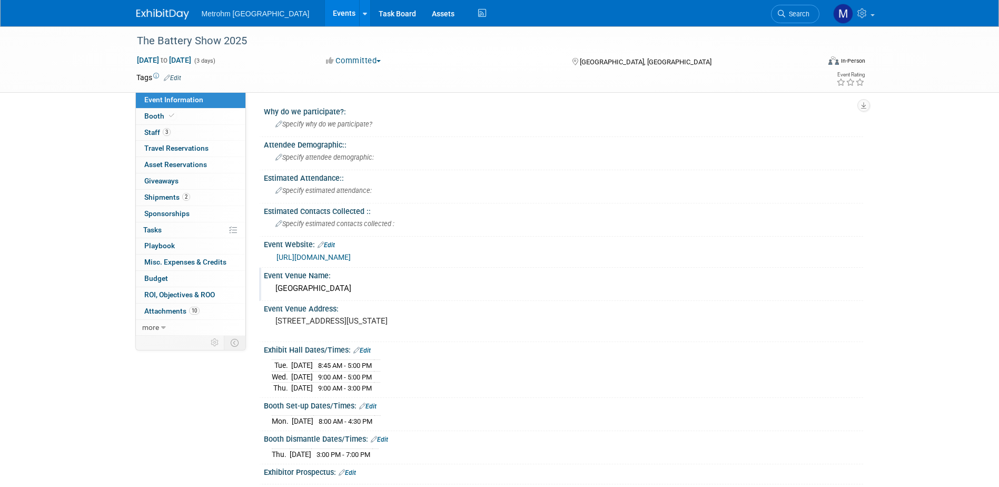
click at [334, 288] on div "Huntington Place" at bounding box center [564, 288] width 584 height 16
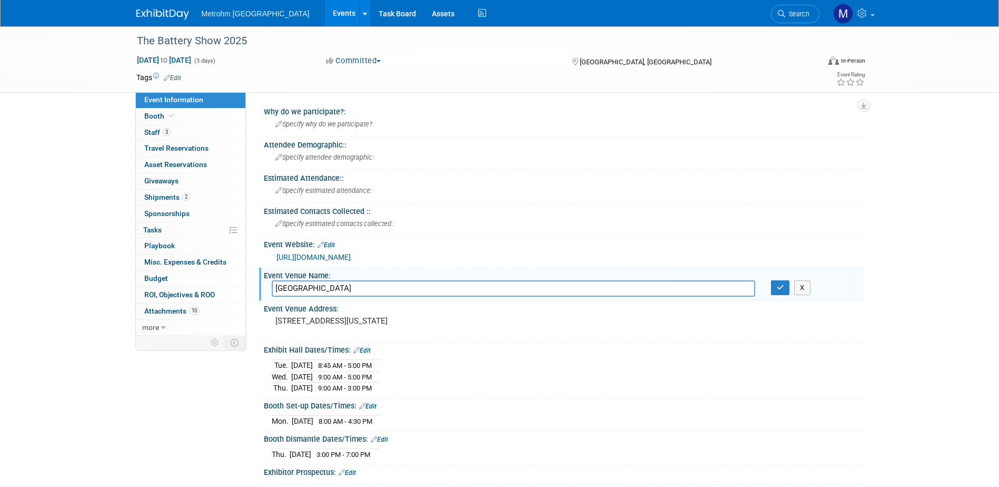
click at [334, 288] on input "Huntington Place" at bounding box center [514, 288] width 484 height 16
drag, startPoint x: 346, startPoint y: 320, endPoint x: 379, endPoint y: 321, distance: 33.2
click at [379, 321] on pre "1 Washington Blvd, Detroit, MI 48226" at bounding box center [388, 320] width 226 height 9
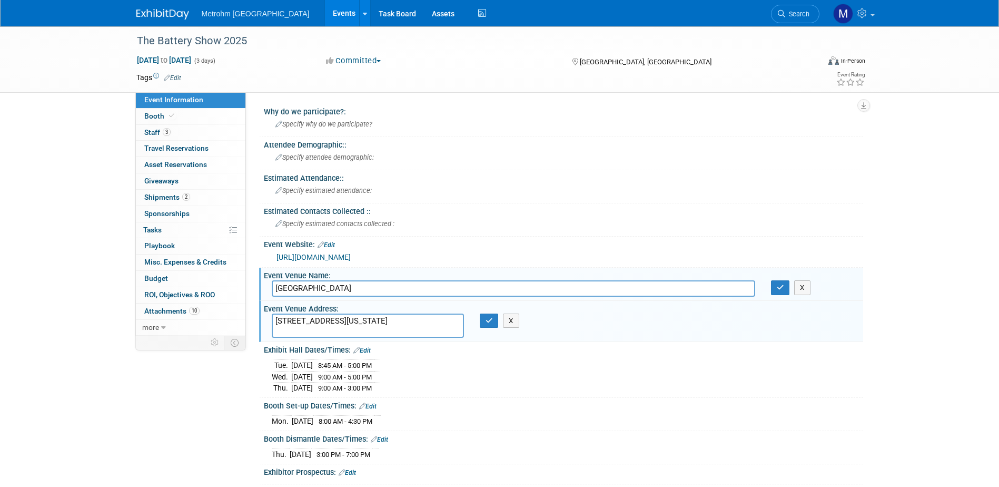
click at [337, 327] on textarea "1 Washington Blvd, Detroit, MI 48226" at bounding box center [368, 325] width 192 height 24
drag, startPoint x: 343, startPoint y: 320, endPoint x: 379, endPoint y: 319, distance: 35.9
click at [379, 319] on textarea "1 Washington Blvd, Detroit, MI 48226" at bounding box center [368, 325] width 192 height 24
type textarea "1 Washington Blvd, Detroit, MI 48226"
click at [514, 321] on button "X" at bounding box center [511, 320] width 16 height 15
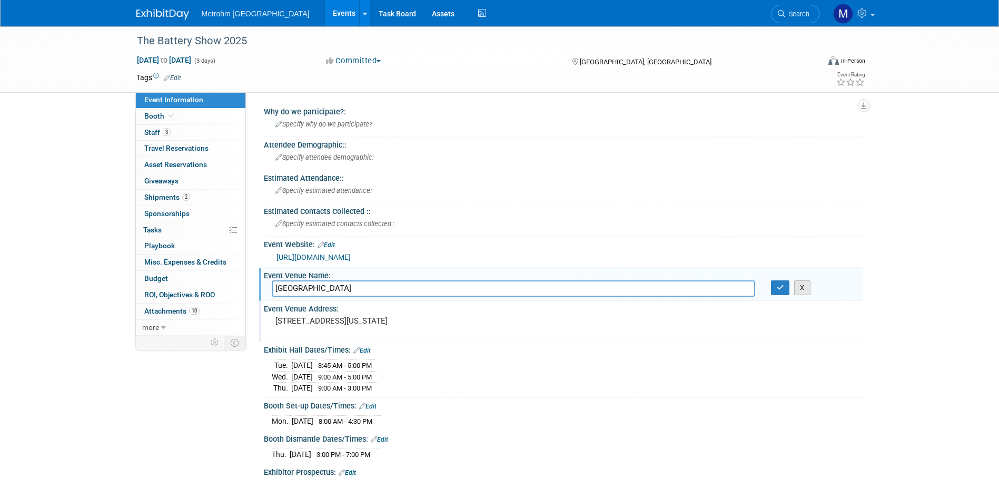
click at [807, 288] on button "X" at bounding box center [802, 287] width 16 height 15
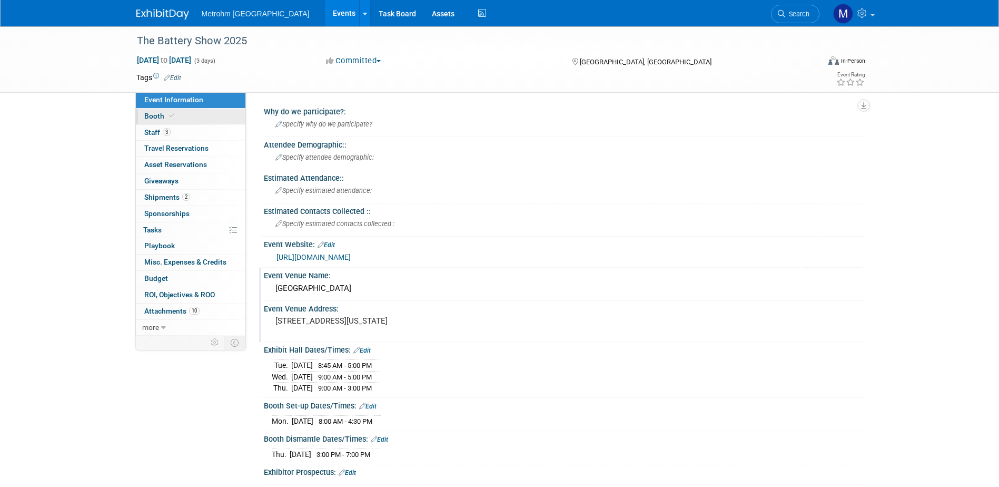
click at [155, 111] on link "Booth" at bounding box center [191, 117] width 110 height 16
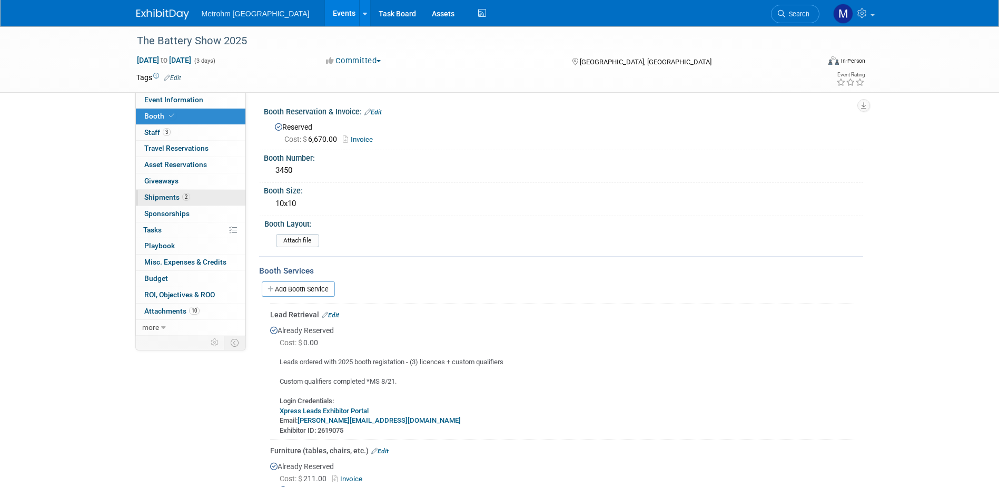
click at [183, 202] on link "2 Shipments 2" at bounding box center [191, 198] width 110 height 16
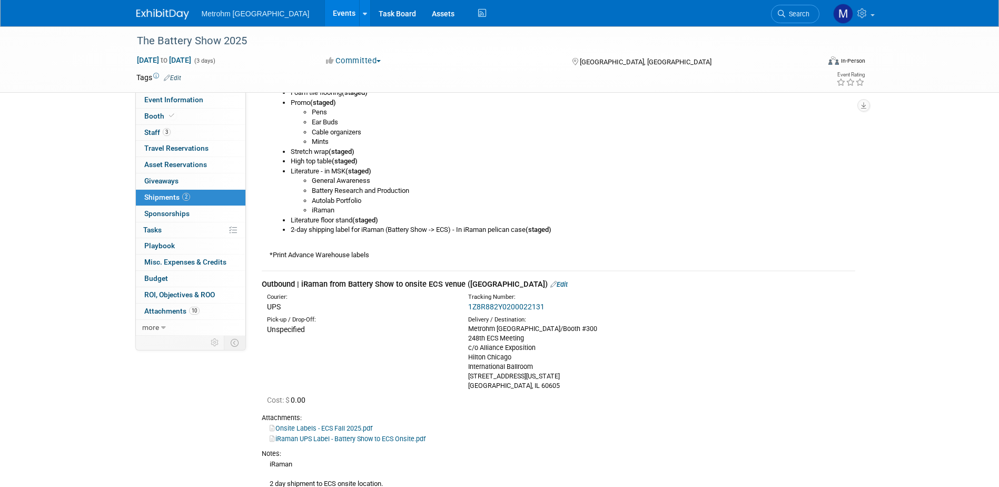
scroll to position [474, 0]
click at [147, 6] on link at bounding box center [168, 9] width 65 height 8
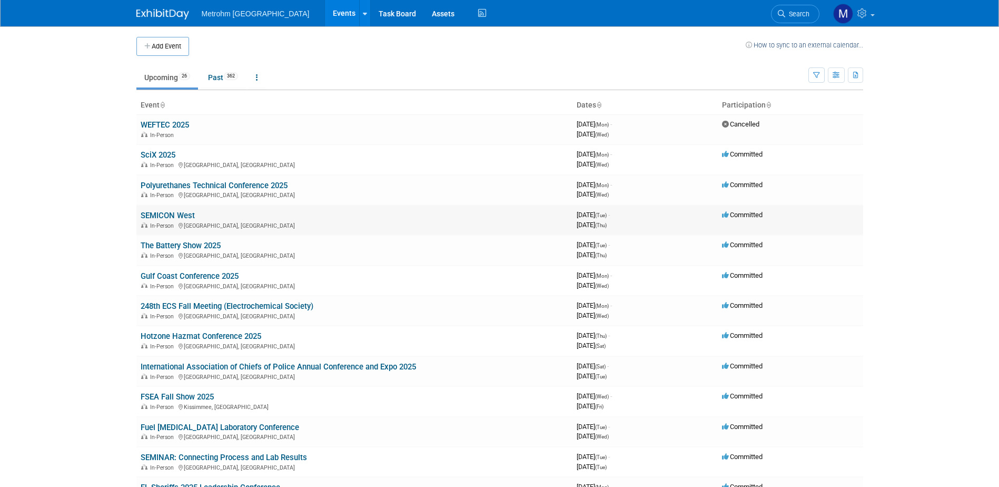
click at [184, 217] on link "SEMICON West" at bounding box center [168, 215] width 54 height 9
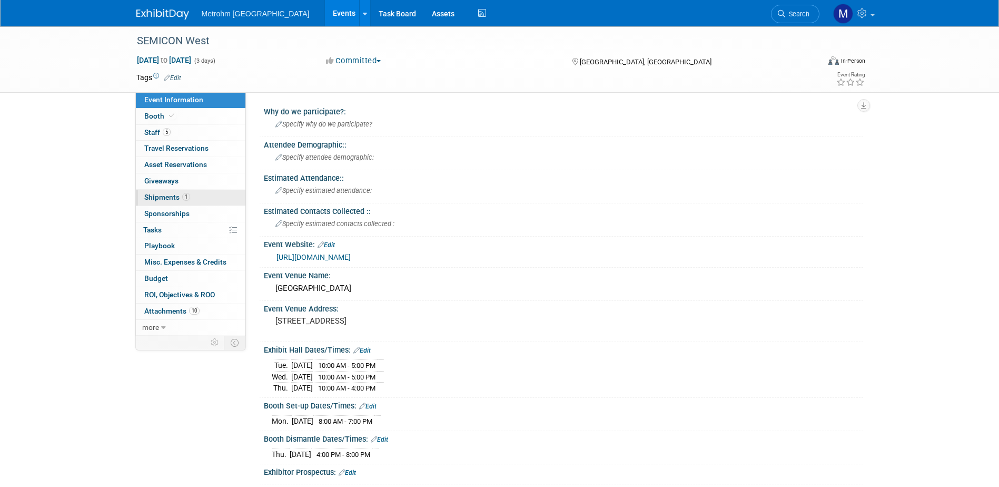
click at [196, 193] on link "1 Shipments 1" at bounding box center [191, 198] width 110 height 16
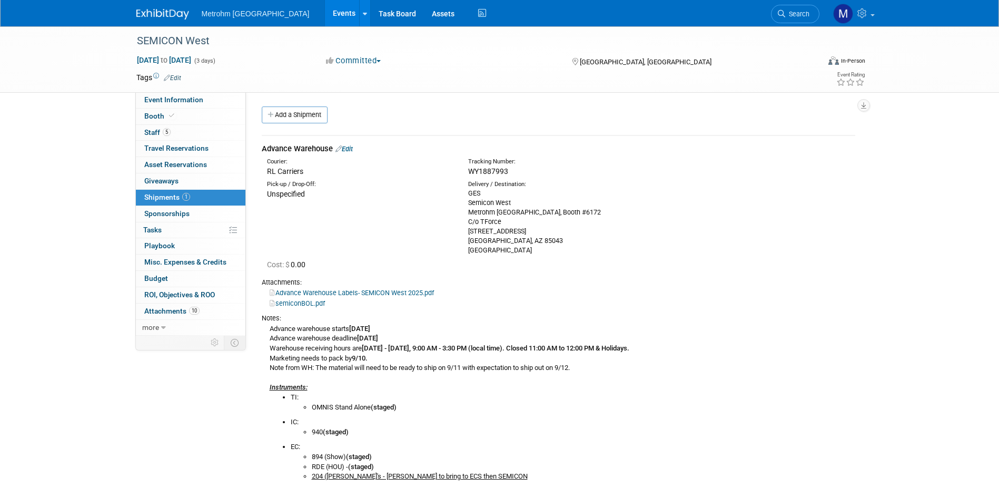
click at [147, 10] on img at bounding box center [162, 14] width 53 height 11
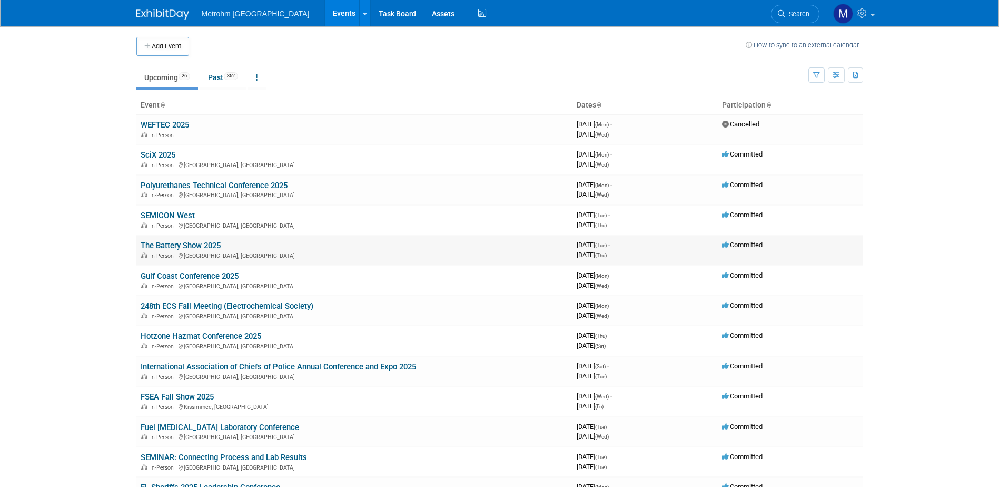
click at [176, 240] on td "The Battery Show 2025 In-Person [GEOGRAPHIC_DATA], [GEOGRAPHIC_DATA]" at bounding box center [354, 250] width 436 height 30
click at [178, 243] on link "The Battery Show 2025" at bounding box center [181, 245] width 80 height 9
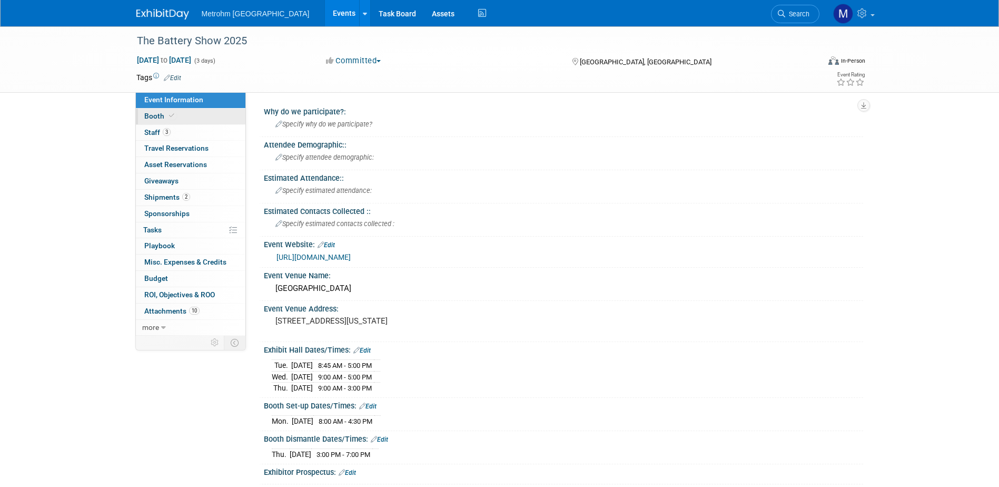
click at [169, 120] on span "Booth" at bounding box center [160, 116] width 32 height 8
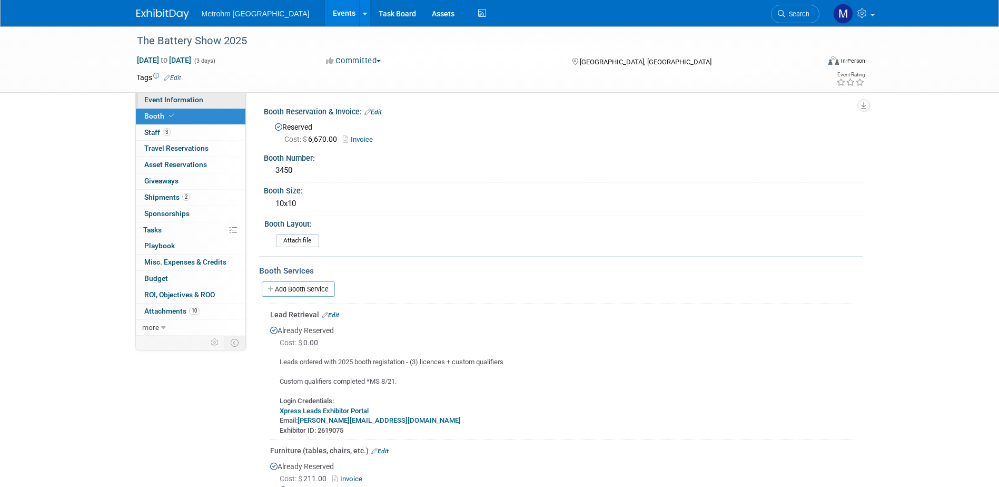
click at [199, 103] on span "Event Information" at bounding box center [173, 99] width 59 height 8
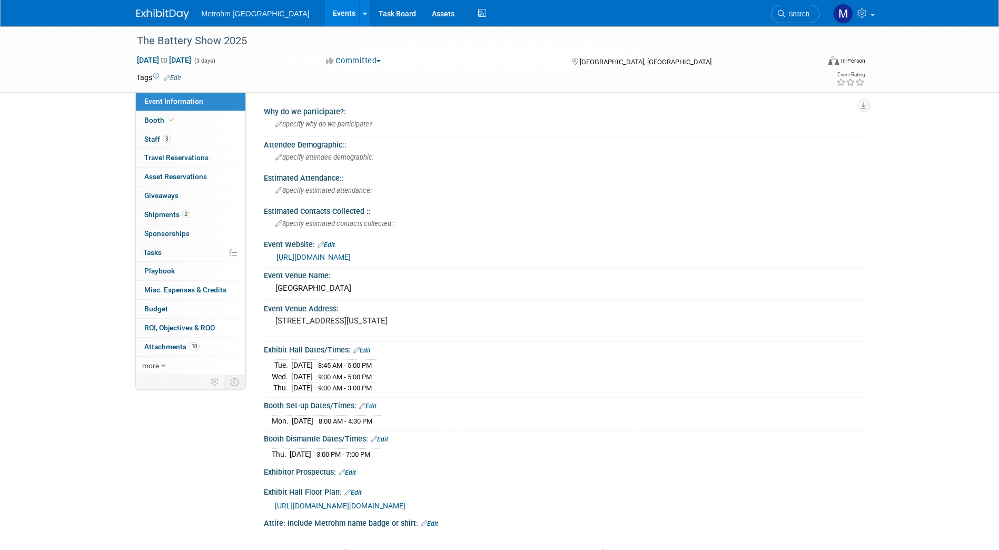
click at [171, 6] on link at bounding box center [168, 9] width 65 height 8
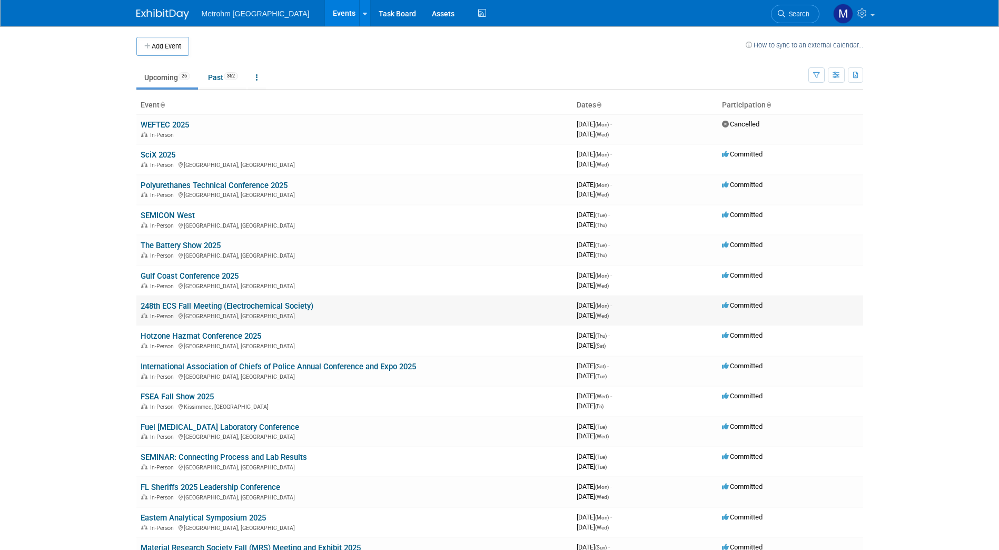
click at [163, 302] on link "248th ECS Fall Meeting (Electrochemical Society)" at bounding box center [227, 305] width 173 height 9
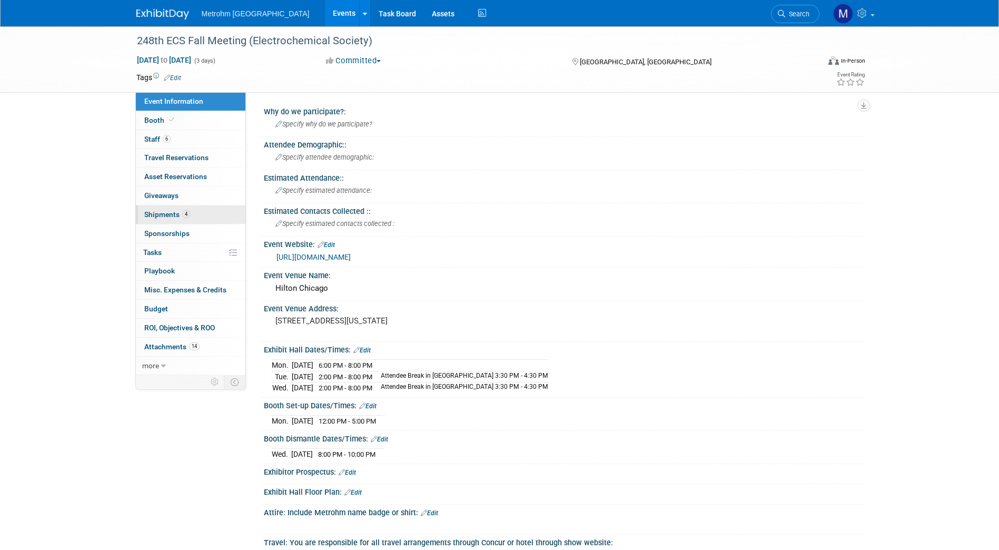
click at [182, 218] on span "Shipments 4" at bounding box center [167, 214] width 46 height 8
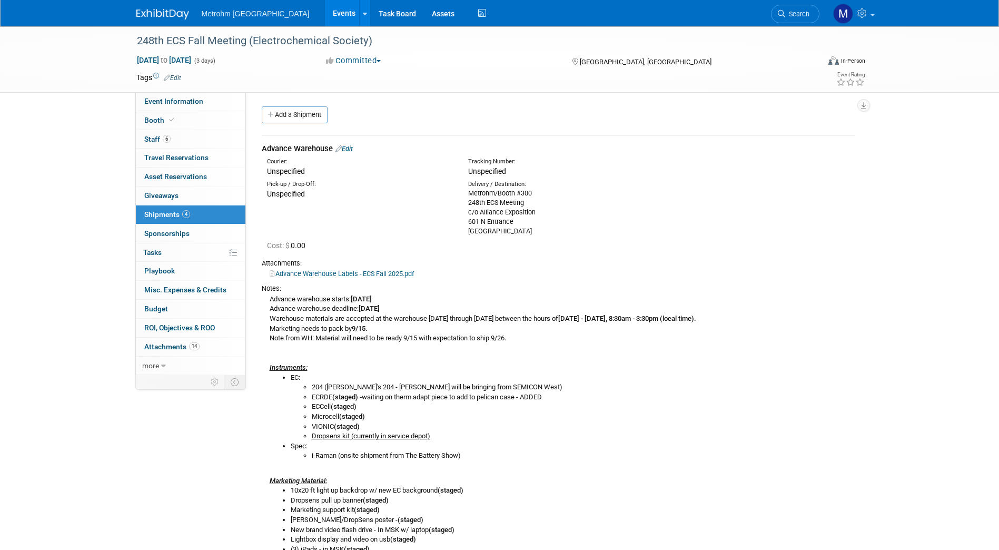
click at [353, 146] on link "Edit" at bounding box center [344, 149] width 17 height 8
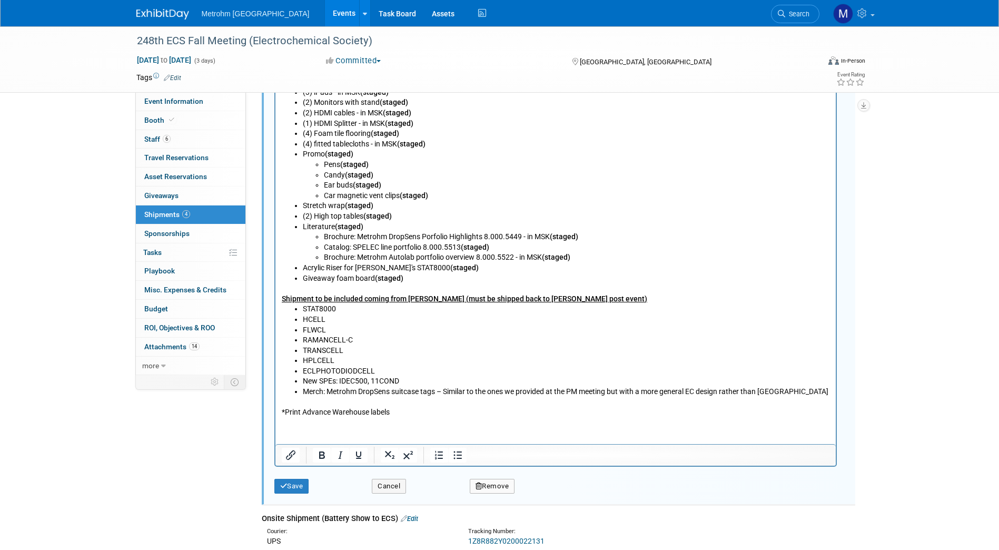
scroll to position [719, 0]
click at [584, 299] on p "Shipment to be included coming from Paula (must be shipped back to Paula post e…" at bounding box center [555, 293] width 548 height 21
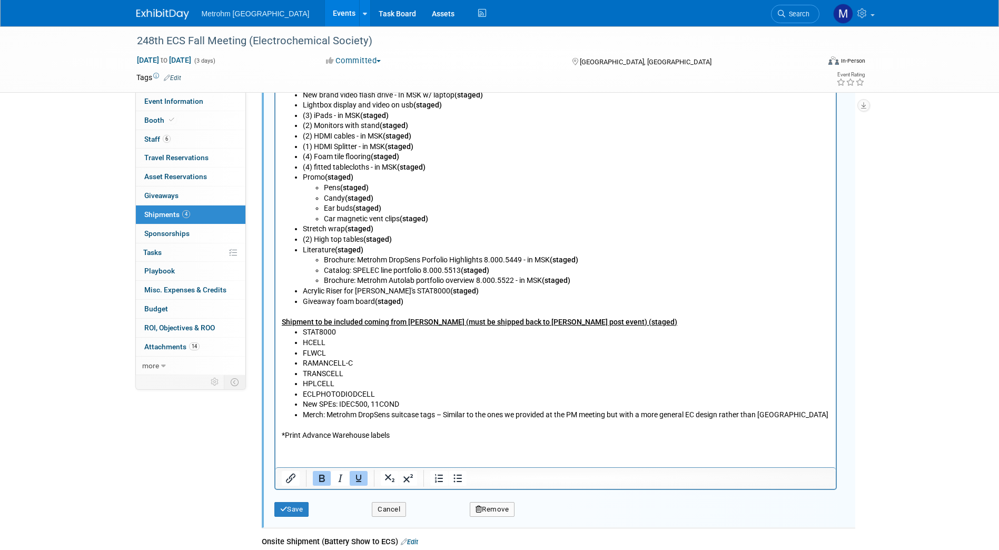
scroll to position [702, 0]
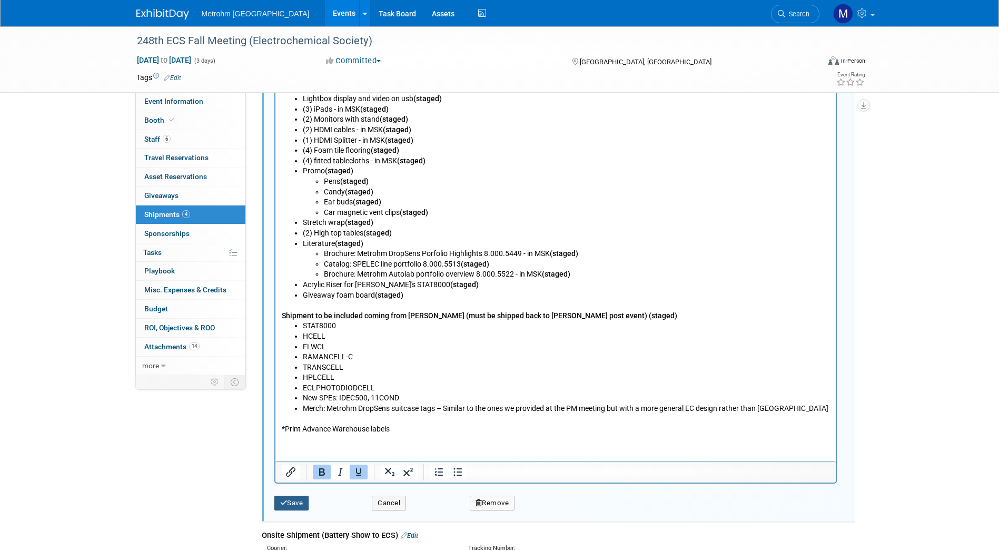
click at [302, 498] on button "Save" at bounding box center [291, 503] width 35 height 15
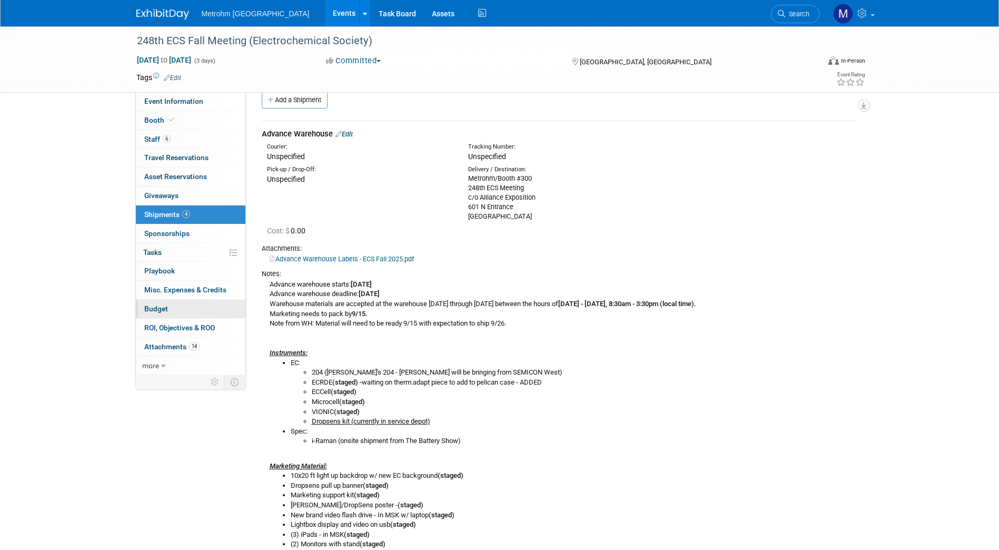
scroll to position [0, 0]
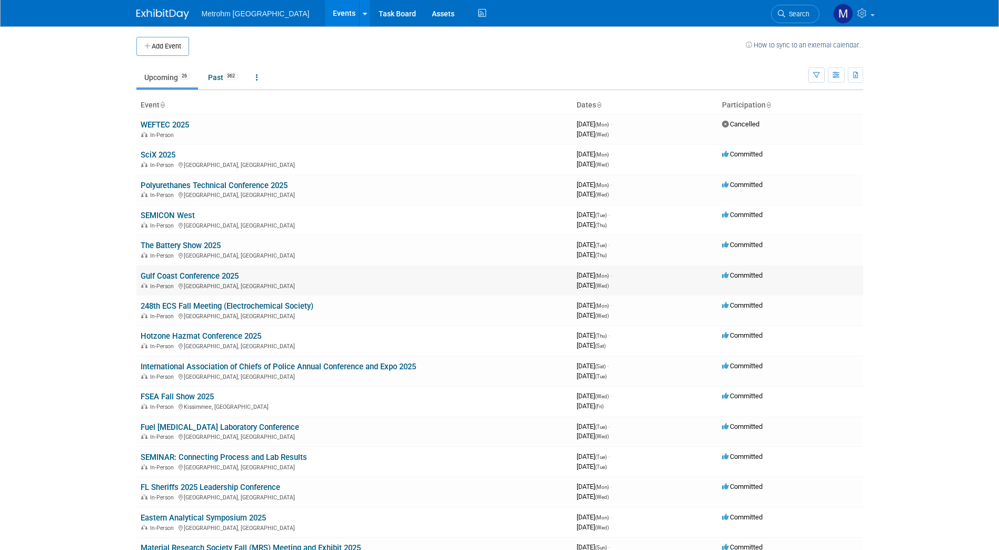
click at [209, 272] on link "Gulf Coast Conference 2025" at bounding box center [190, 275] width 98 height 9
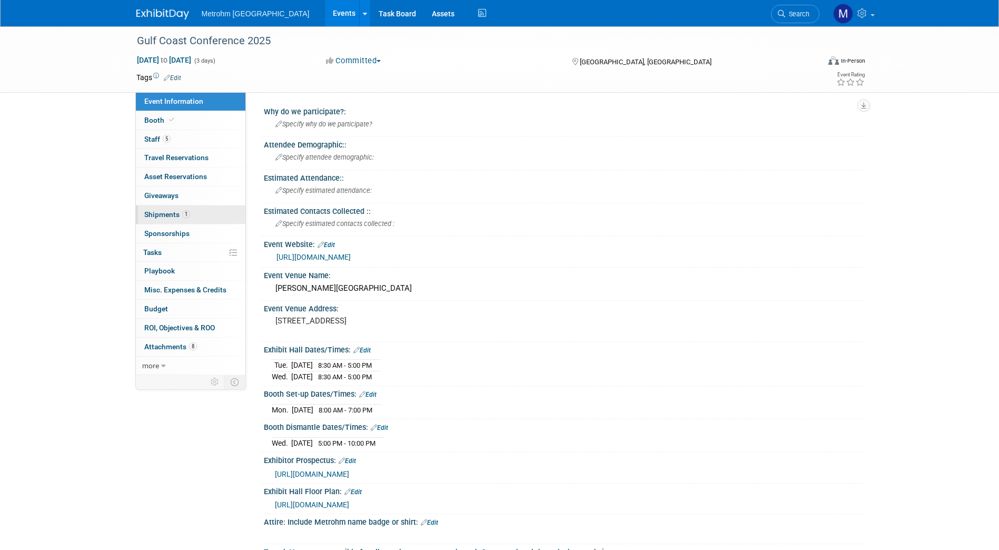
click at [207, 223] on link "1 Shipments 1" at bounding box center [191, 214] width 110 height 18
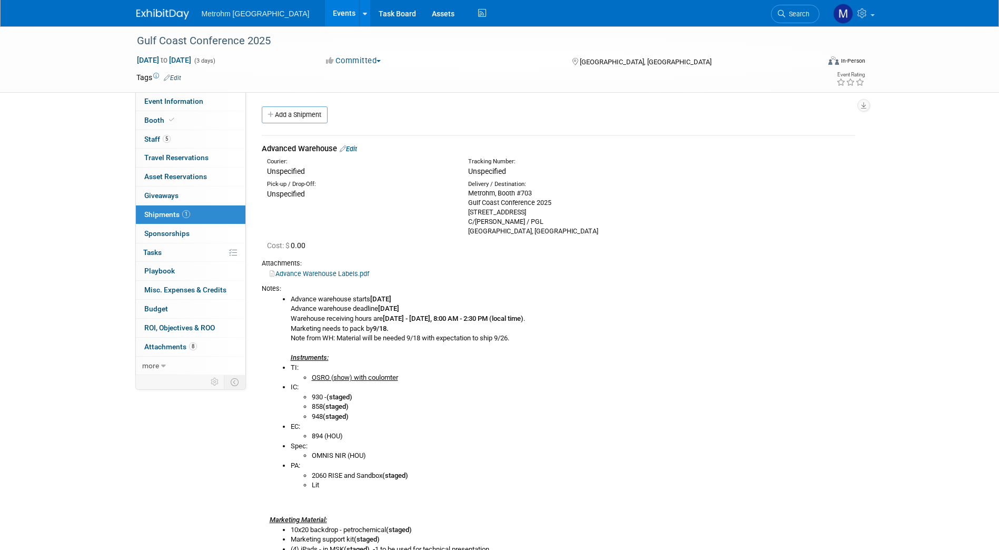
click at [353, 148] on link "Edit" at bounding box center [348, 149] width 17 height 8
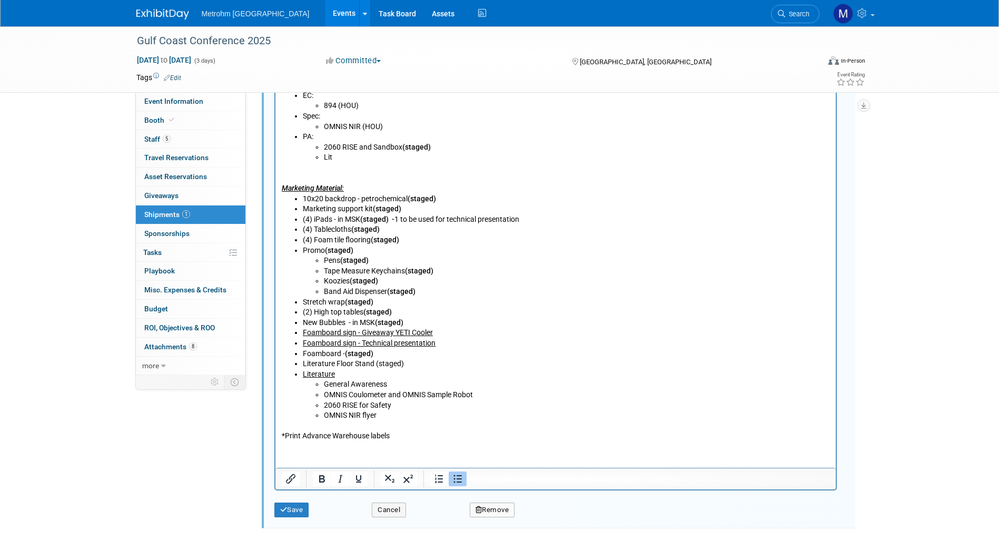
scroll to position [593, 0]
click at [346, 372] on li "Literature General Awareness OMNIS Coulometer and OMNIS Sample Robot 2060 RISE …" at bounding box center [565, 395] width 527 height 52
click at [338, 372] on li "Literature General Awareness OMNIS Coulometer and OMNIS Sample Robot 2060 RISE …" at bounding box center [565, 395] width 527 height 52
click at [332, 375] on u "Literature" at bounding box center [318, 374] width 32 height 8
drag, startPoint x: 374, startPoint y: 377, endPoint x: 366, endPoint y: 375, distance: 8.2
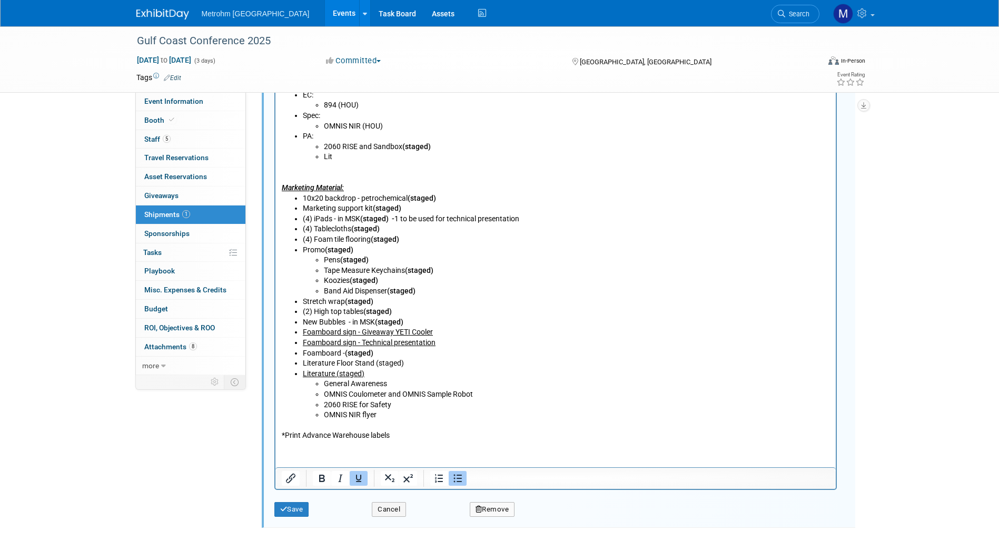
click at [366, 375] on li "Literature (staged) General Awareness OMNIS Coulometer and OMNIS Sample Robot 2…" at bounding box center [565, 395] width 527 height 52
click at [364, 375] on li "Literature (staged) General Awareness OMNIS Coulometer and OMNIS Sample Robot 2…" at bounding box center [565, 395] width 527 height 52
drag, startPoint x: 364, startPoint y: 375, endPoint x: 335, endPoint y: 378, distance: 29.1
click at [335, 378] on li "Literature (staged) General Awareness OMNIS Coulometer and OMNIS Sample Robot 2…" at bounding box center [565, 395] width 527 height 52
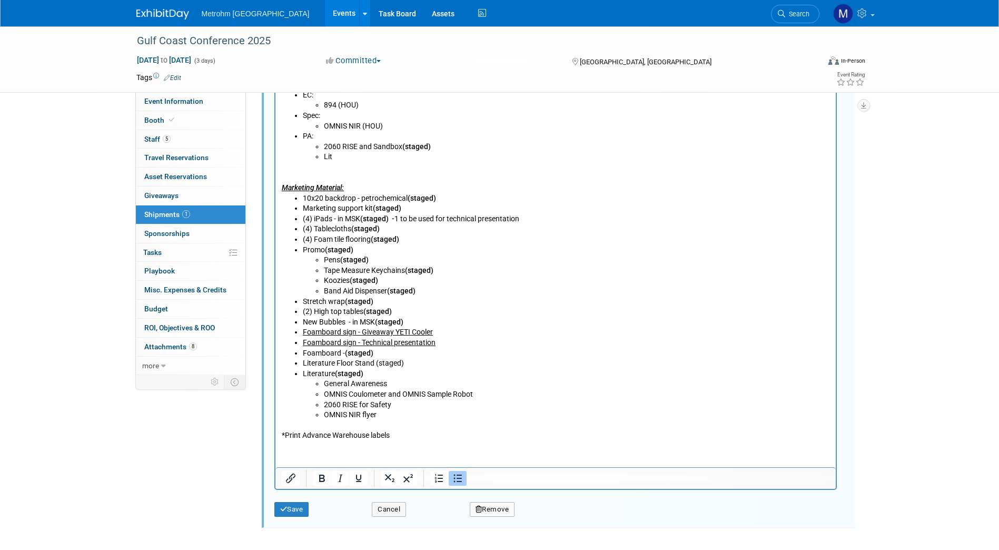
click at [471, 388] on li "General Awareness" at bounding box center [576, 384] width 506 height 11
click at [434, 334] on li "Foamboard sign - Giveaway YETI Cooler" at bounding box center [565, 333] width 527 height 11
click at [456, 337] on u "Foamboard sign - Giveaway YETI Cooler (staged)" at bounding box center [382, 332] width 160 height 8
drag, startPoint x: 465, startPoint y: 334, endPoint x: 304, endPoint y: 333, distance: 160.6
click at [304, 333] on li "Foamboard sign - Giveaway YETI Cooler (staged)" at bounding box center [565, 333] width 527 height 11
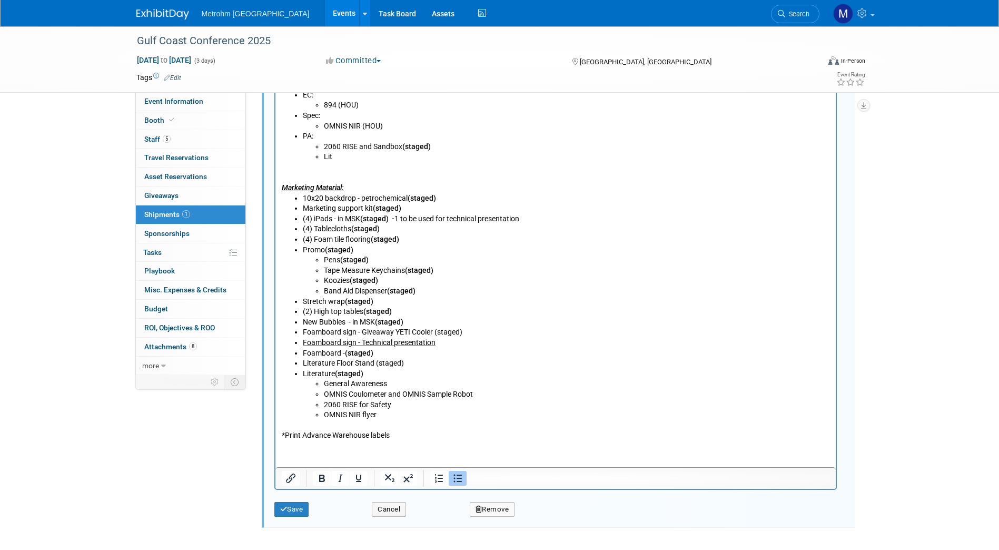
click at [466, 335] on li "Foamboard sign - Giveaway YETI Cooler (staged)" at bounding box center [565, 333] width 527 height 11
drag, startPoint x: 463, startPoint y: 329, endPoint x: 433, endPoint y: 334, distance: 30.0
click at [433, 334] on li "Foamboard sign - Giveaway YETI Cooler (staged)" at bounding box center [565, 332] width 527 height 11
click at [301, 355] on ul "10x20 backdrop - petrochemical (staged) Marketing support kit (staged) (4) iPad…" at bounding box center [555, 306] width 548 height 227
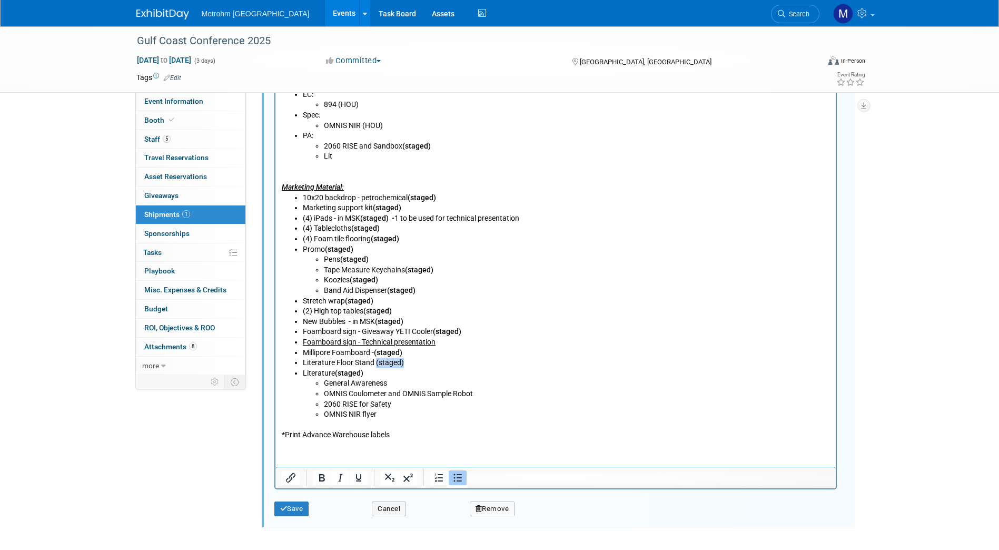
drag, startPoint x: 406, startPoint y: 363, endPoint x: 375, endPoint y: 364, distance: 31.1
click at [375, 364] on li "Literature Floor Stand (staged)" at bounding box center [565, 363] width 527 height 11
click at [430, 372] on li "Literature (staged) General Awareness OMNIS Coulometer and OMNIS Sample Robot 2…" at bounding box center [565, 395] width 527 height 52
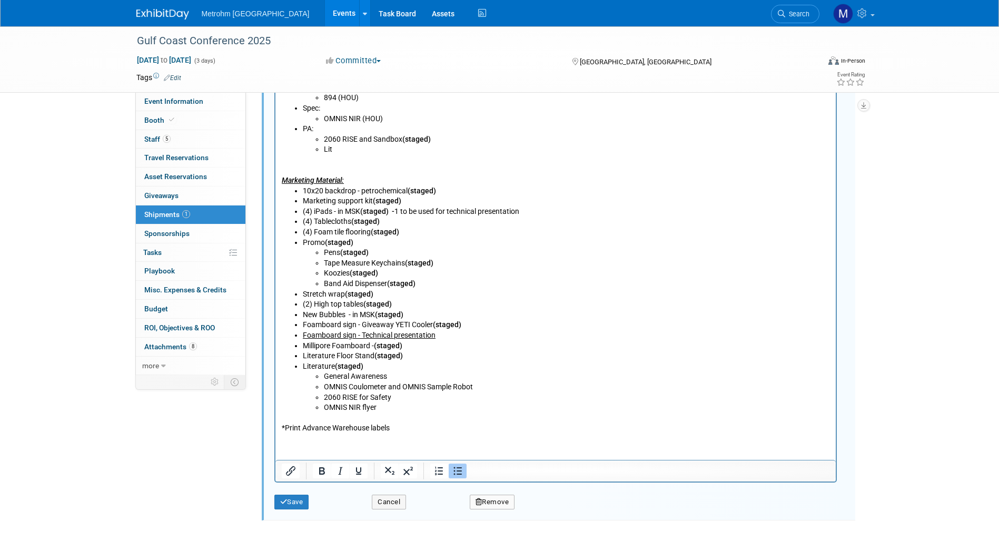
scroll to position [602, 0]
click at [294, 500] on button "Save" at bounding box center [291, 499] width 35 height 15
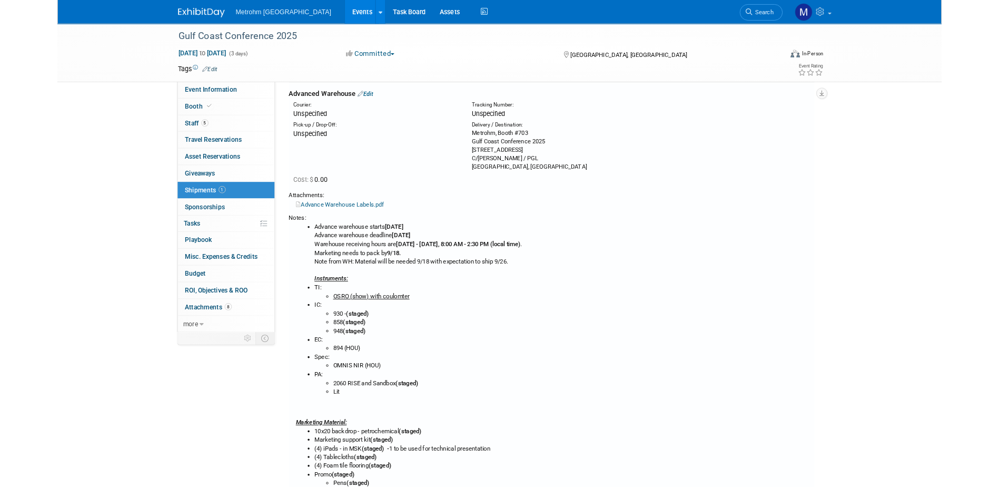
scroll to position [0, 0]
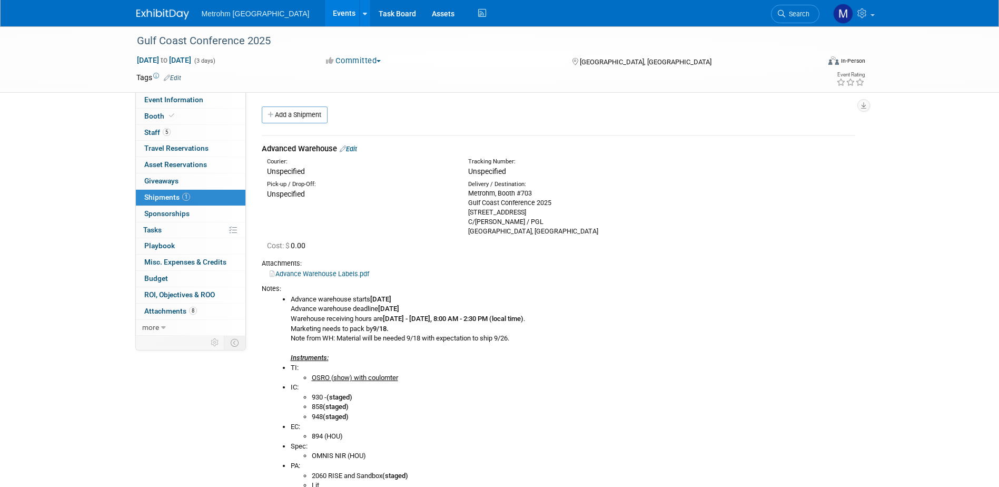
click at [163, 8] on link at bounding box center [168, 9] width 65 height 8
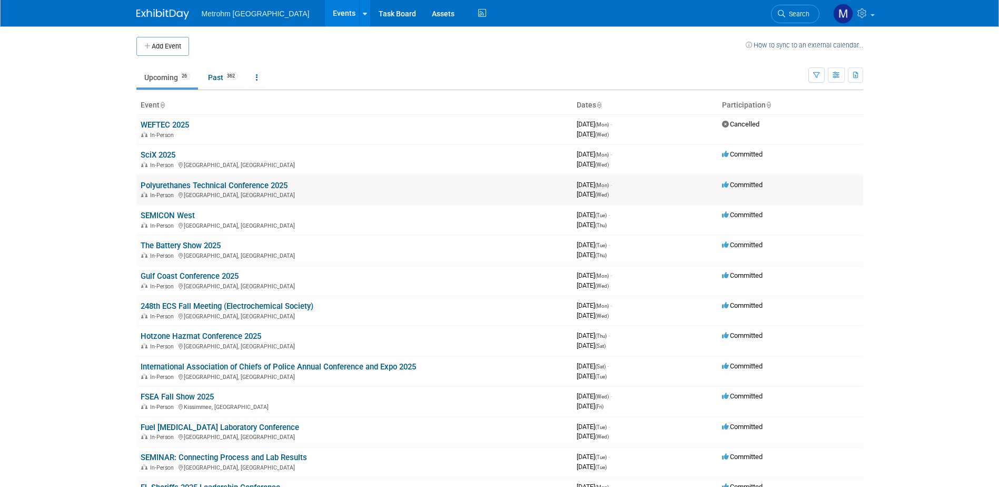
click at [192, 181] on link "Polyurethanes Technical Conference 2025" at bounding box center [214, 185] width 147 height 9
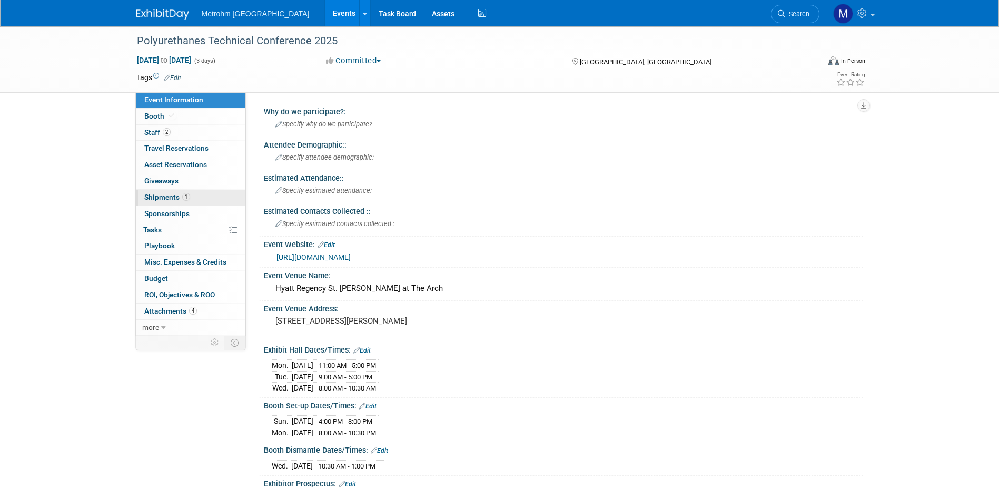
click at [195, 202] on link "1 Shipments 1" at bounding box center [191, 198] width 110 height 16
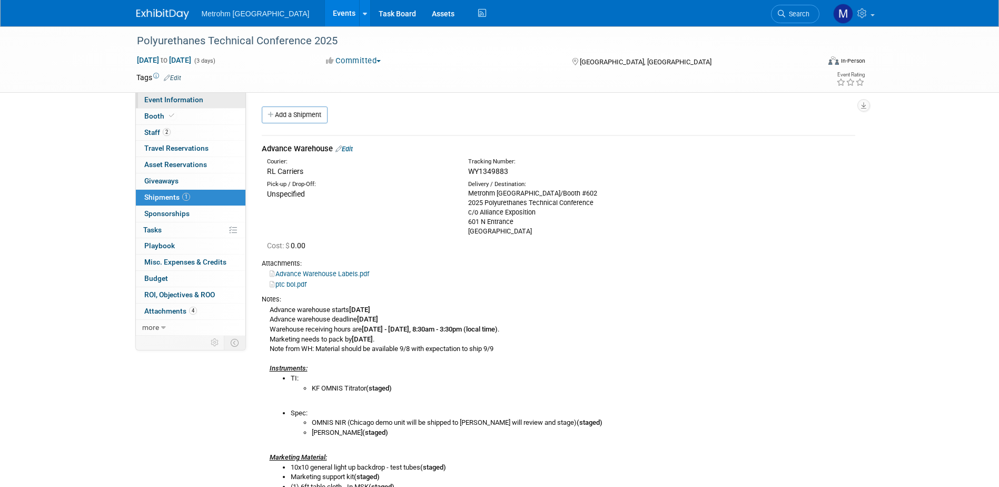
click at [190, 105] on link "Event Information" at bounding box center [191, 100] width 110 height 16
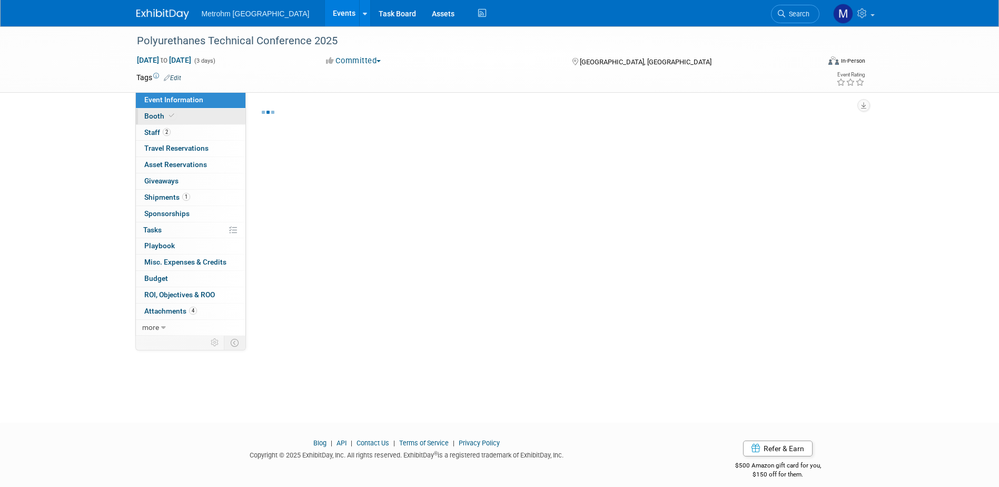
click at [155, 116] on span "Booth" at bounding box center [160, 116] width 32 height 8
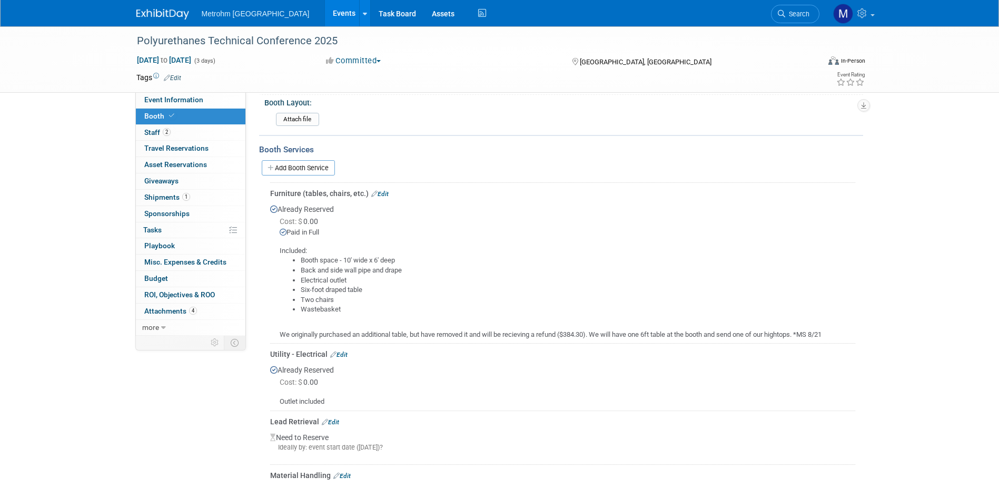
scroll to position [211, 0]
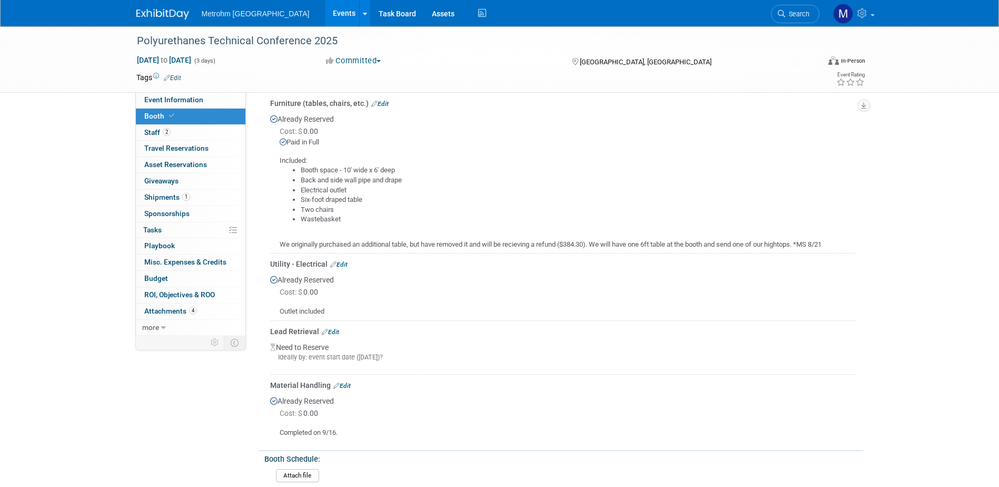
click at [332, 328] on link "Edit" at bounding box center [330, 331] width 17 height 7
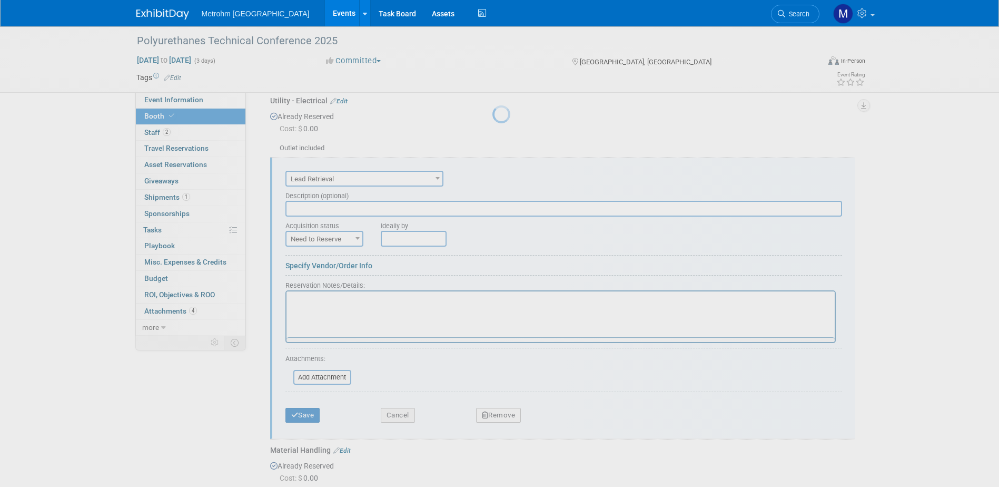
scroll to position [411, 0]
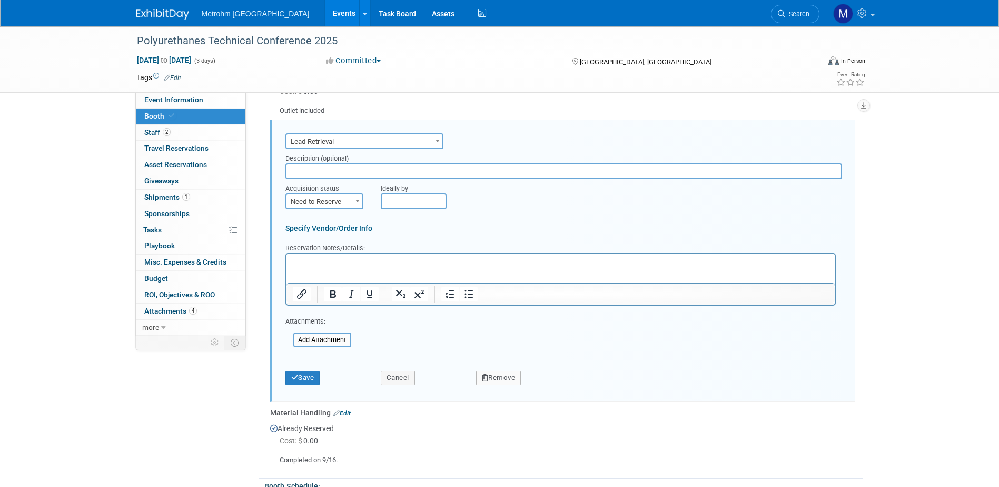
click at [328, 268] on html at bounding box center [560, 260] width 548 height 14
click at [319, 378] on button "Save" at bounding box center [302, 377] width 35 height 15
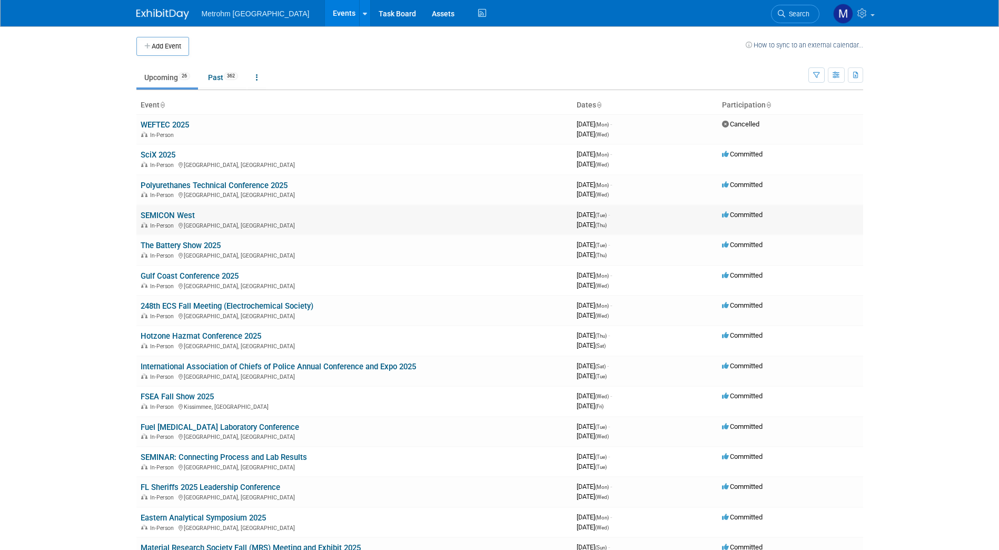
click at [165, 216] on link "SEMICON West" at bounding box center [168, 215] width 54 height 9
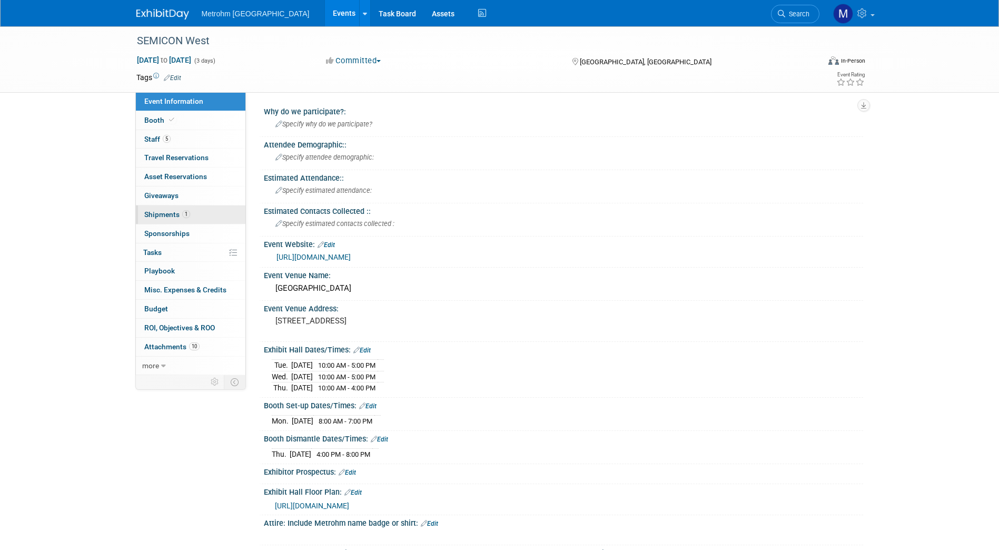
click at [191, 221] on link "1 Shipments 1" at bounding box center [191, 214] width 110 height 18
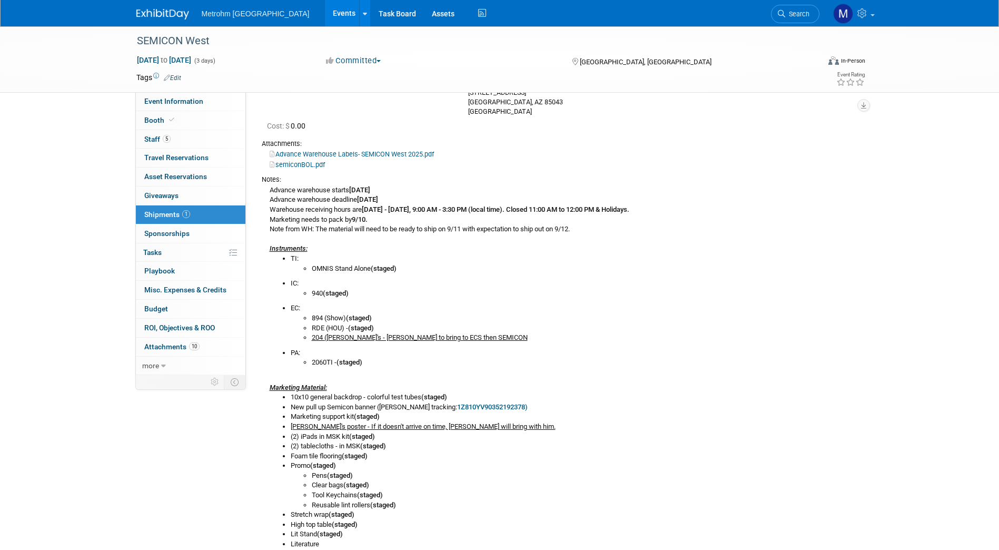
scroll to position [139, 0]
click at [179, 104] on span "Event Information" at bounding box center [173, 101] width 59 height 8
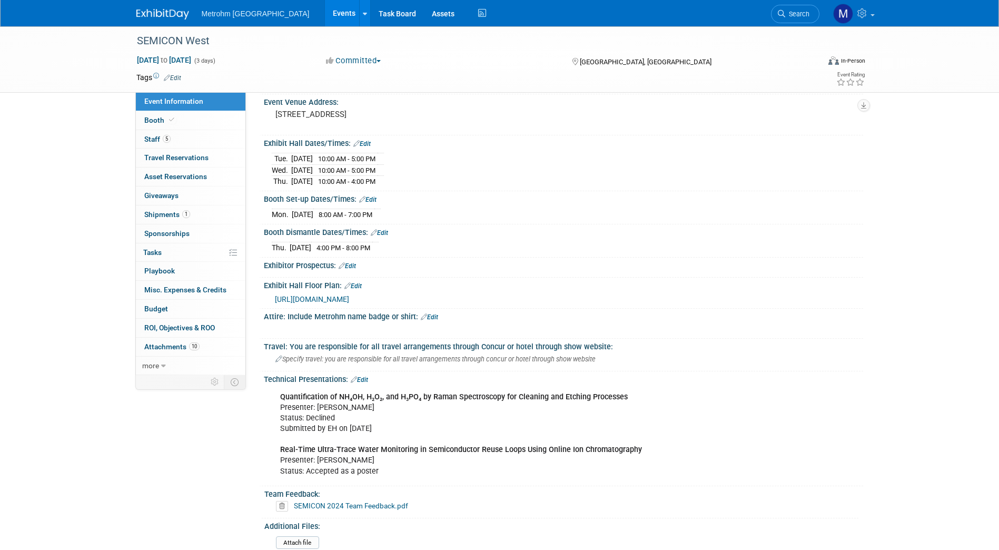
scroll to position [326, 0]
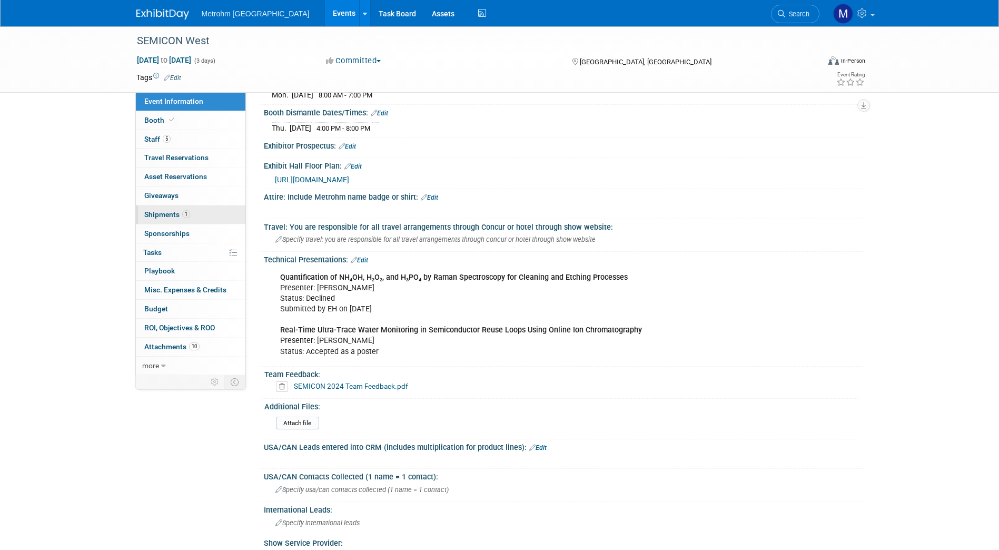
click at [177, 214] on span "Shipments 1" at bounding box center [167, 214] width 46 height 8
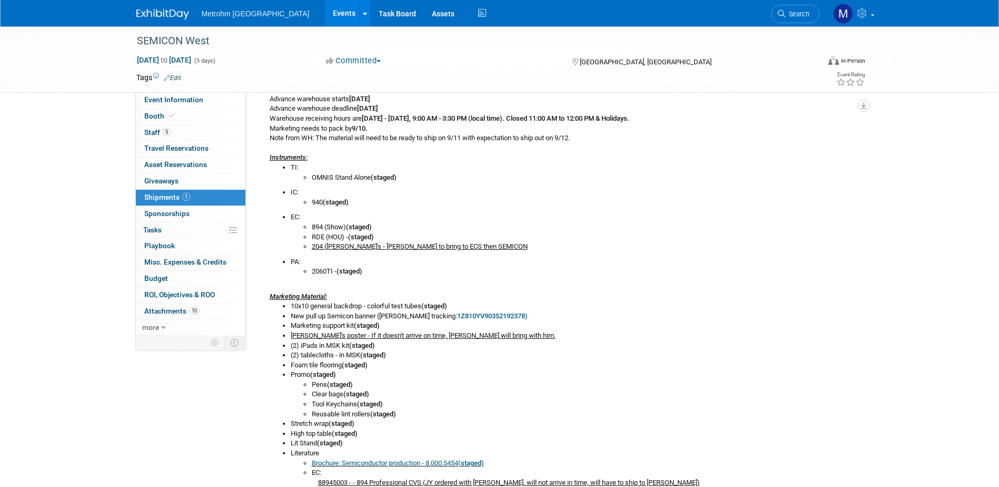
scroll to position [177, 0]
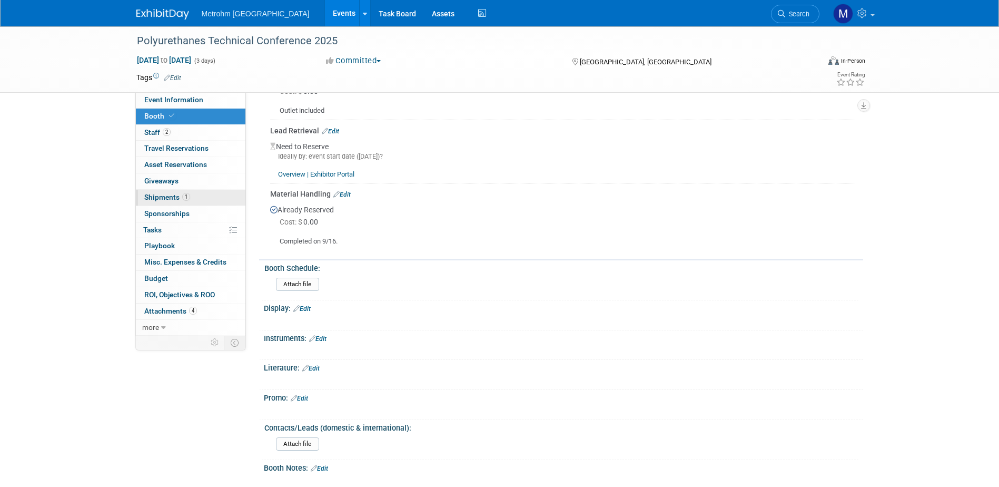
click at [160, 194] on span "Shipments 1" at bounding box center [167, 197] width 46 height 8
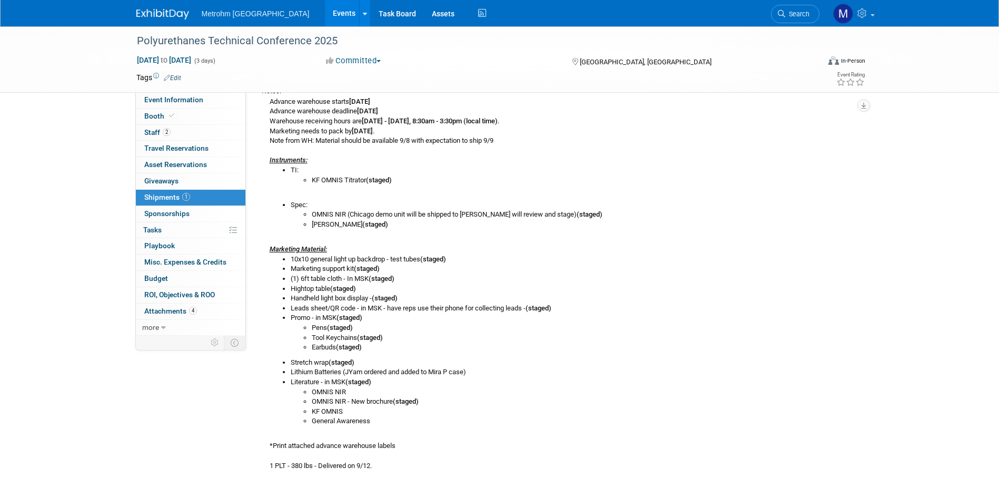
scroll to position [53, 0]
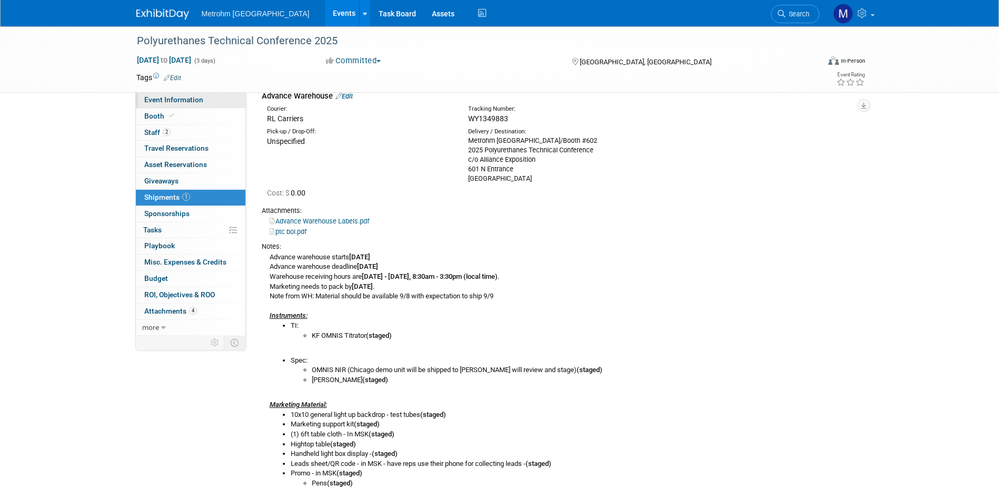
click at [207, 101] on link "Event Information" at bounding box center [191, 100] width 110 height 16
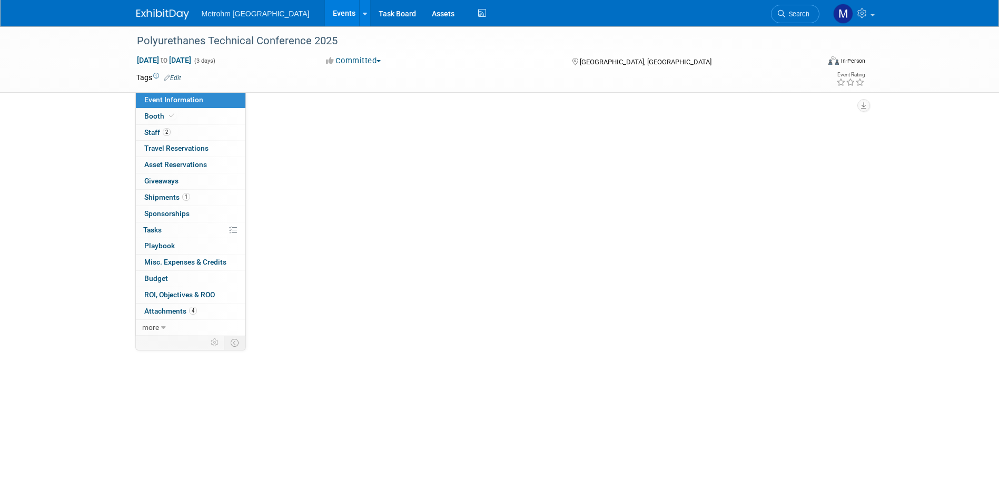
scroll to position [0, 0]
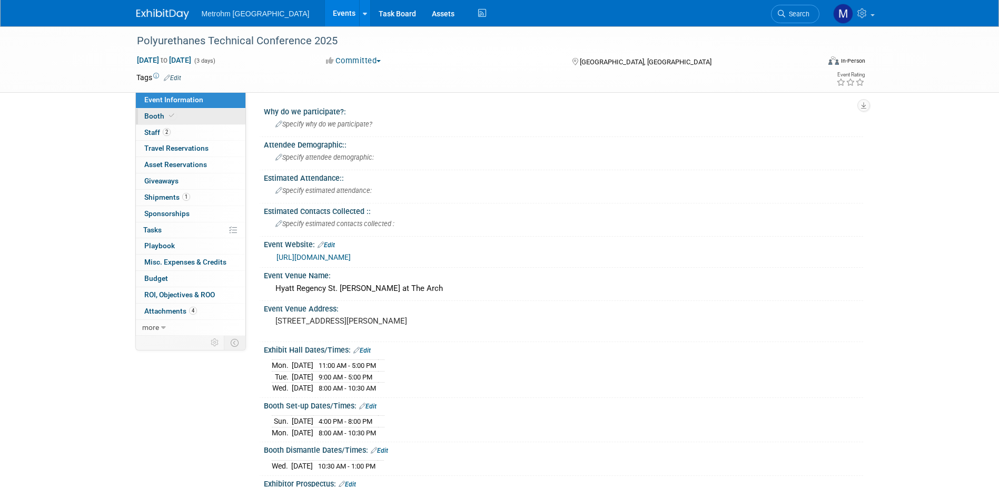
click at [179, 114] on link "Booth" at bounding box center [191, 117] width 110 height 16
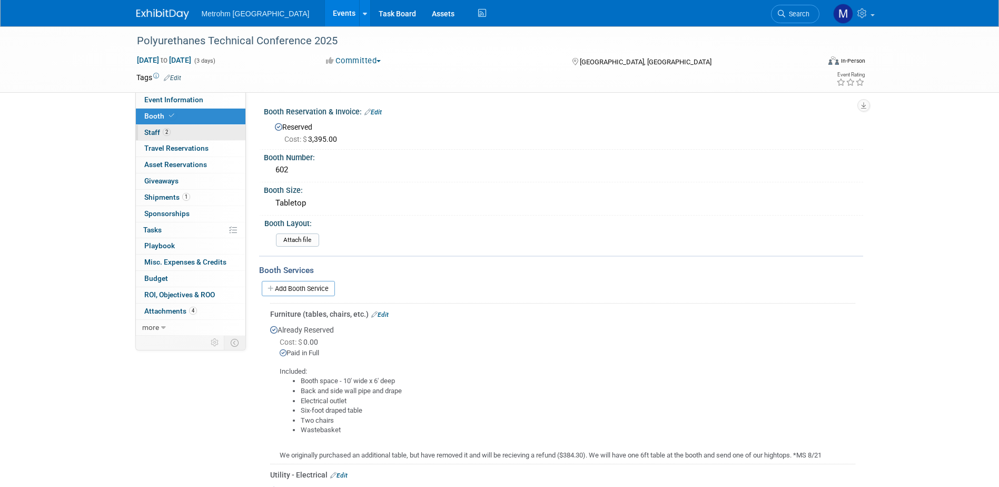
click at [150, 132] on span "Staff 2" at bounding box center [157, 132] width 26 height 8
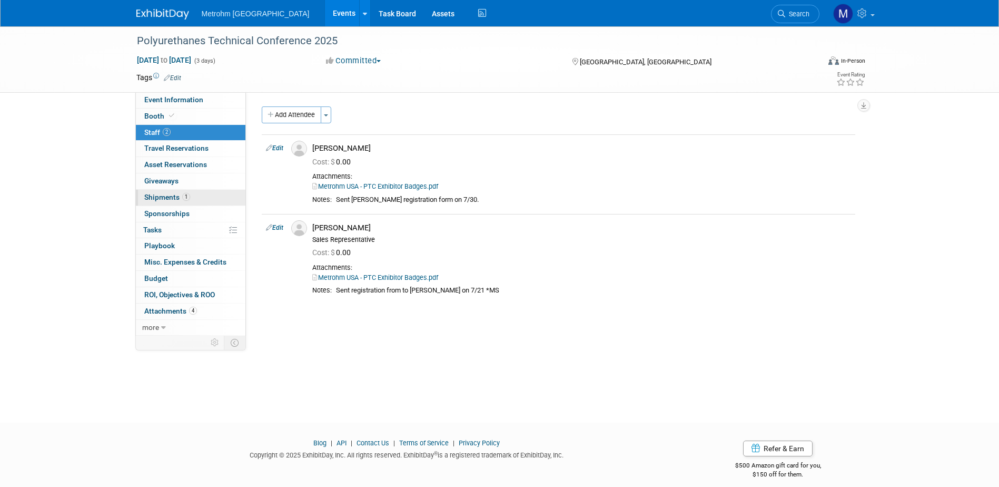
click at [220, 195] on link "1 Shipments 1" at bounding box center [191, 198] width 110 height 16
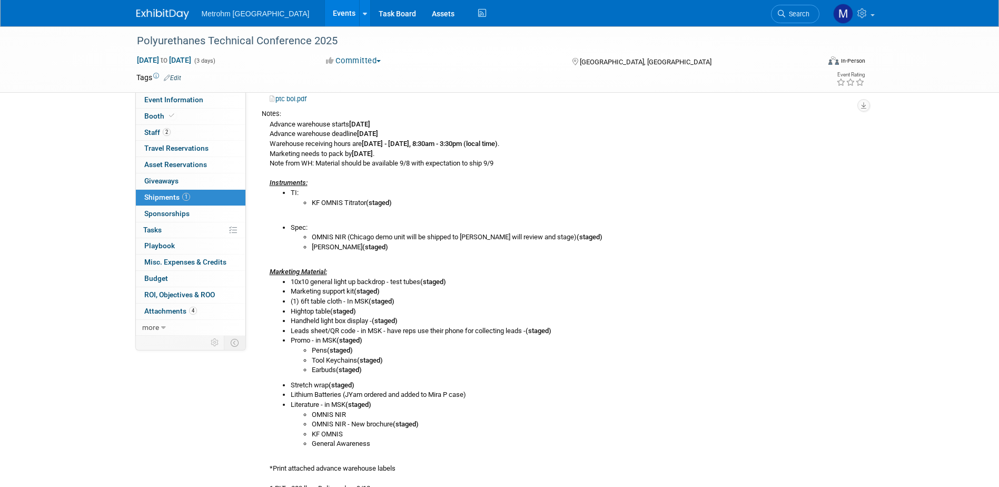
scroll to position [211, 0]
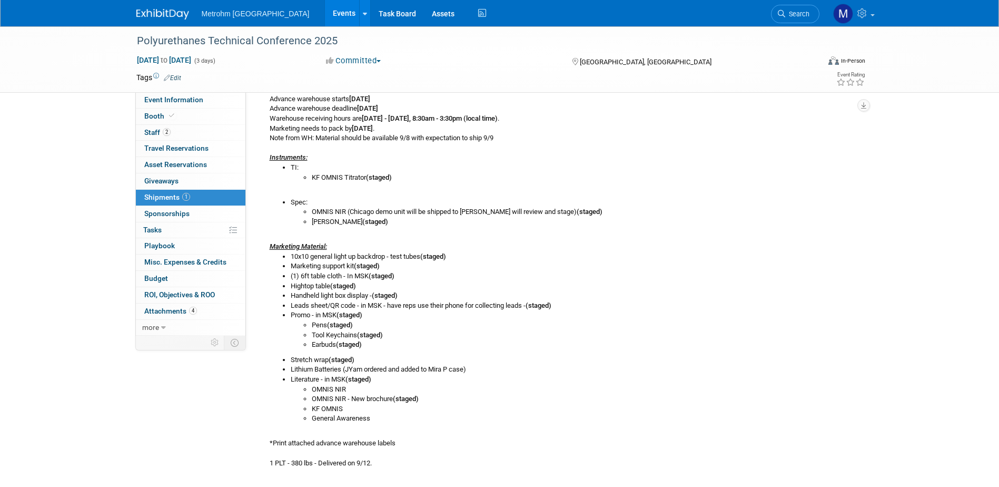
click at [166, 21] on div "Metrohm USA Events Add Event Bulk Upload Events Shareable Event Boards Recently…" at bounding box center [499, 13] width 727 height 26
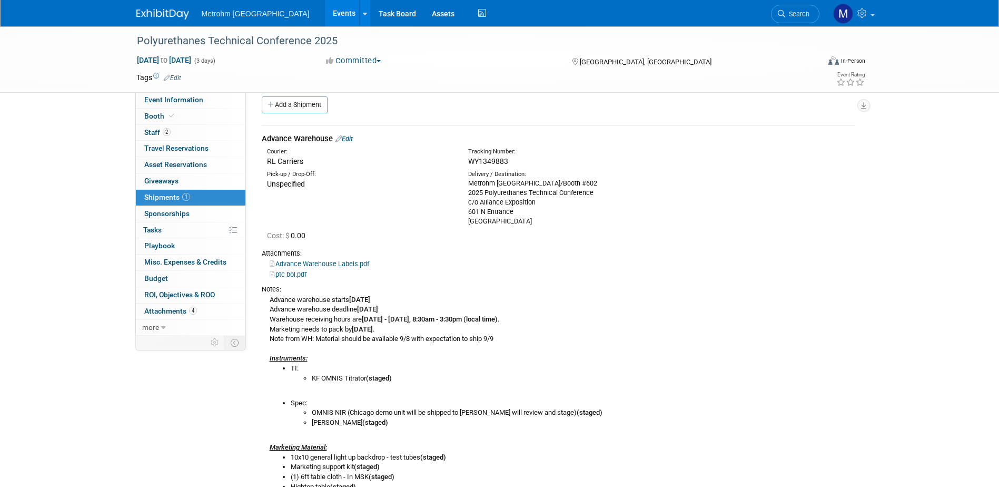
scroll to position [0, 0]
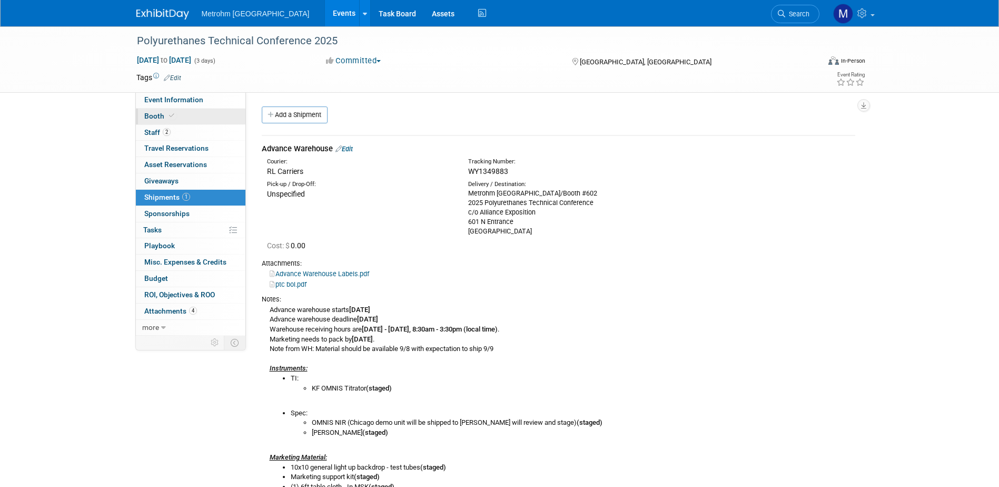
click at [186, 119] on link "Booth" at bounding box center [191, 117] width 110 height 16
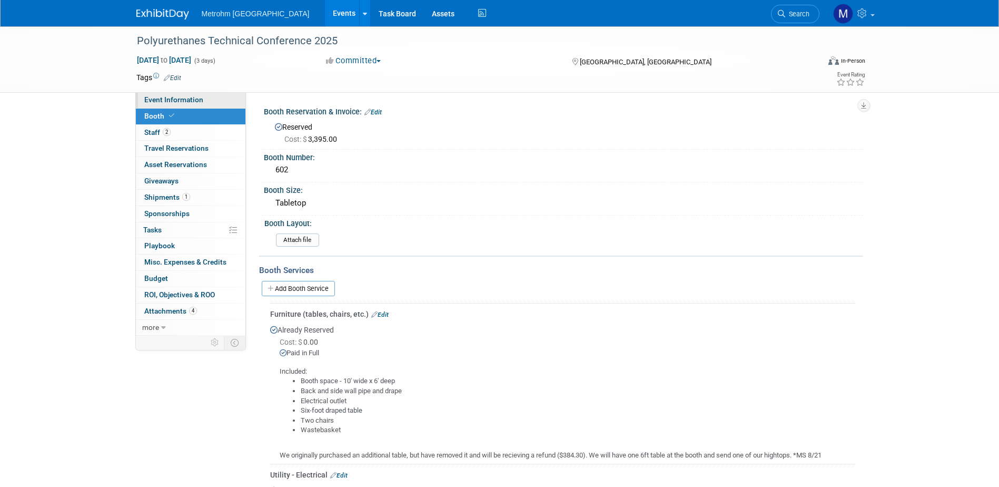
click at [183, 101] on span "Event Information" at bounding box center [173, 99] width 59 height 8
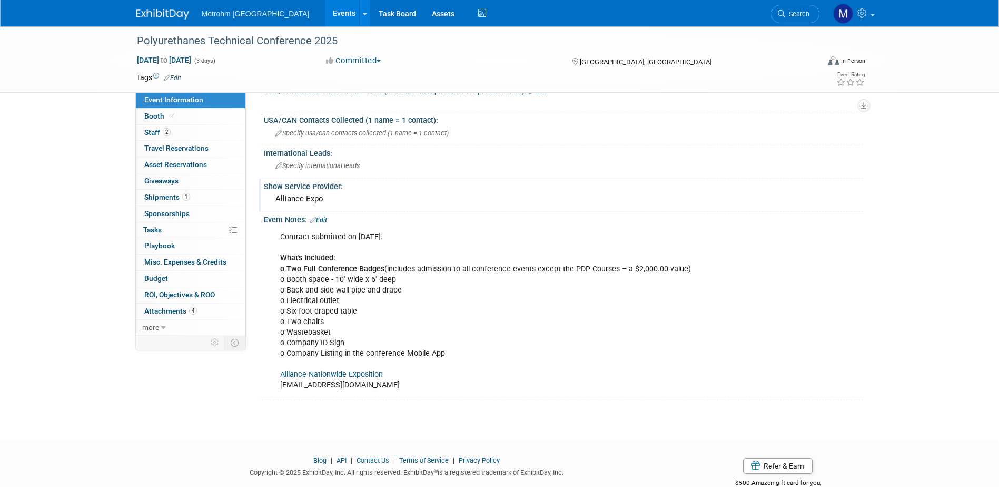
scroll to position [632, 0]
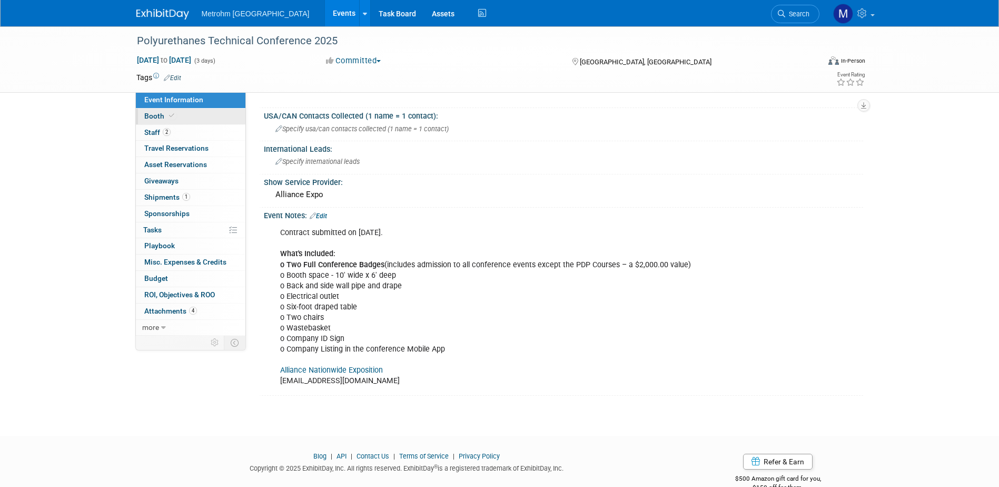
click at [160, 115] on span "Booth" at bounding box center [160, 116] width 32 height 8
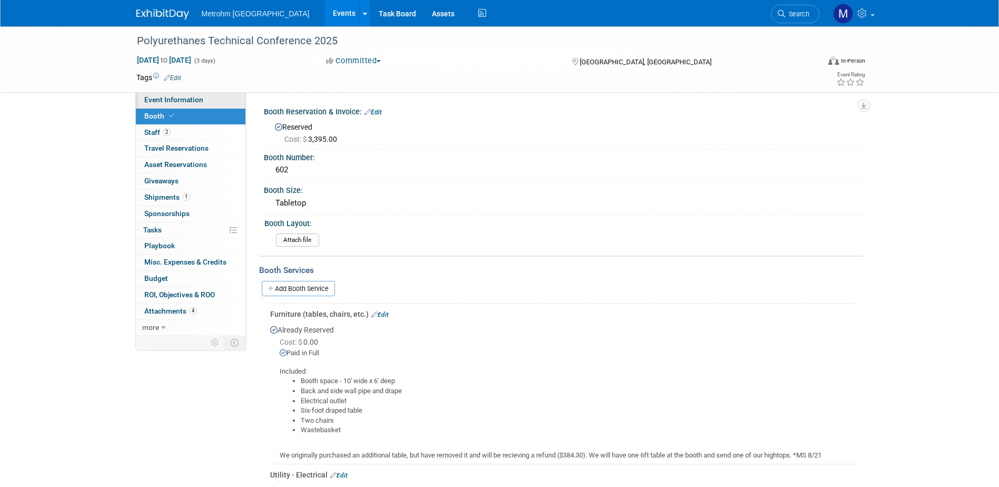
click at [174, 101] on span "Event Information" at bounding box center [173, 99] width 59 height 8
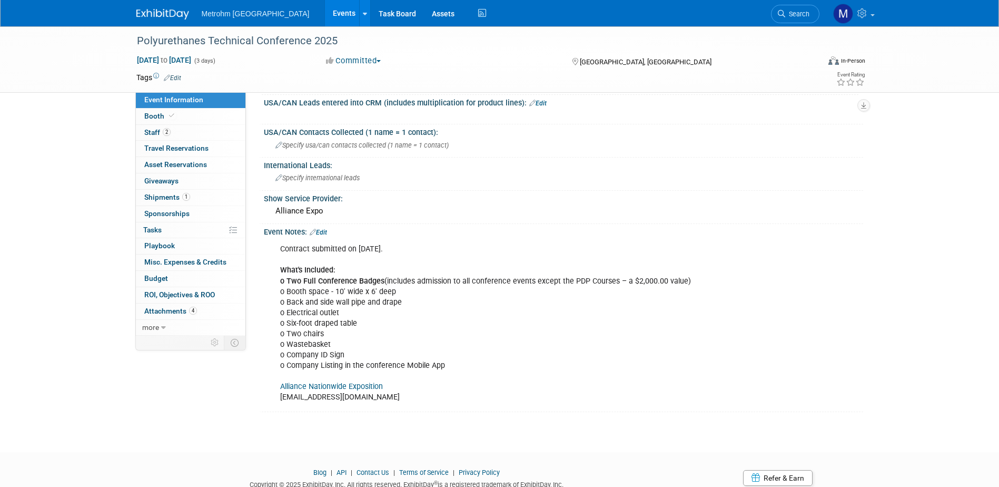
scroll to position [653, 0]
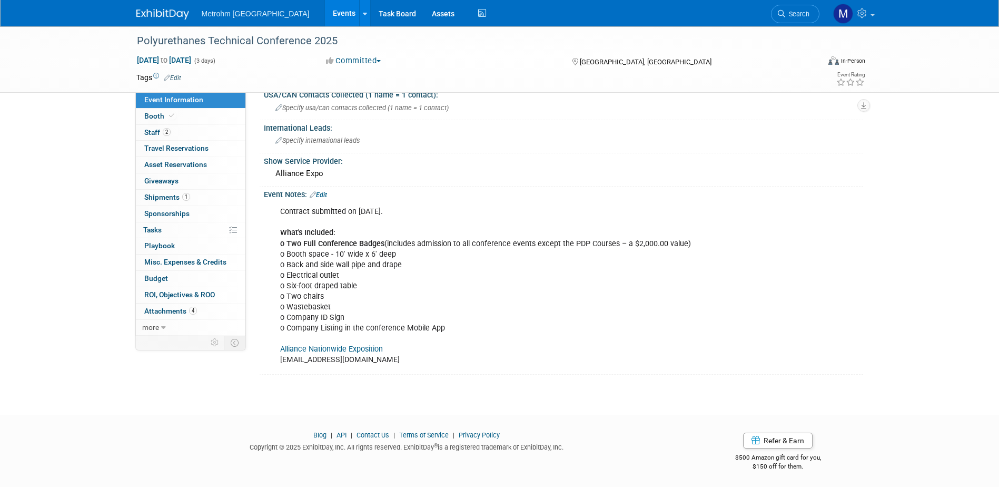
click at [347, 351] on link "Alliance Nationwide Exposition" at bounding box center [331, 348] width 103 height 9
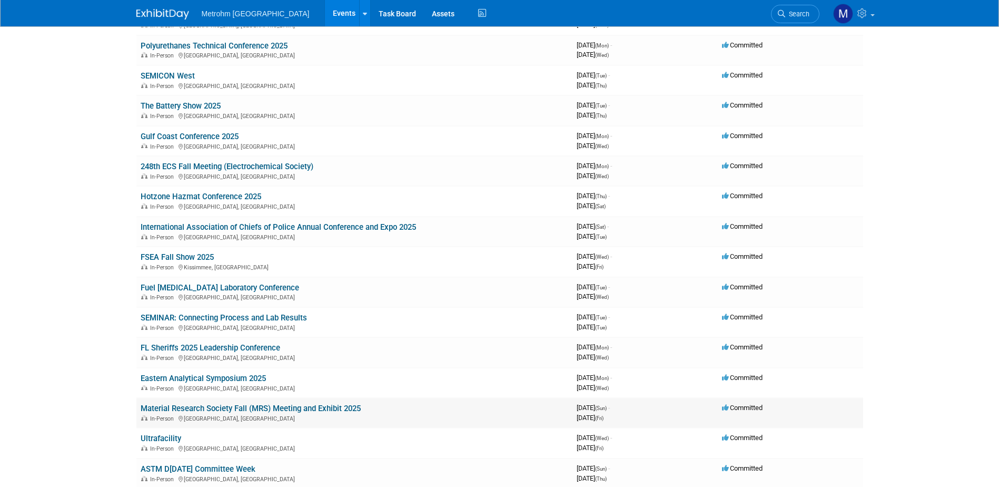
scroll to position [158, 0]
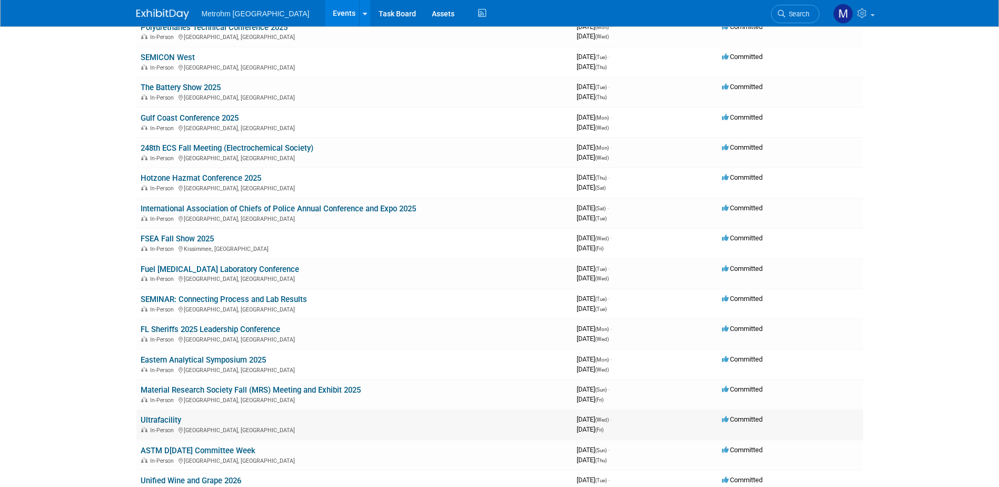
click at [172, 416] on link "Ultrafacility" at bounding box center [161, 419] width 41 height 9
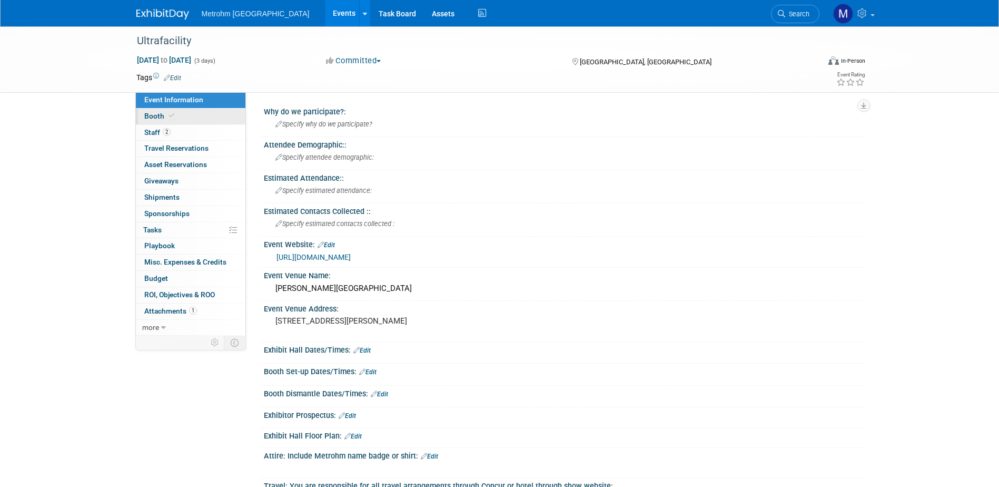
click at [183, 113] on link "Booth" at bounding box center [191, 117] width 110 height 16
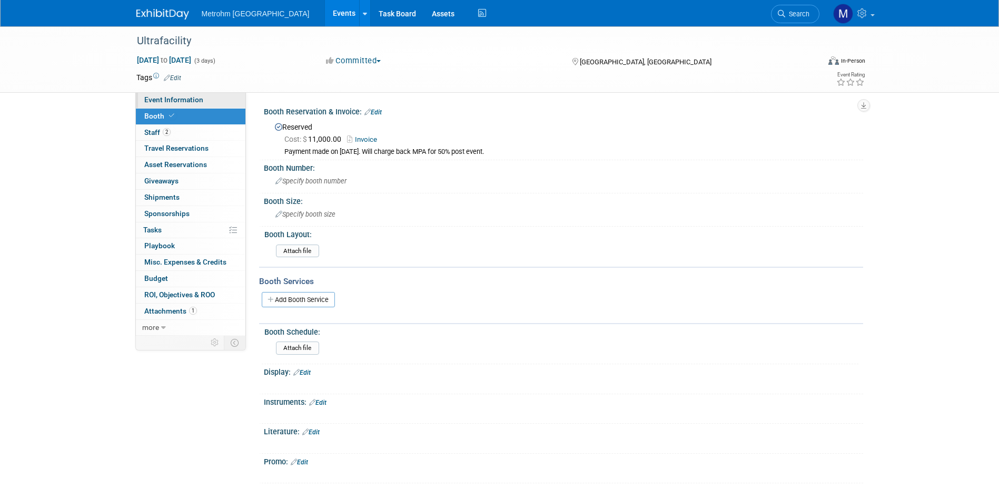
click at [205, 97] on link "Event Information" at bounding box center [191, 100] width 110 height 16
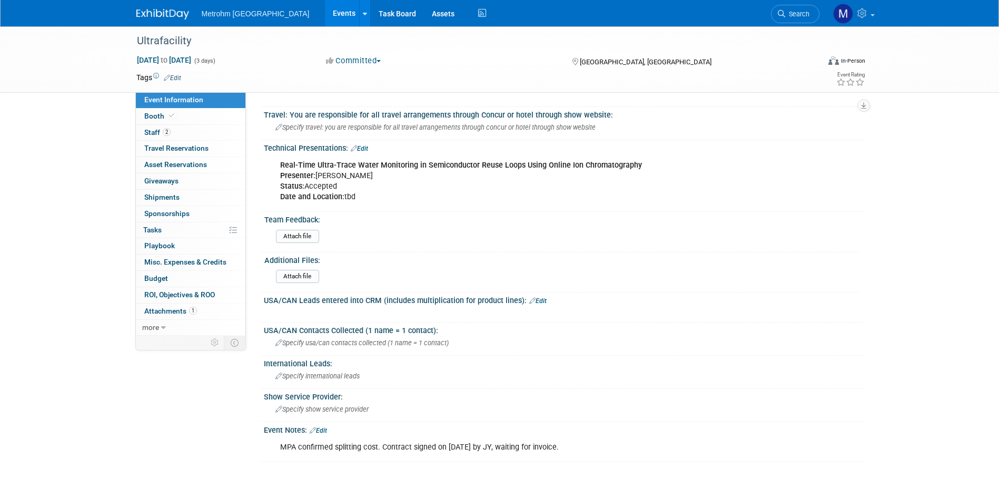
scroll to position [407, 0]
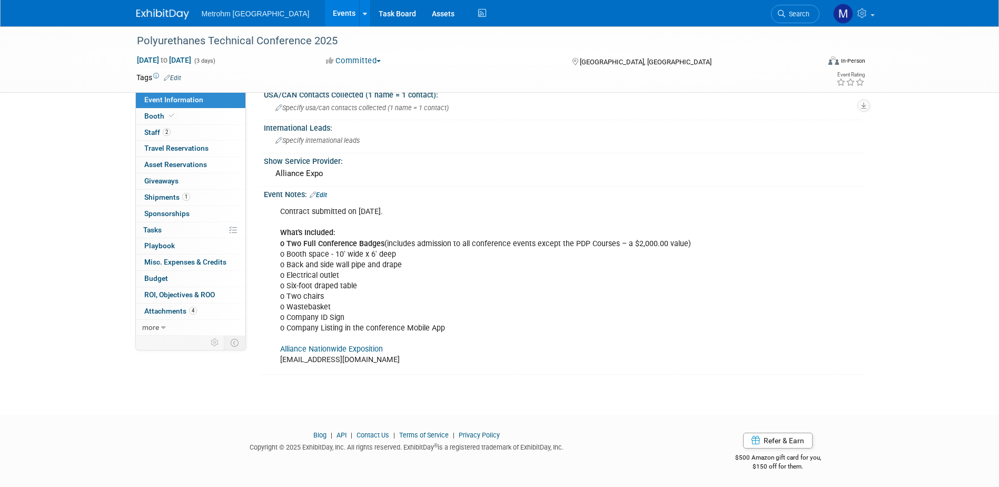
click at [164, 13] on img at bounding box center [162, 14] width 53 height 11
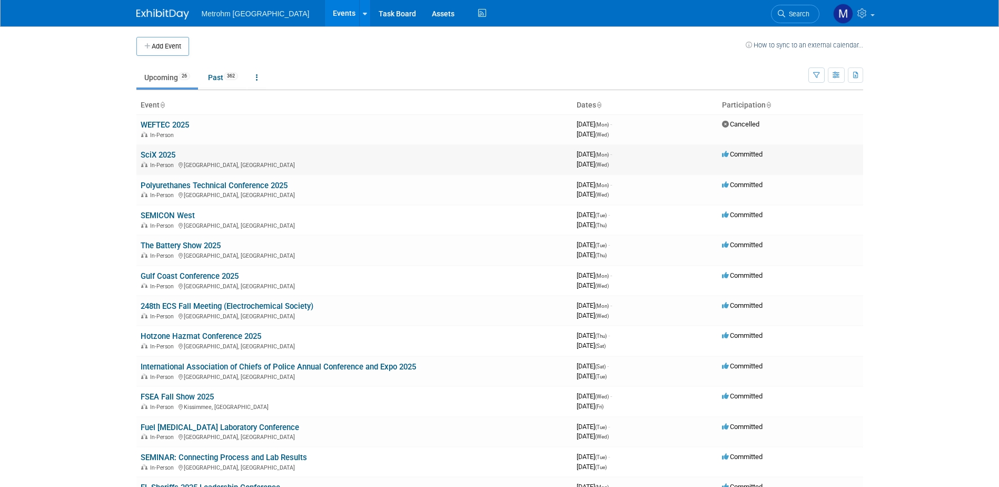
click at [158, 150] on link "SciX 2025" at bounding box center [158, 154] width 35 height 9
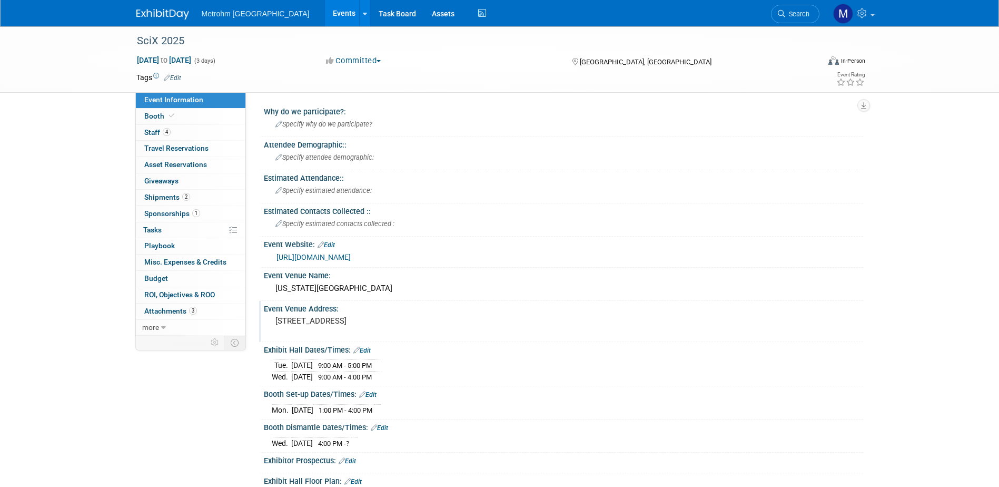
click at [334, 310] on div "Event Venue Address:" at bounding box center [563, 307] width 599 height 13
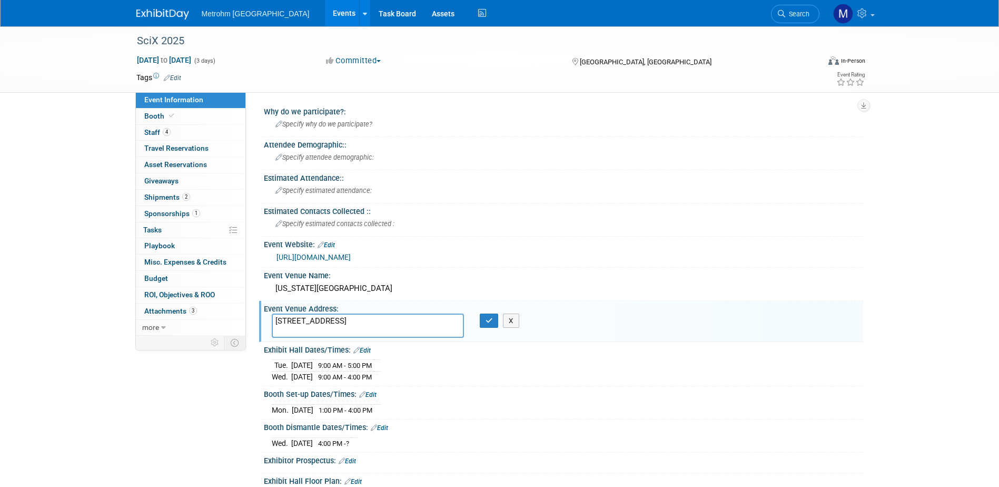
click at [321, 320] on textarea "[STREET_ADDRESS]" at bounding box center [368, 325] width 192 height 24
click at [324, 320] on textarea "[STREET_ADDRESS]" at bounding box center [368, 325] width 192 height 24
drag, startPoint x: 322, startPoint y: 321, endPoint x: 366, endPoint y: 328, distance: 44.2
click at [366, 328] on textarea "[STREET_ADDRESS]" at bounding box center [368, 325] width 192 height 24
click at [593, 245] on div "Event Website: Edit" at bounding box center [563, 243] width 599 height 14
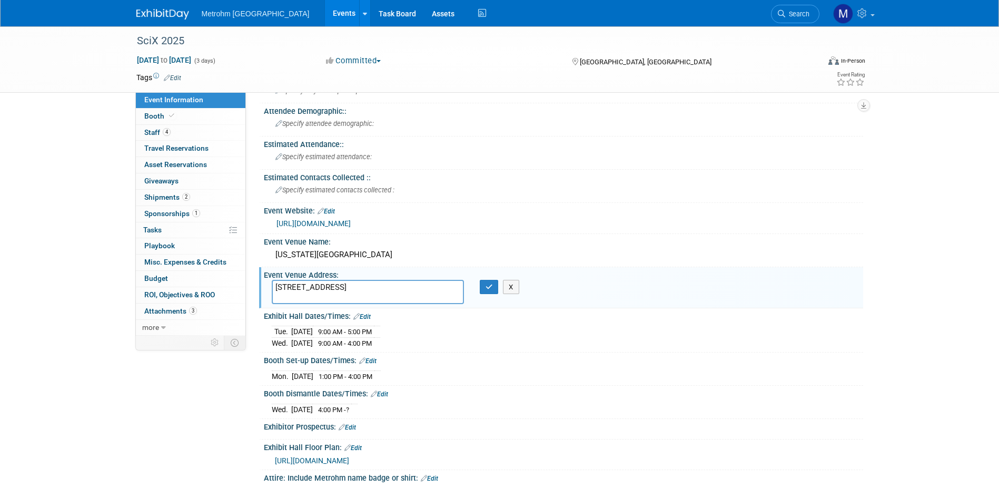
scroll to position [53, 0]
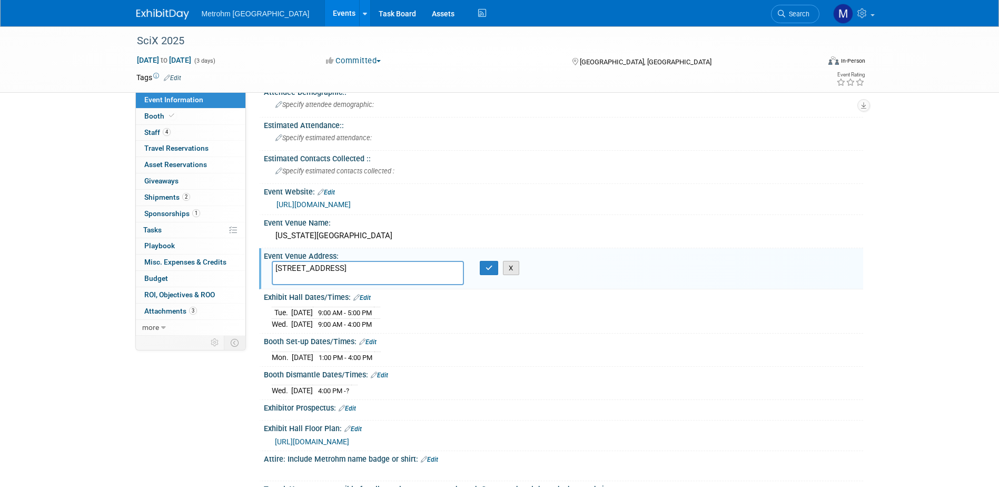
click at [515, 270] on button "X" at bounding box center [511, 268] width 16 height 15
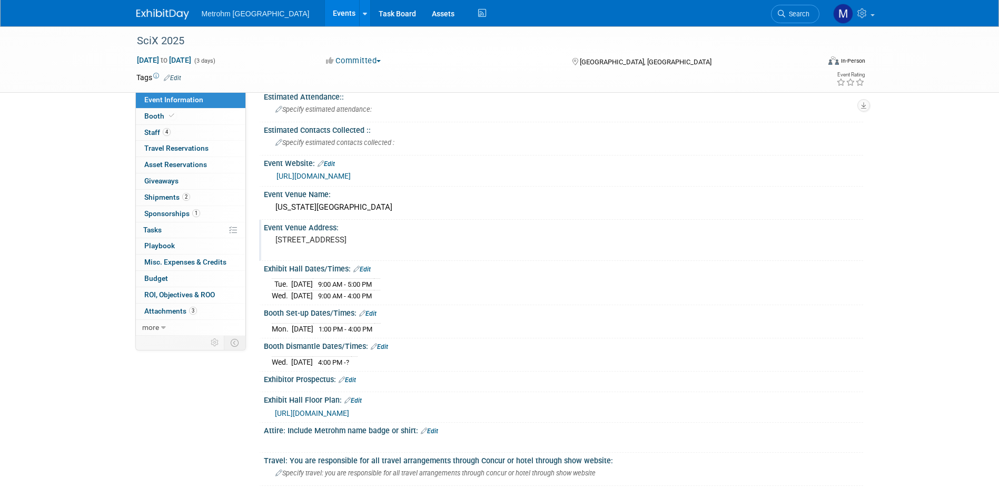
scroll to position [105, 0]
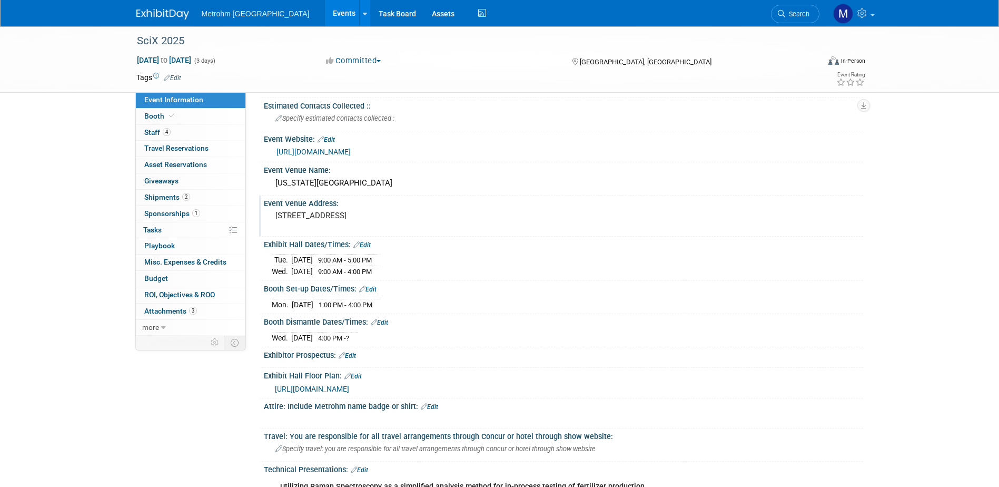
click at [321, 219] on pre "[STREET_ADDRESS]" at bounding box center [388, 215] width 226 height 9
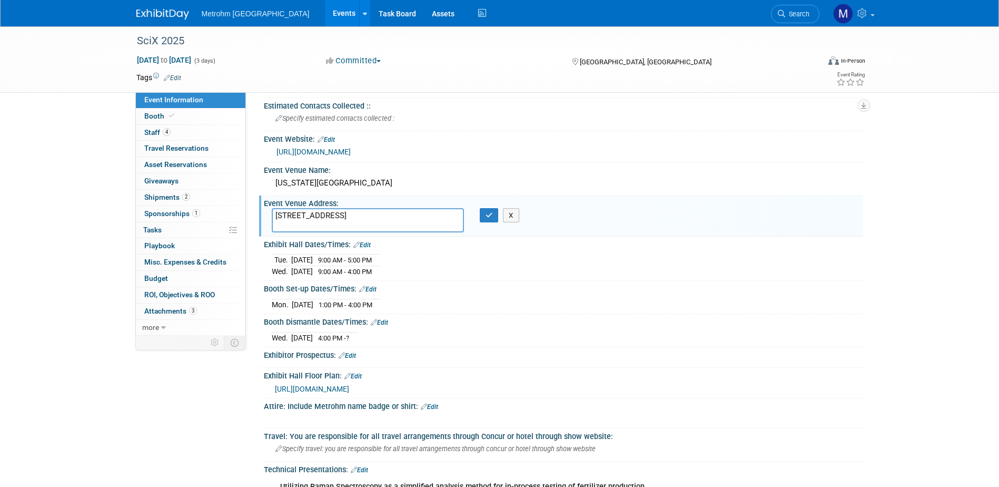
drag, startPoint x: 321, startPoint y: 215, endPoint x: 370, endPoint y: 216, distance: 49.0
click at [370, 216] on textarea "[STREET_ADDRESS]" at bounding box center [368, 220] width 192 height 24
click at [514, 213] on button "X" at bounding box center [511, 215] width 16 height 15
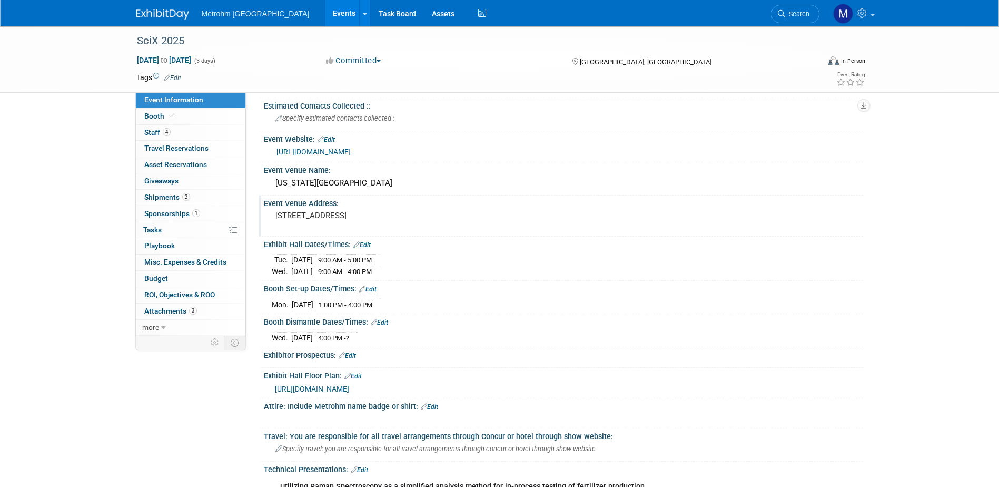
click at [328, 156] on div "[URL][DOMAIN_NAME]" at bounding box center [566, 152] width 579 height 12
click at [328, 152] on link "[URL][DOMAIN_NAME]" at bounding box center [314, 151] width 74 height 8
click at [349, 388] on span "[URL][DOMAIN_NAME]" at bounding box center [312, 388] width 74 height 8
